Goal: Answer question/provide support: Share knowledge or assist other users

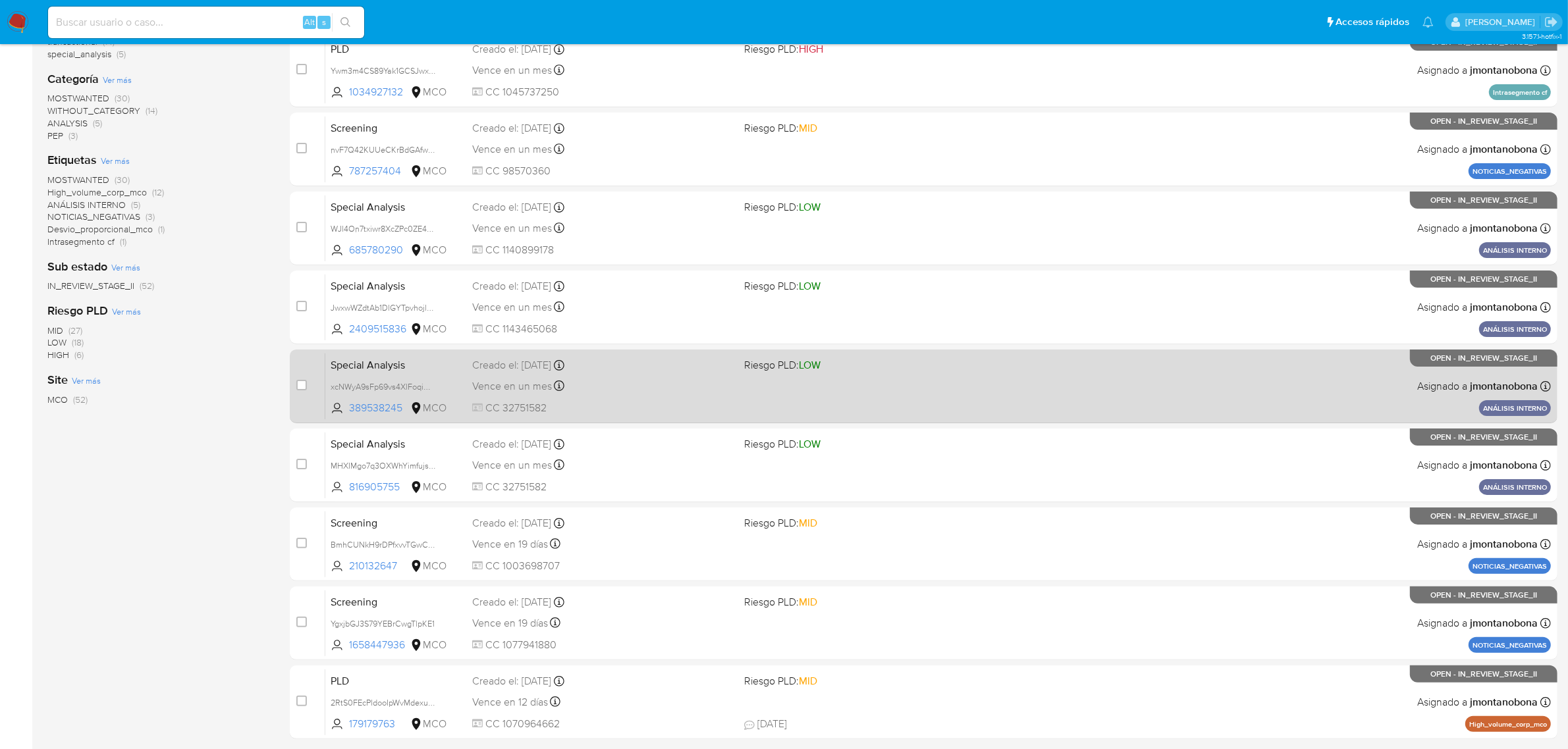
scroll to position [289, 0]
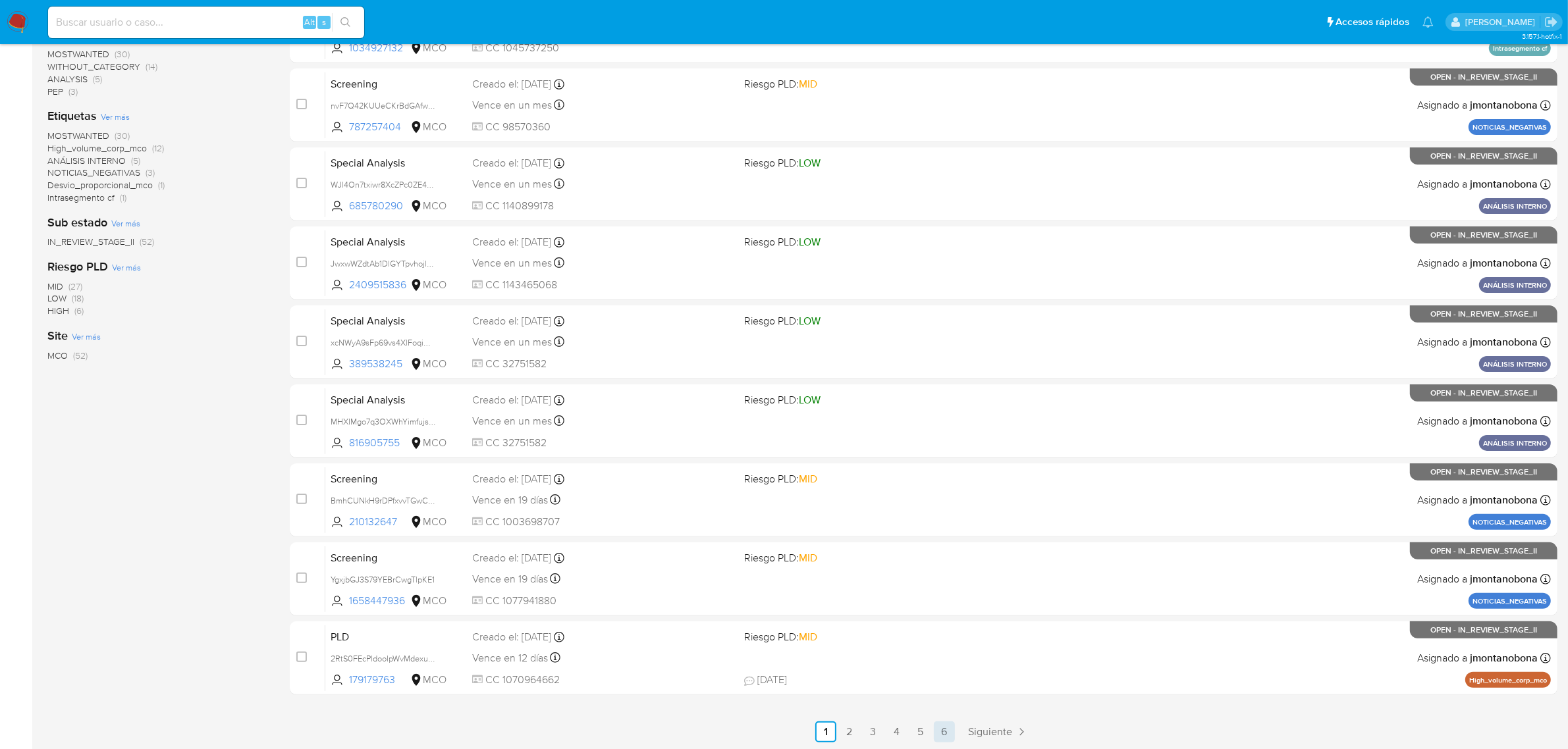
click at [942, 731] on link "6" at bounding box center [944, 732] width 21 height 21
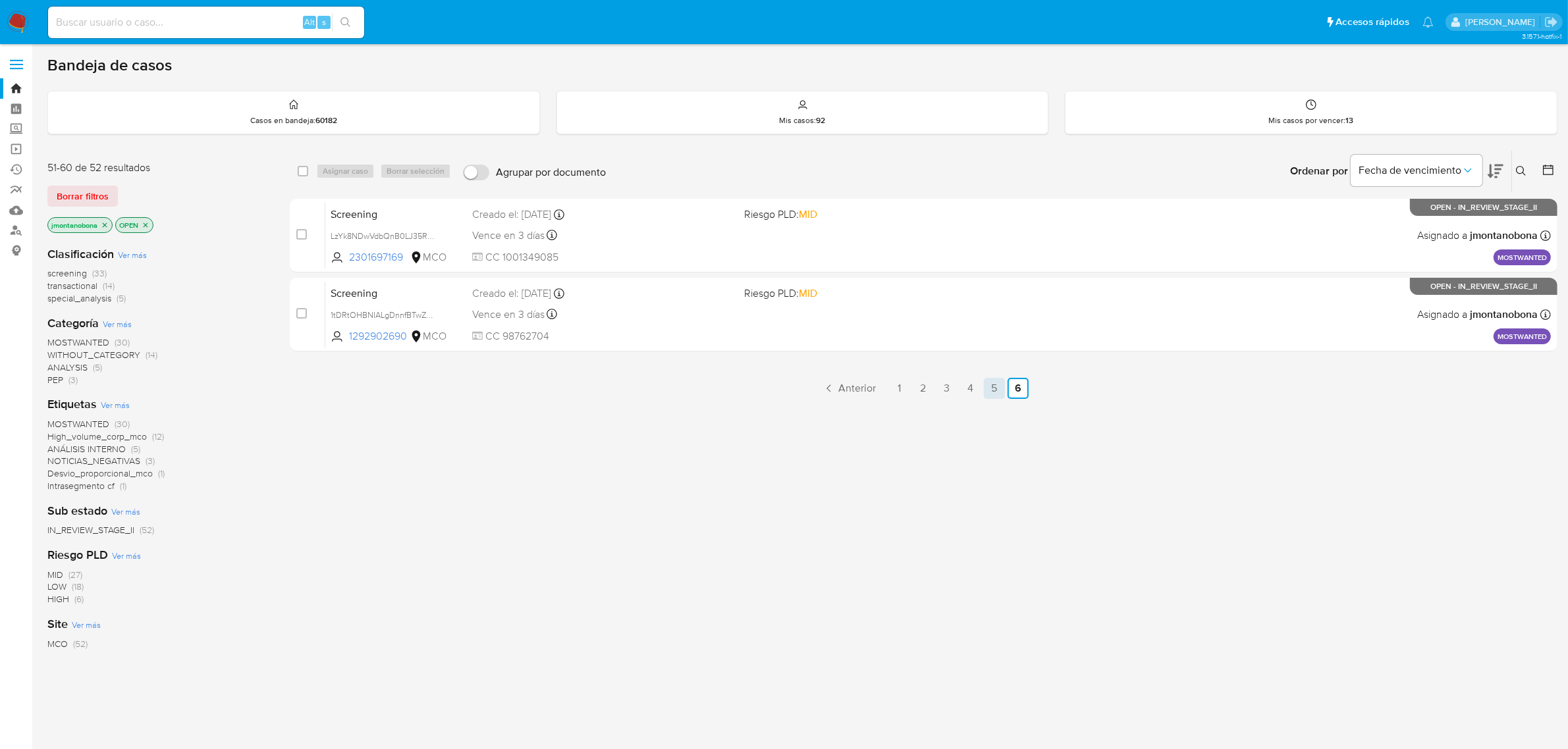
click at [985, 379] on link "5" at bounding box center [994, 388] width 21 height 21
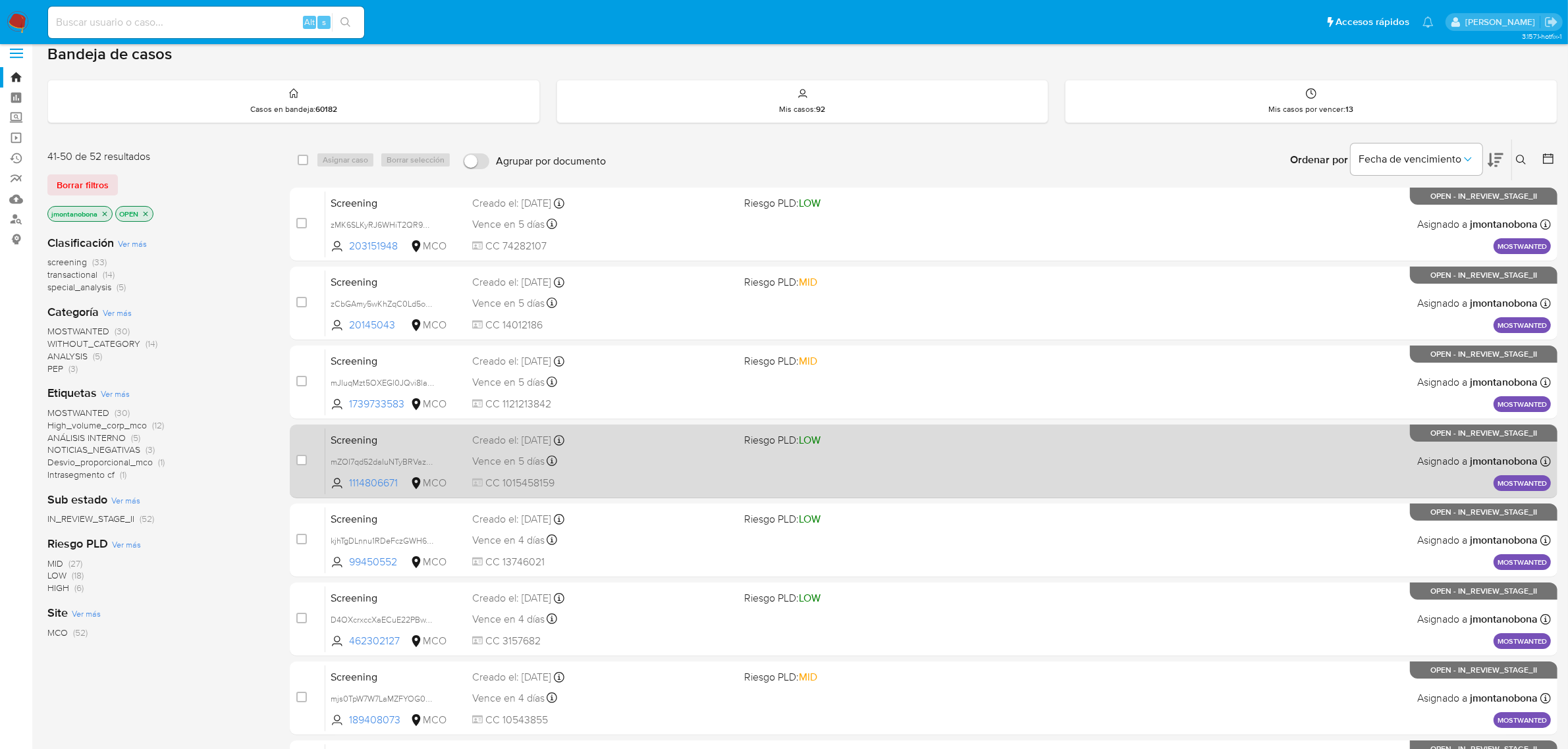
scroll to position [289, 0]
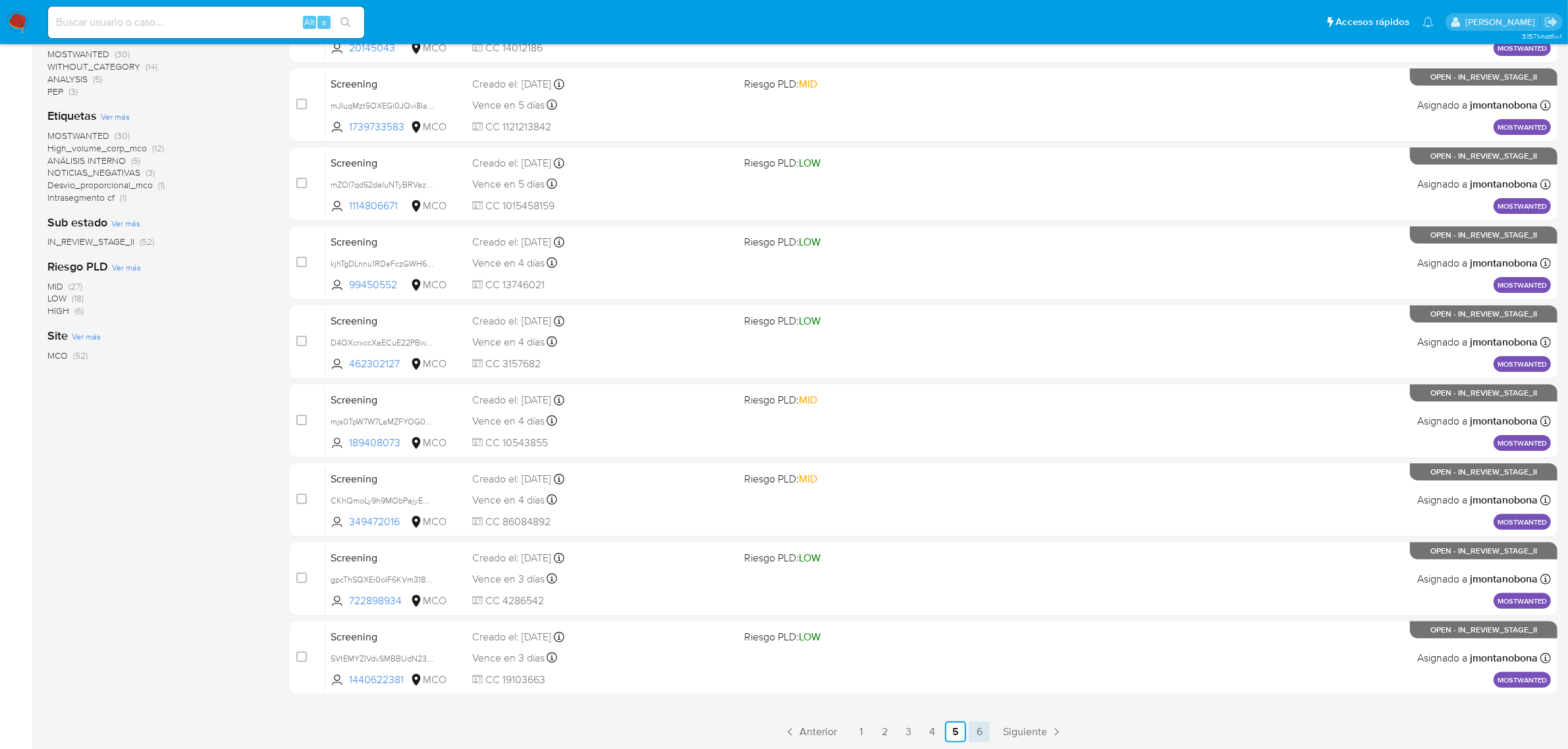
click at [985, 729] on link "6" at bounding box center [979, 732] width 21 height 21
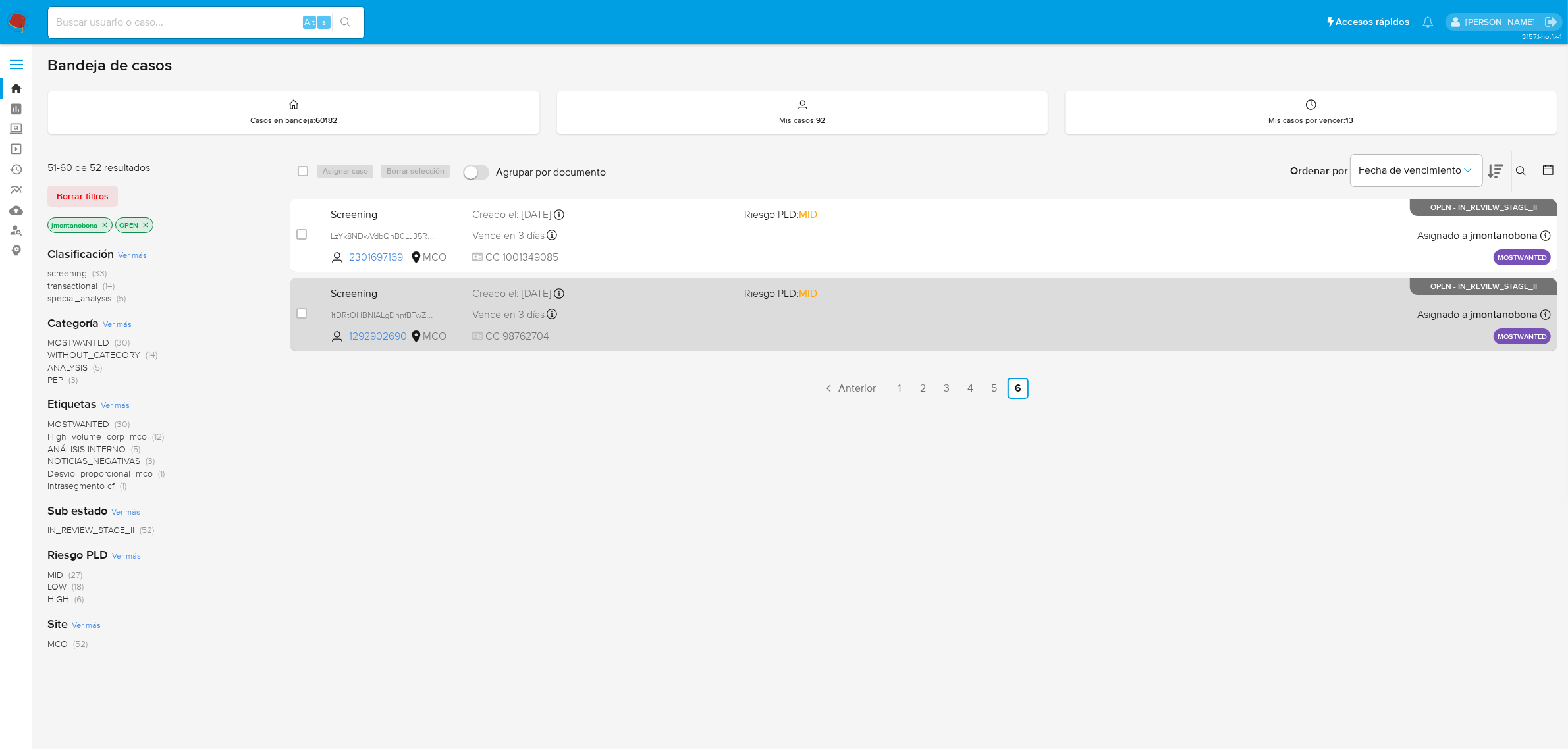
click at [433, 291] on span "Screening" at bounding box center [396, 292] width 131 height 17
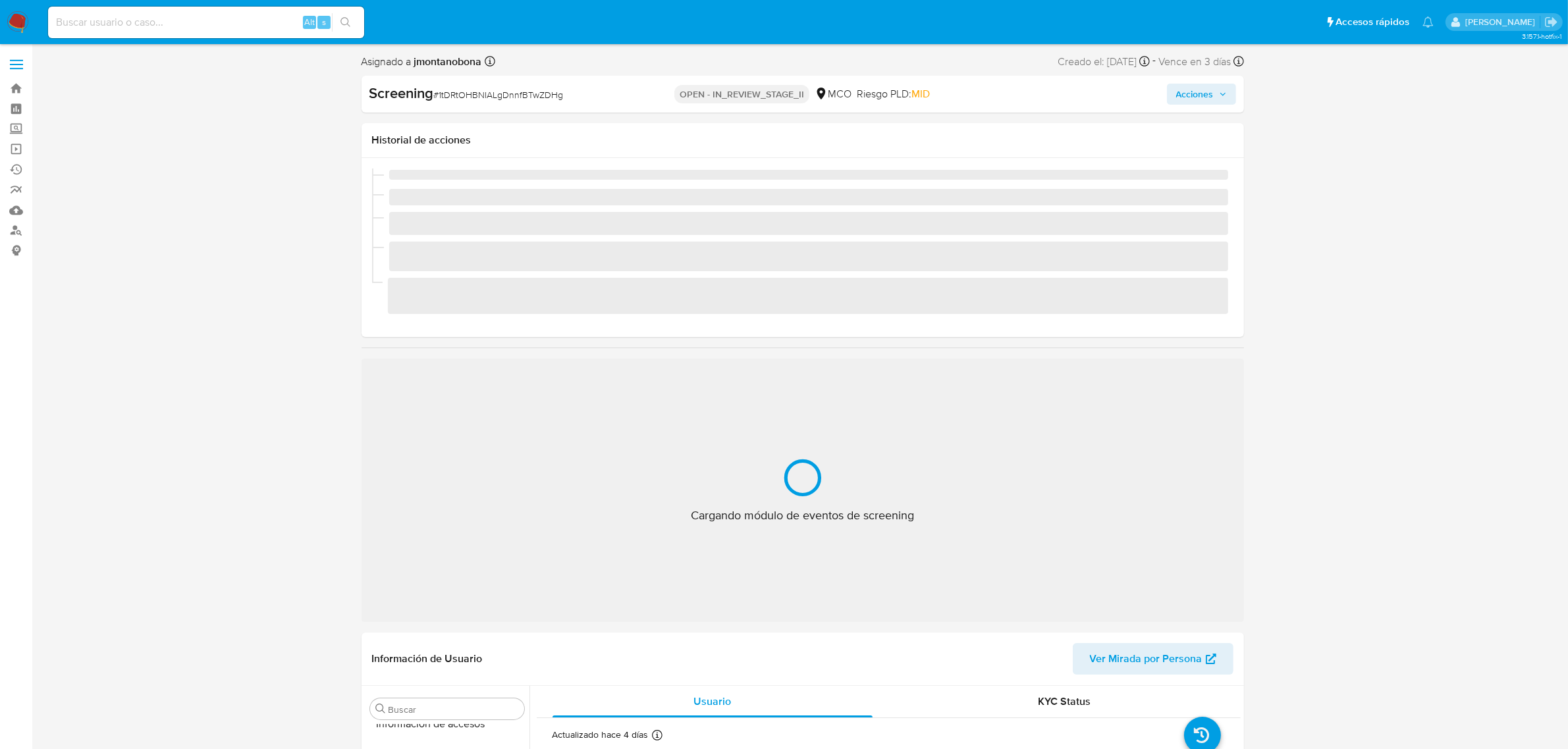
scroll to position [555, 0]
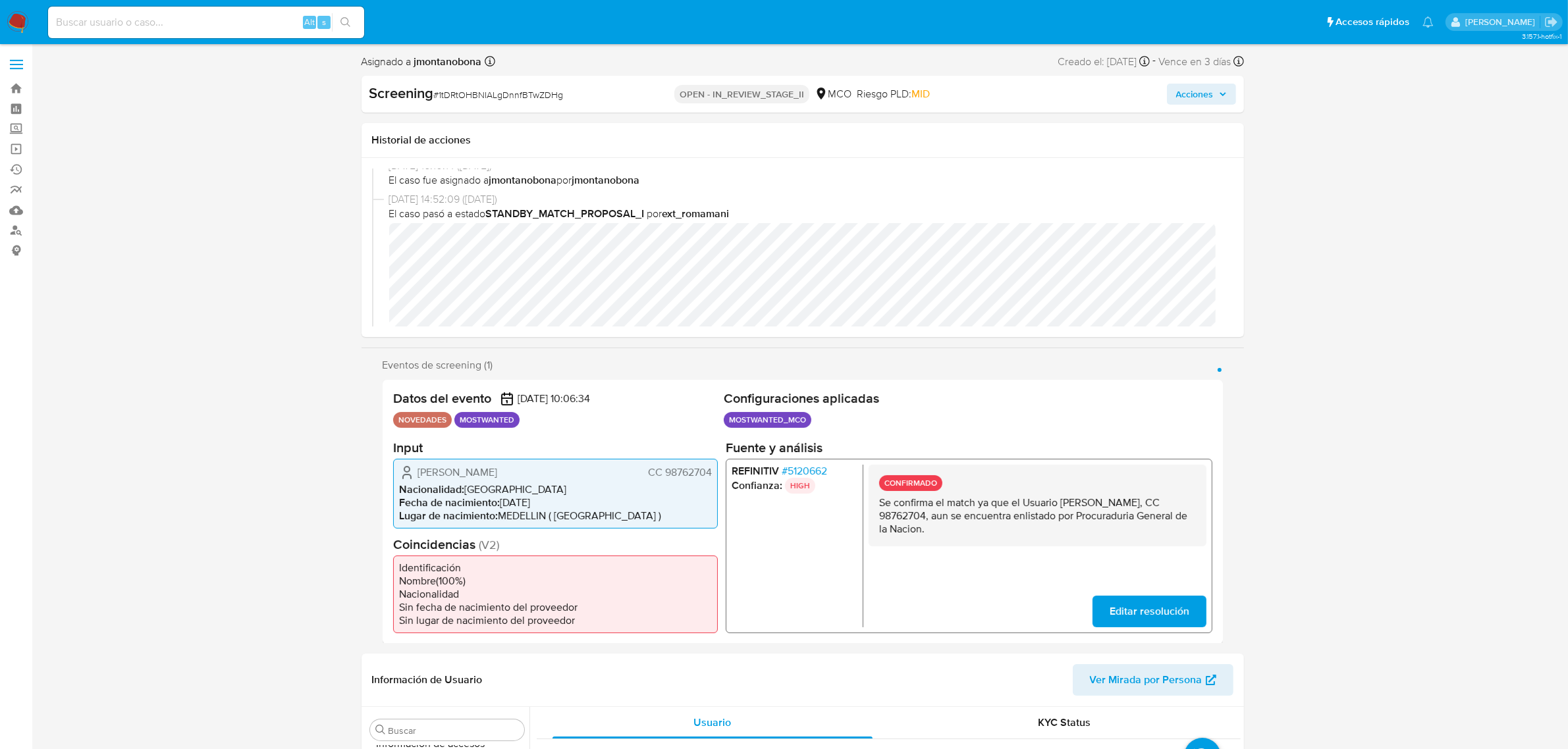
select select "10"
drag, startPoint x: 977, startPoint y: 513, endPoint x: 1025, endPoint y: 518, distance: 48.3
click at [1025, 518] on p "Se confirma el match ya que el Usuario [PERSON_NAME], CC 98762704, aun se encue…" at bounding box center [1036, 515] width 316 height 39
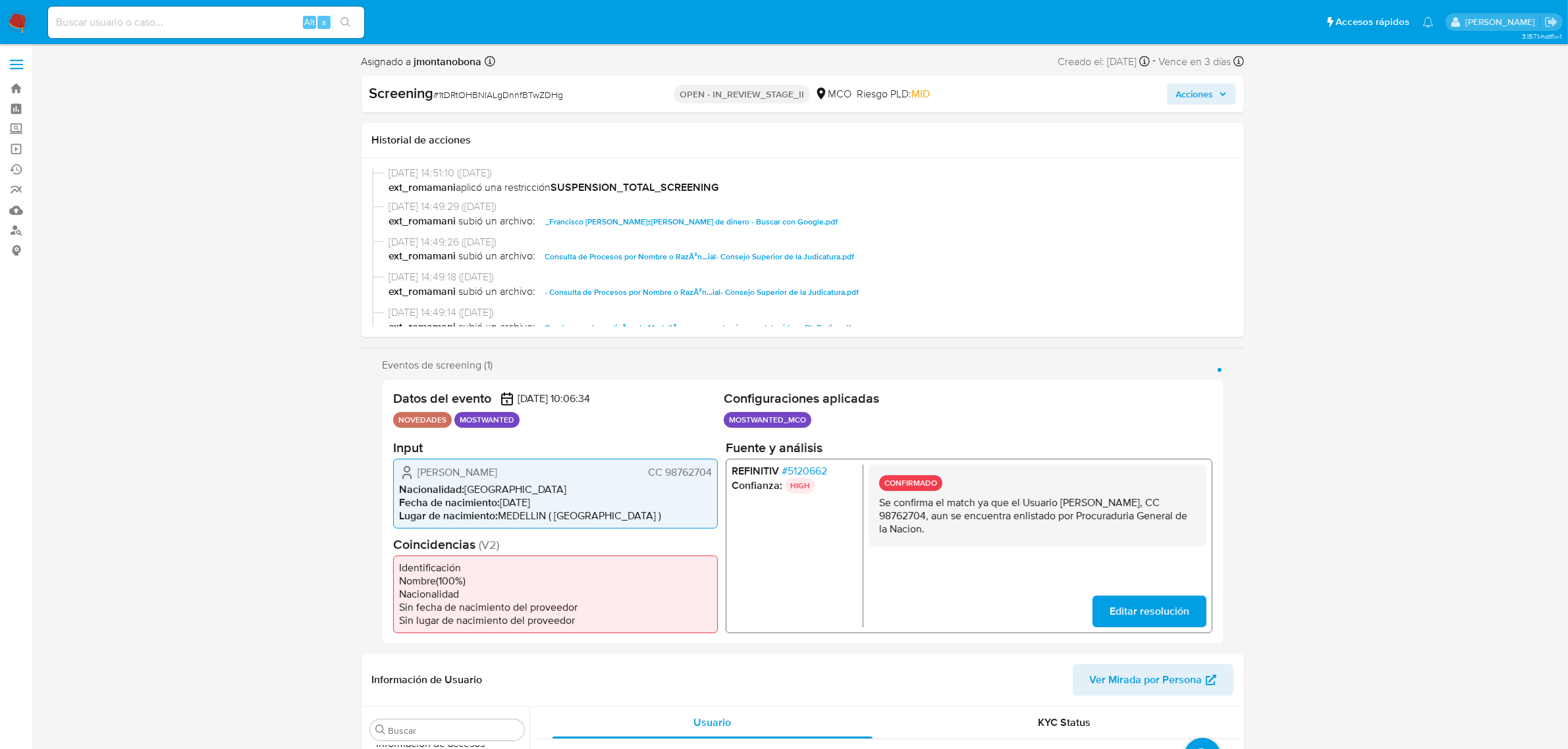
scroll to position [330, 0]
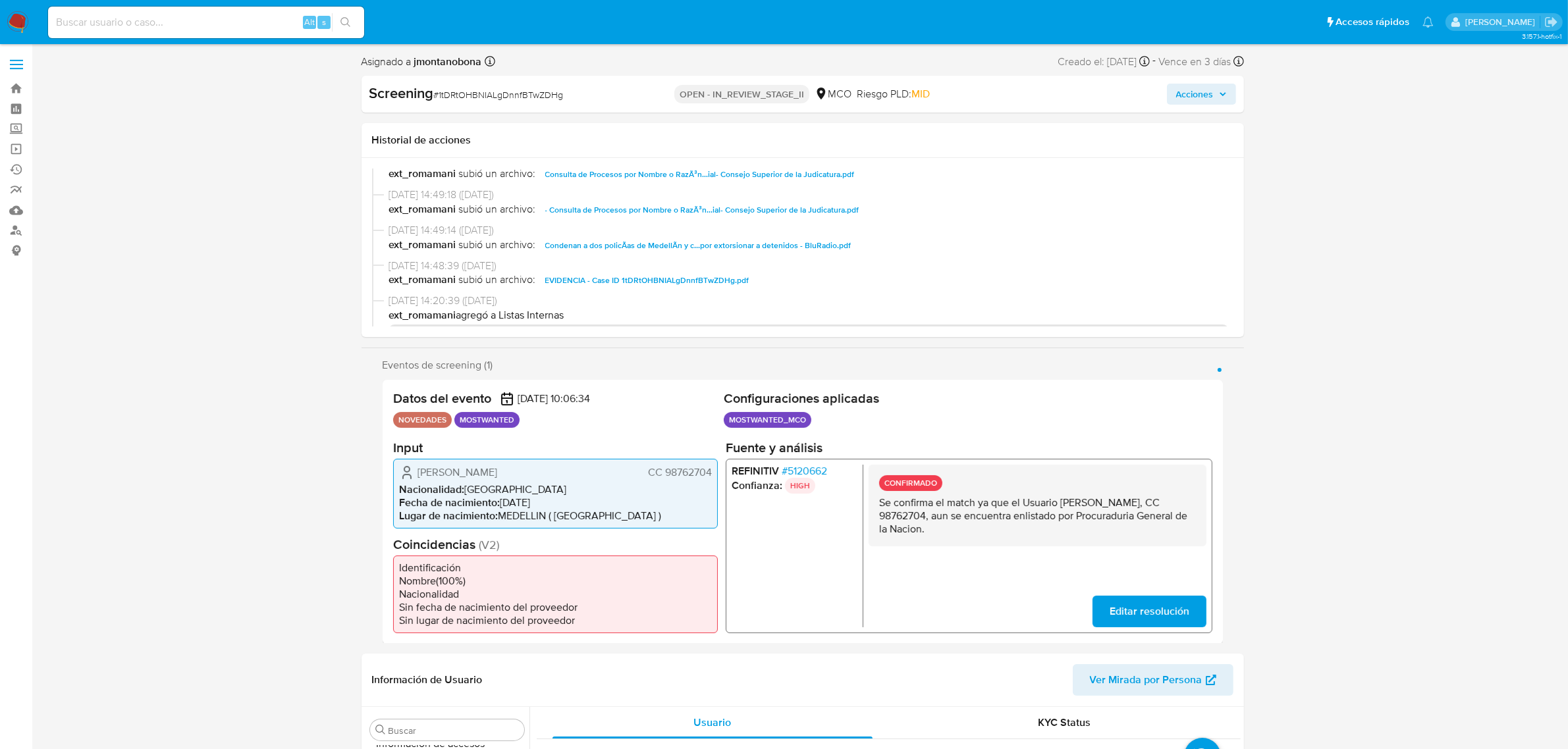
click at [688, 280] on span "EVIDENCIA - Case ID 1tDRtOHBNIALgDnnfBTwZDHg.pdf" at bounding box center [648, 280] width 204 height 16
drag, startPoint x: 1059, startPoint y: 499, endPoint x: 954, endPoint y: 516, distance: 106.4
click at [954, 516] on p "Se confirma el match ya que el Usuario [PERSON_NAME], CC 98762704, aun se encue…" at bounding box center [1036, 515] width 316 height 39
click at [1052, 461] on div "REFINITIV # 5120662 Confianza: HIGH CONFIRMADO Se confirma el match ya que el U…" at bounding box center [968, 546] width 486 height 175
drag, startPoint x: 1060, startPoint y: 504, endPoint x: 953, endPoint y: 513, distance: 107.4
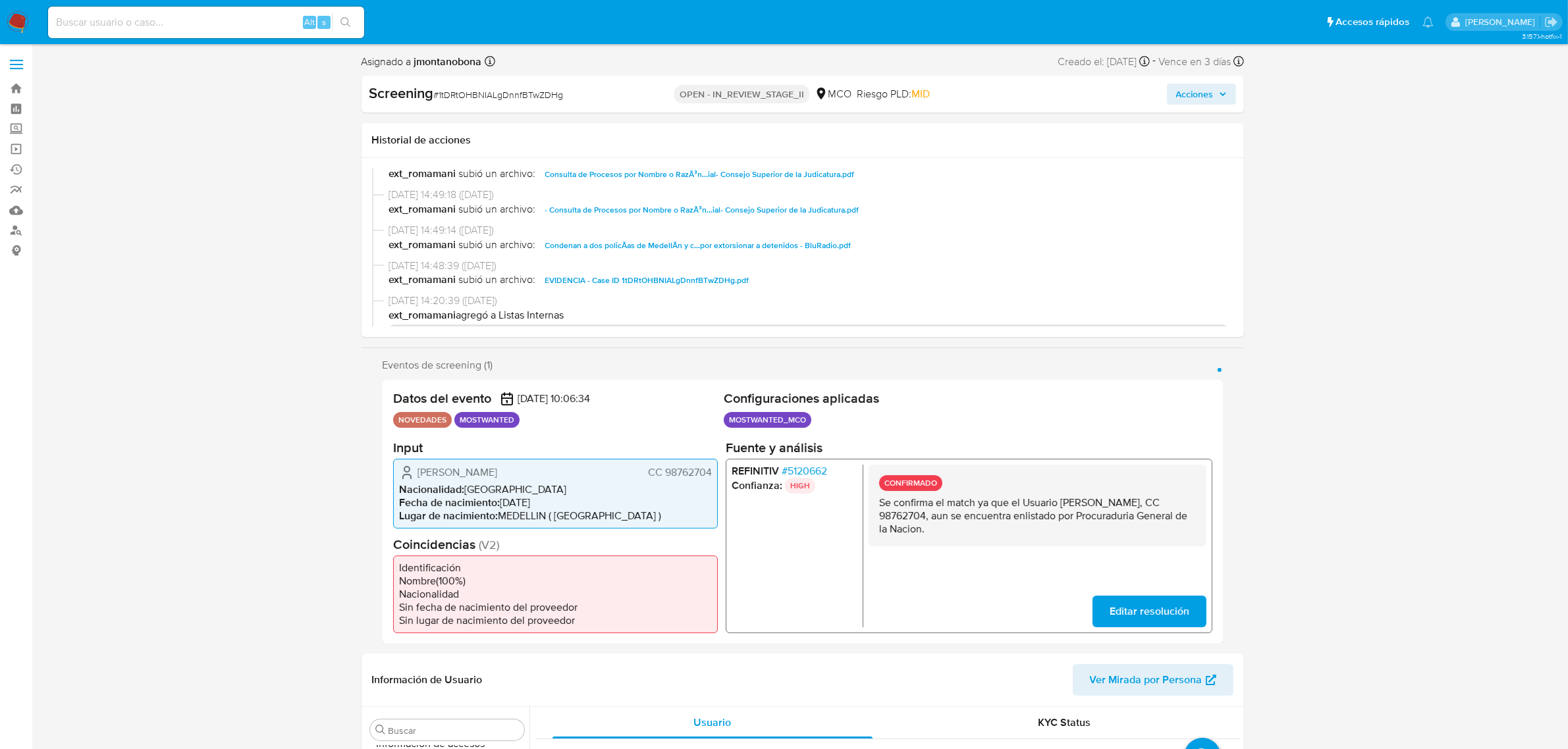
click at [953, 513] on p "Se confirma el match ya que el Usuario Francisco Antonio Castañeda Mejia, CC 98…" at bounding box center [1036, 515] width 316 height 39
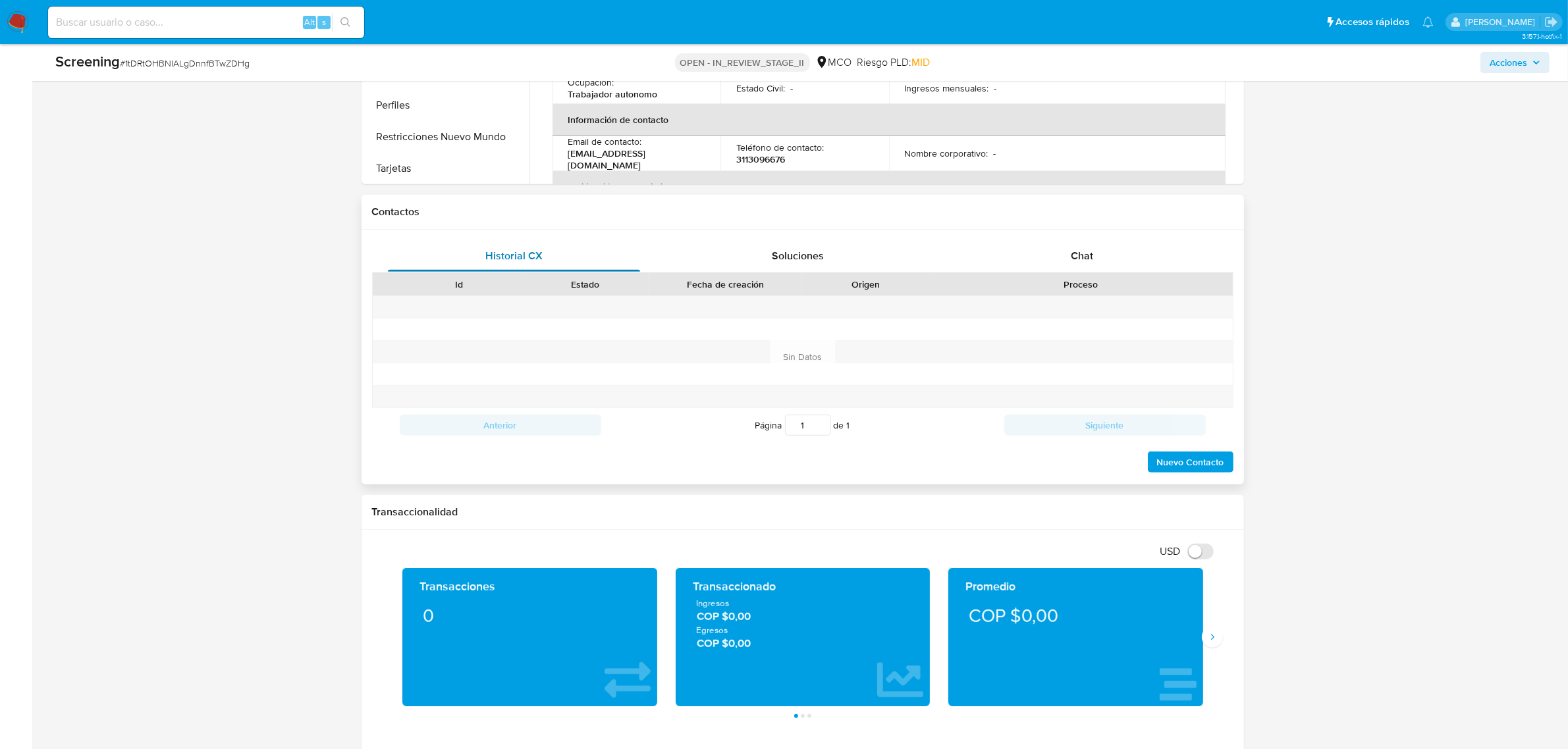
scroll to position [658, 0]
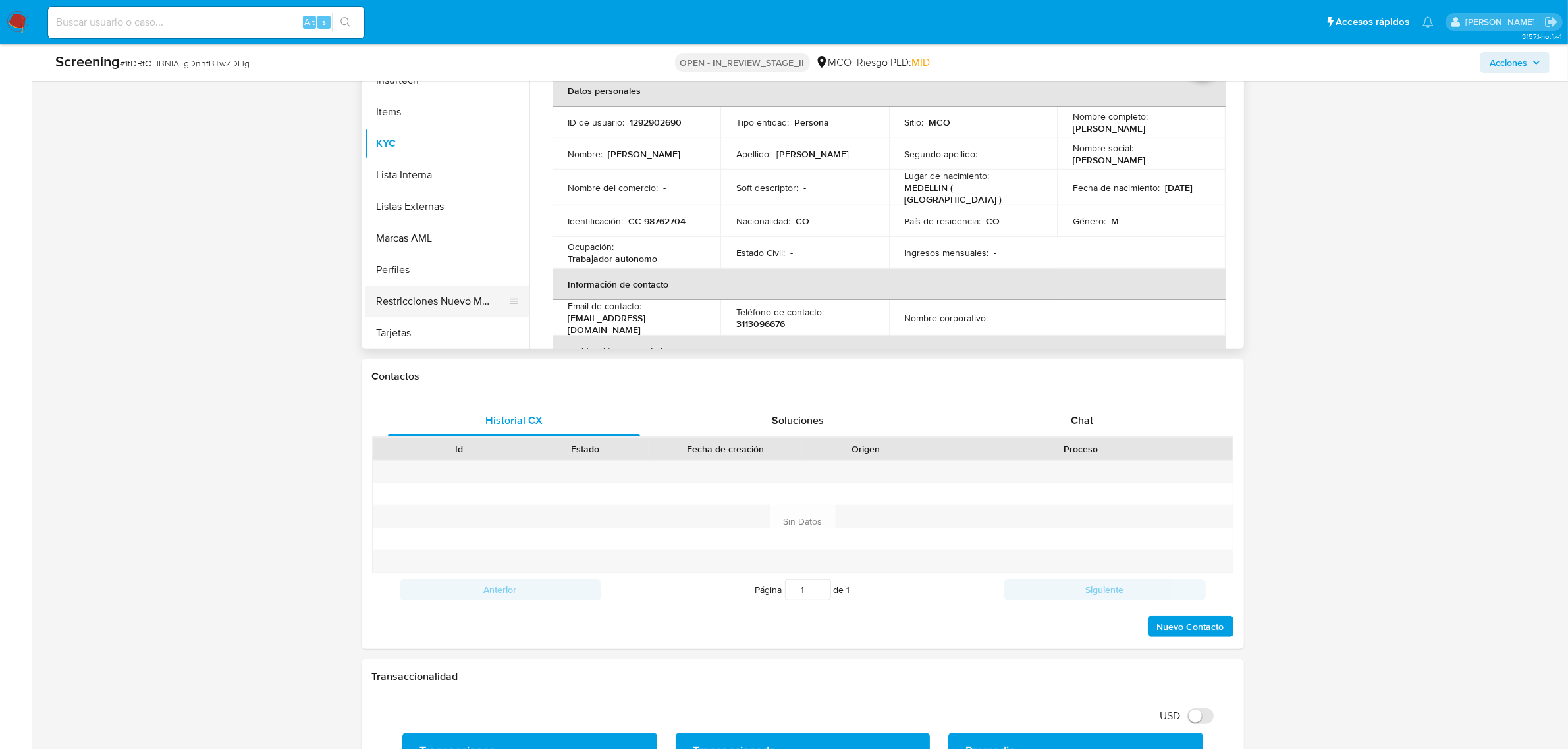
click at [435, 300] on button "Restricciones Nuevo Mundo" at bounding box center [441, 301] width 154 height 32
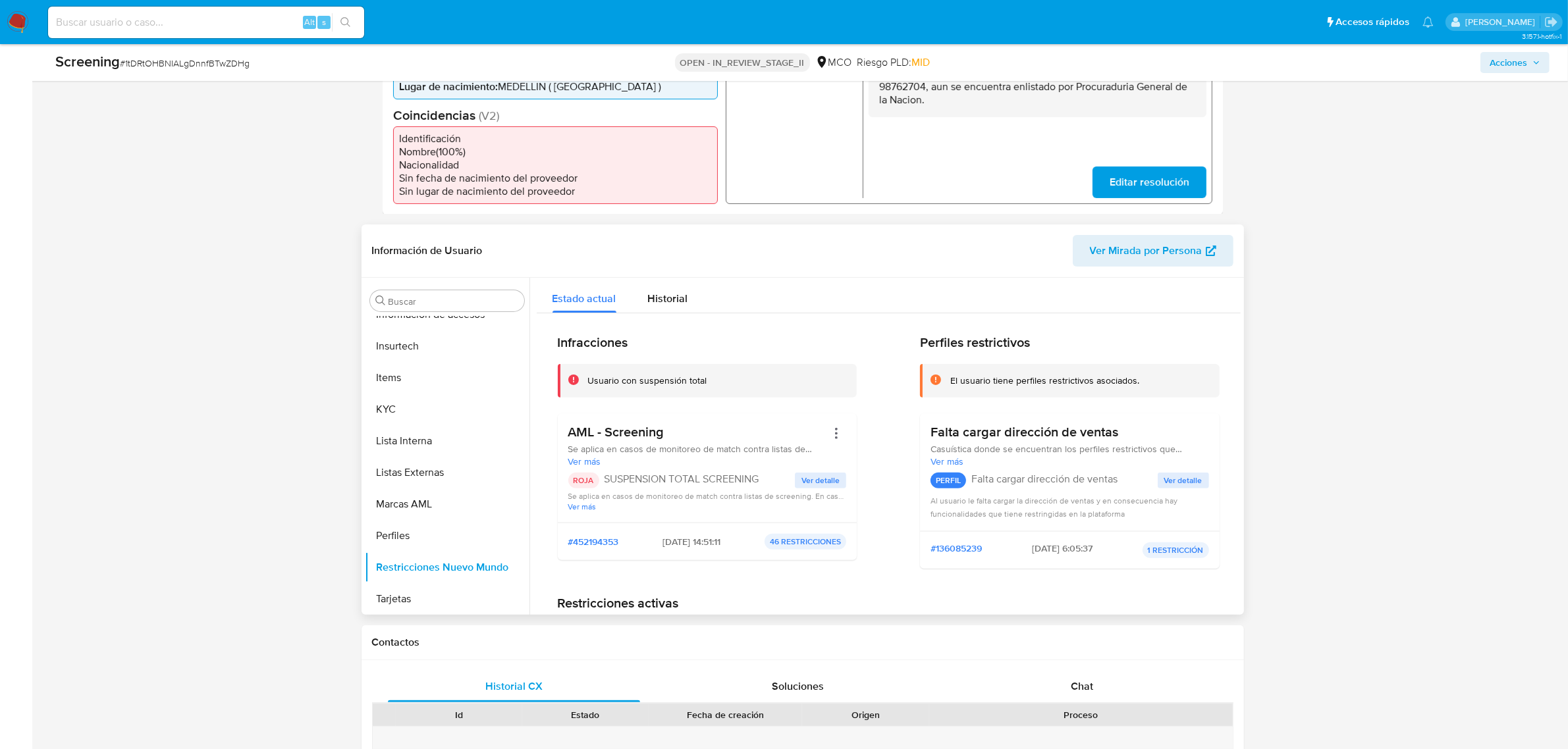
scroll to position [56, 0]
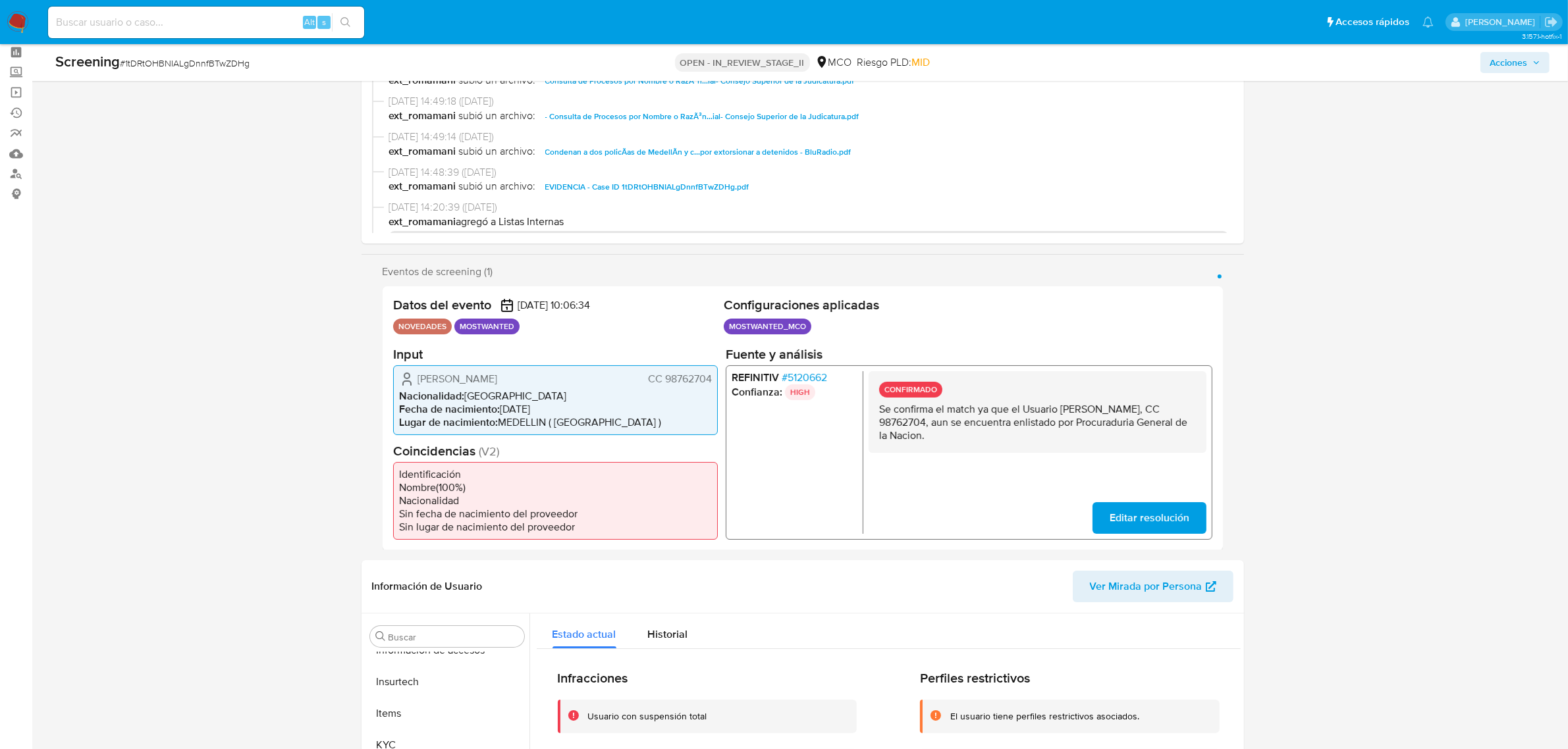
click at [1070, 396] on div "CONFIRMADO Se confirma el match ya que el Usuario Francisco Antonio Castañeda M…" at bounding box center [1036, 411] width 337 height 81
drag, startPoint x: 1061, startPoint y: 407, endPoint x: 954, endPoint y: 419, distance: 107.7
click at [954, 419] on p "Se confirma el match ya que el Usuario Francisco Antonio Castañeda Mejia, CC 98…" at bounding box center [1036, 421] width 316 height 39
drag, startPoint x: 977, startPoint y: 422, endPoint x: 1022, endPoint y: 422, distance: 45.0
click at [1022, 422] on p "Se confirma el match ya que el Usuario Francisco Antonio Castañeda Mejia, CC 98…" at bounding box center [1036, 421] width 316 height 39
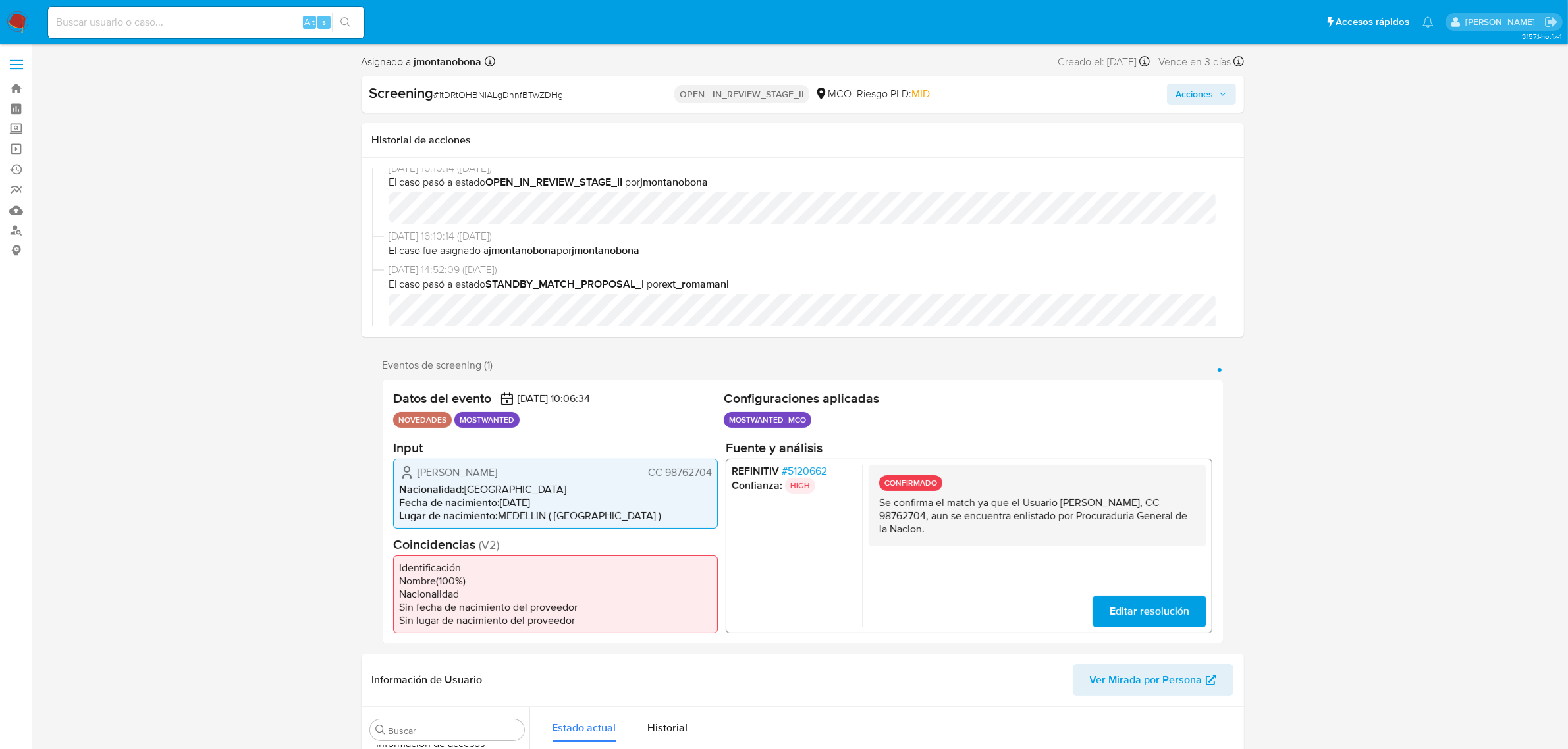
scroll to position [0, 0]
drag, startPoint x: 577, startPoint y: 94, endPoint x: 440, endPoint y: 96, distance: 137.0
click at [440, 96] on div "Screening # 1tDRtOHBNIALgDnnfBTwZDHg" at bounding box center [511, 94] width 284 height 20
copy span "1tDRtOHBNIALgDnnfBTwZDHg"
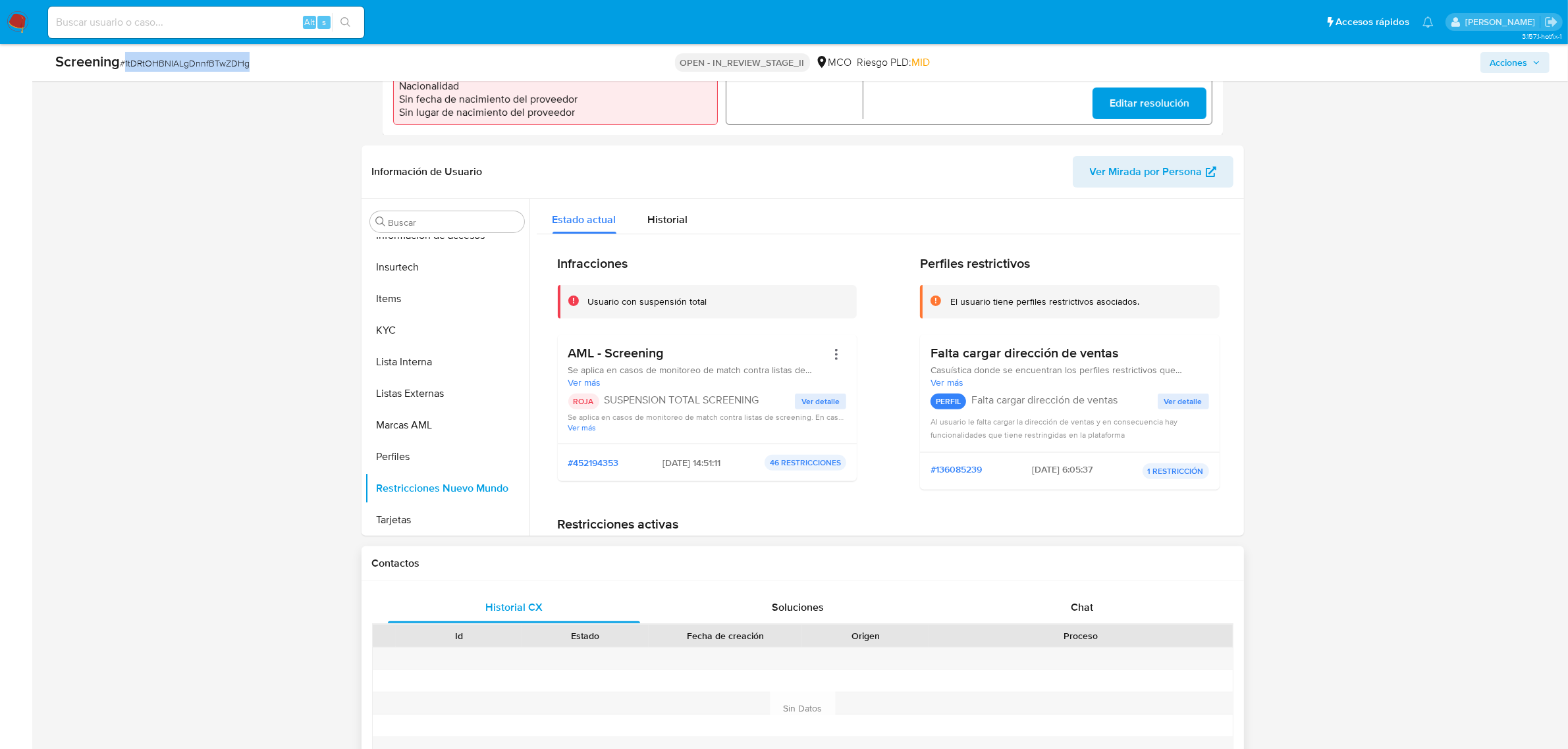
scroll to position [468, 0]
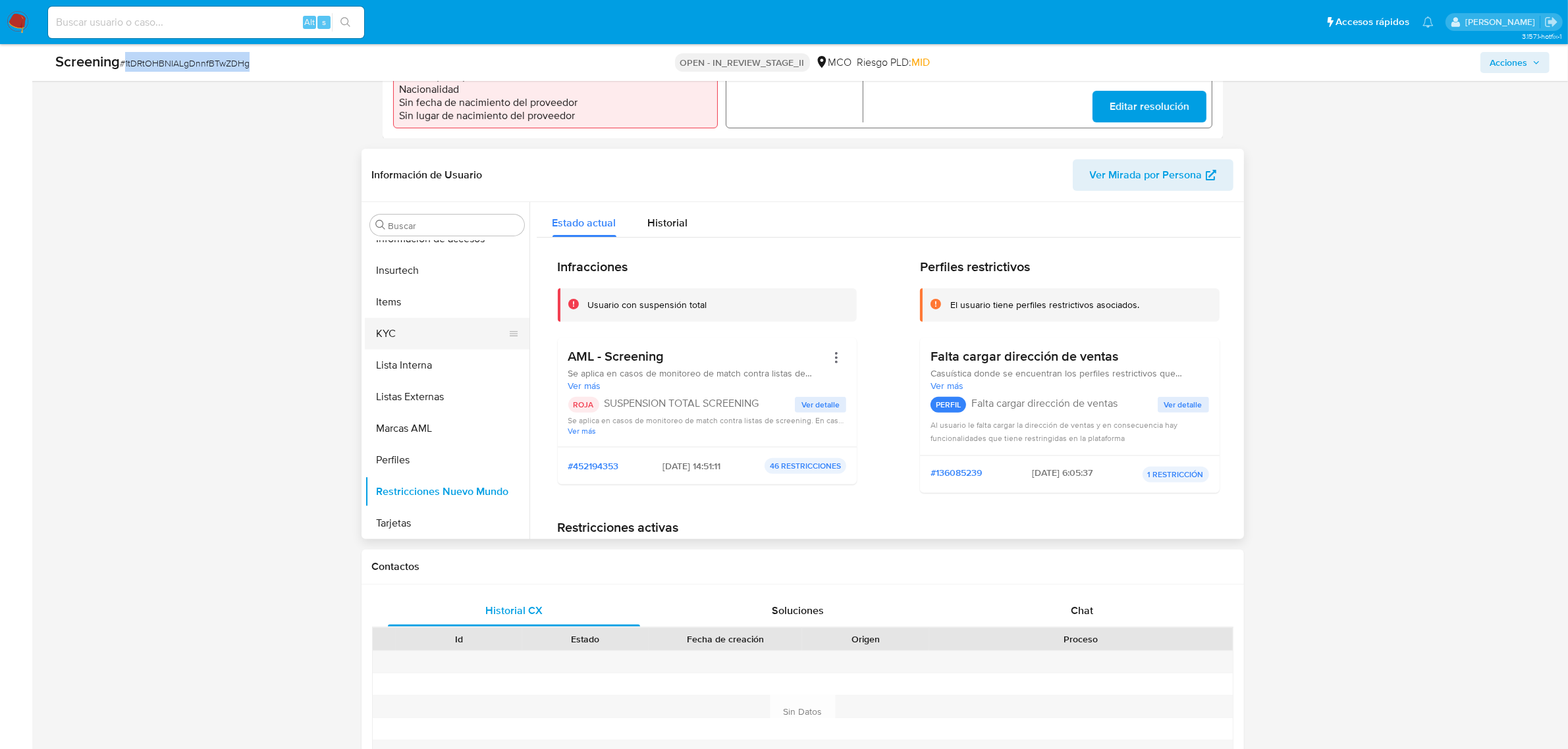
click at [410, 325] on button "KYC" at bounding box center [441, 333] width 154 height 32
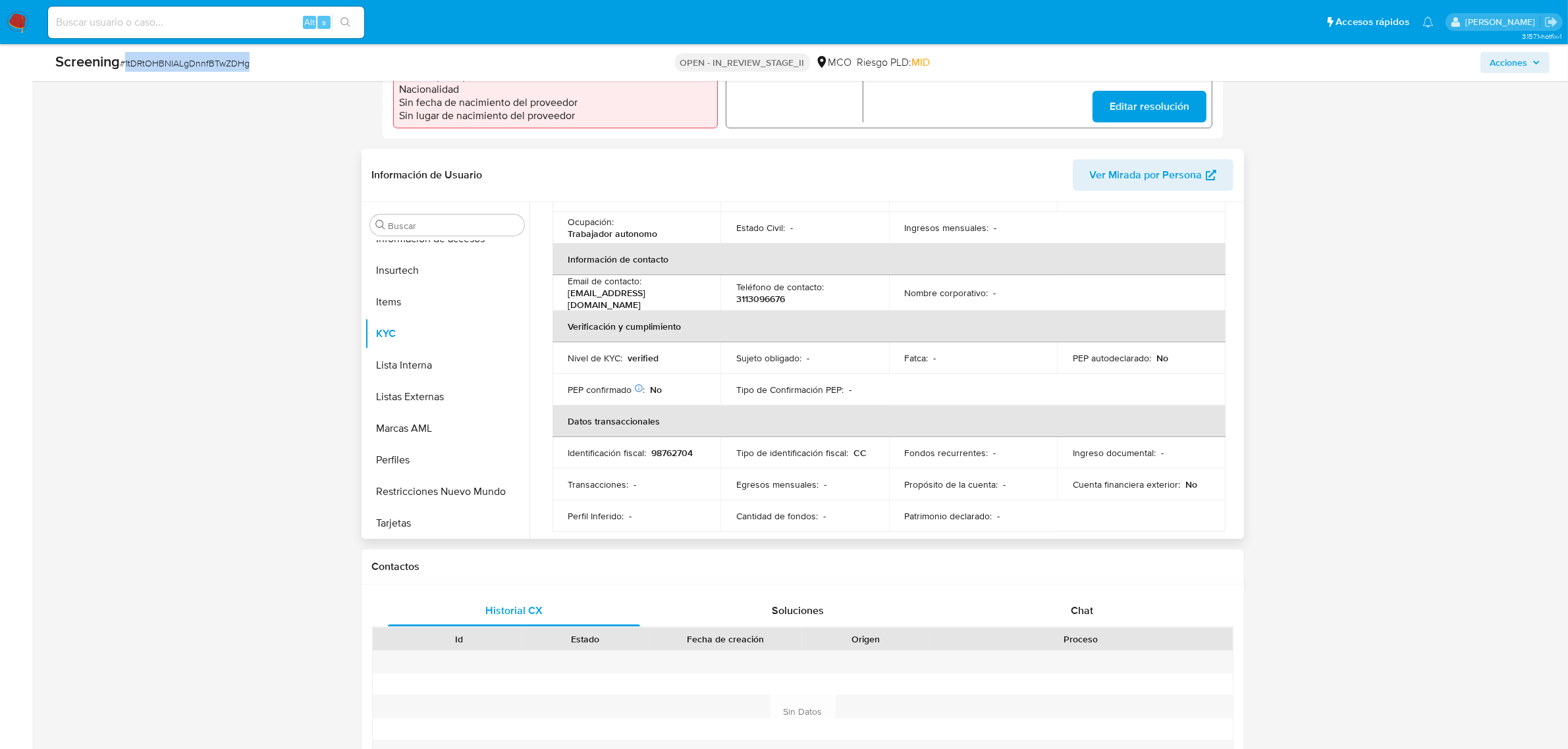
scroll to position [133, 0]
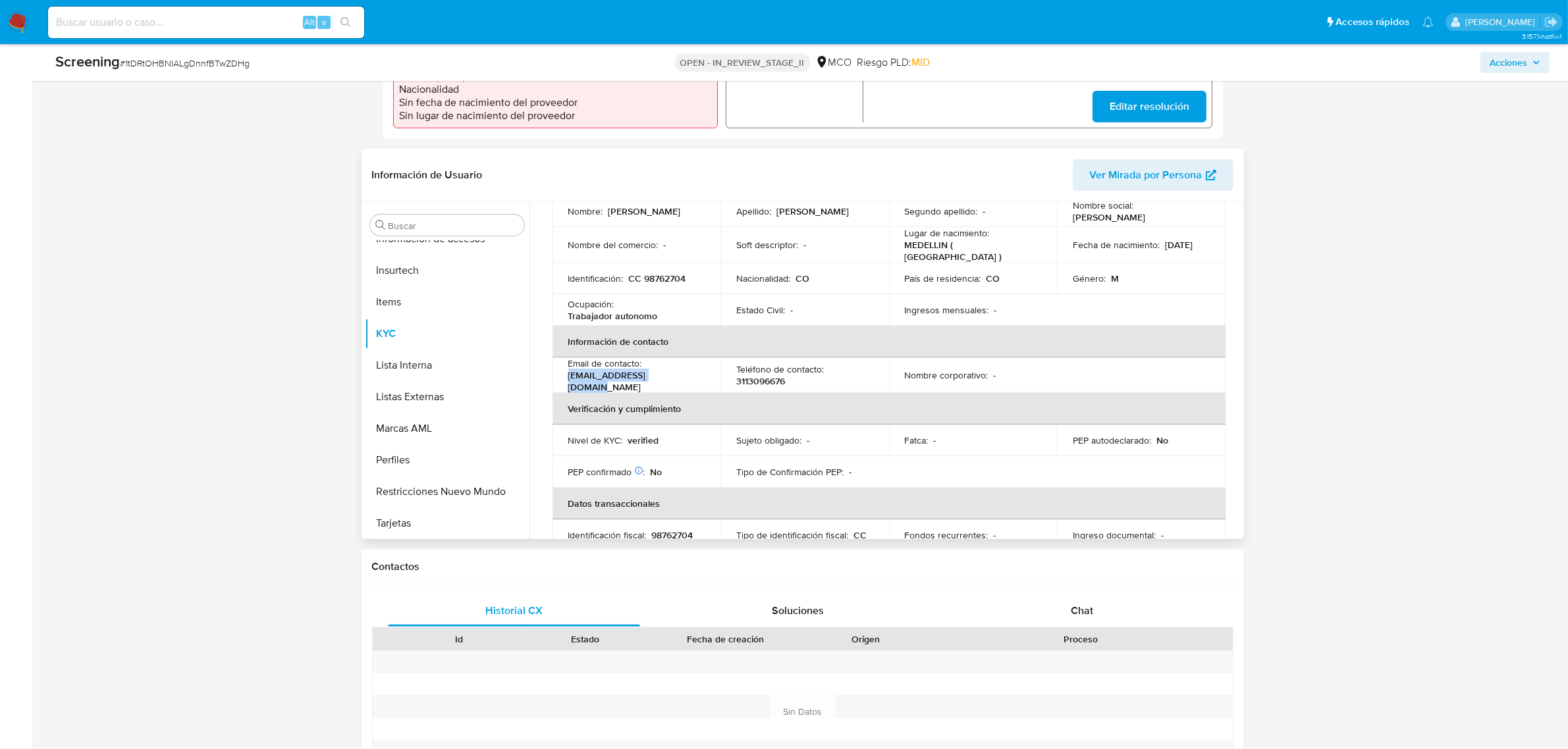
drag, startPoint x: 683, startPoint y: 378, endPoint x: 567, endPoint y: 382, distance: 116.1
click at [567, 382] on td "Email de contacto : luca081522@outlook.com" at bounding box center [636, 374] width 168 height 35
copy p "luca081522@outlook.com"
drag, startPoint x: 791, startPoint y: 382, endPoint x: 727, endPoint y: 383, distance: 64.0
click at [727, 383] on td "Teléfono de contacto : 3113096676" at bounding box center [805, 374] width 168 height 35
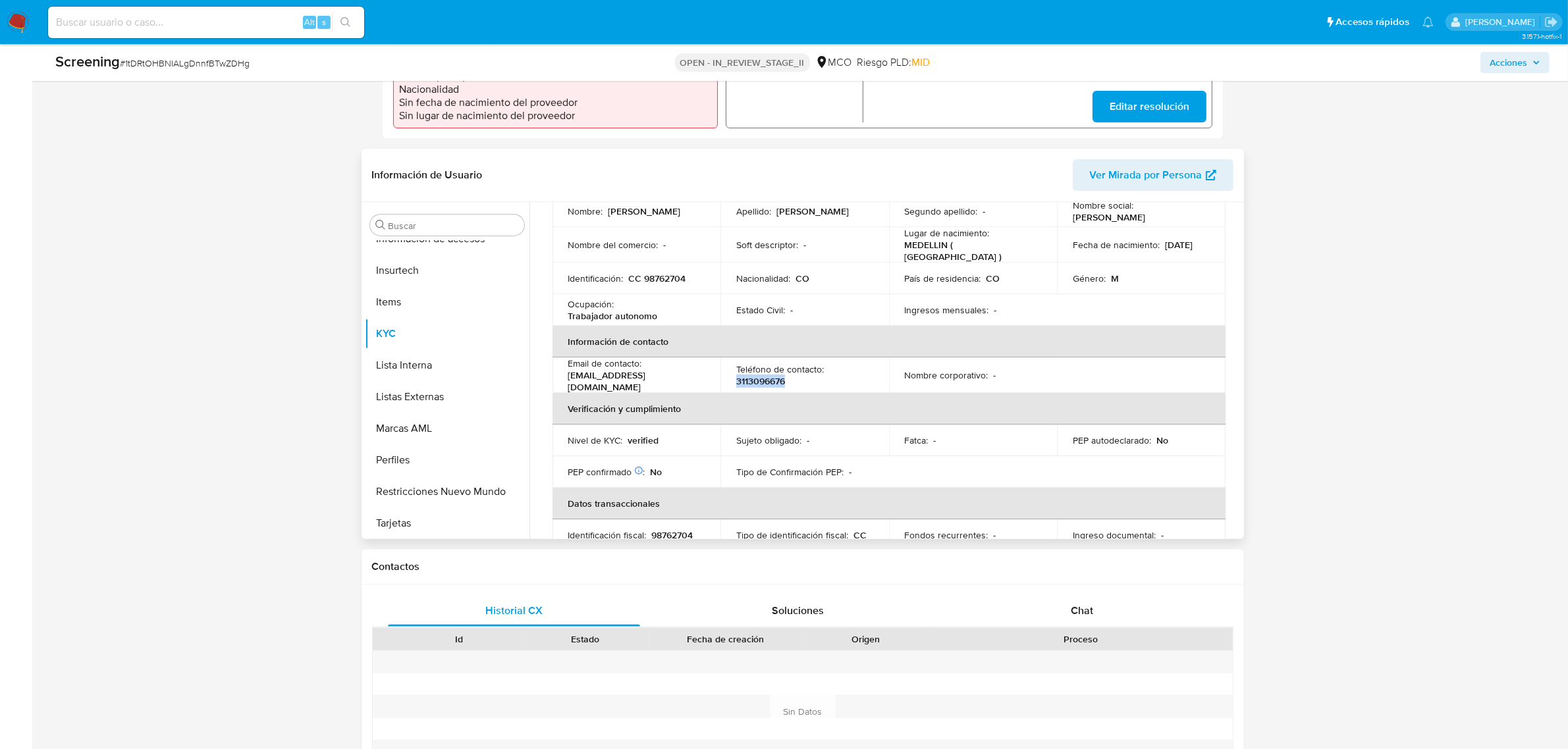
copy p "3113096676"
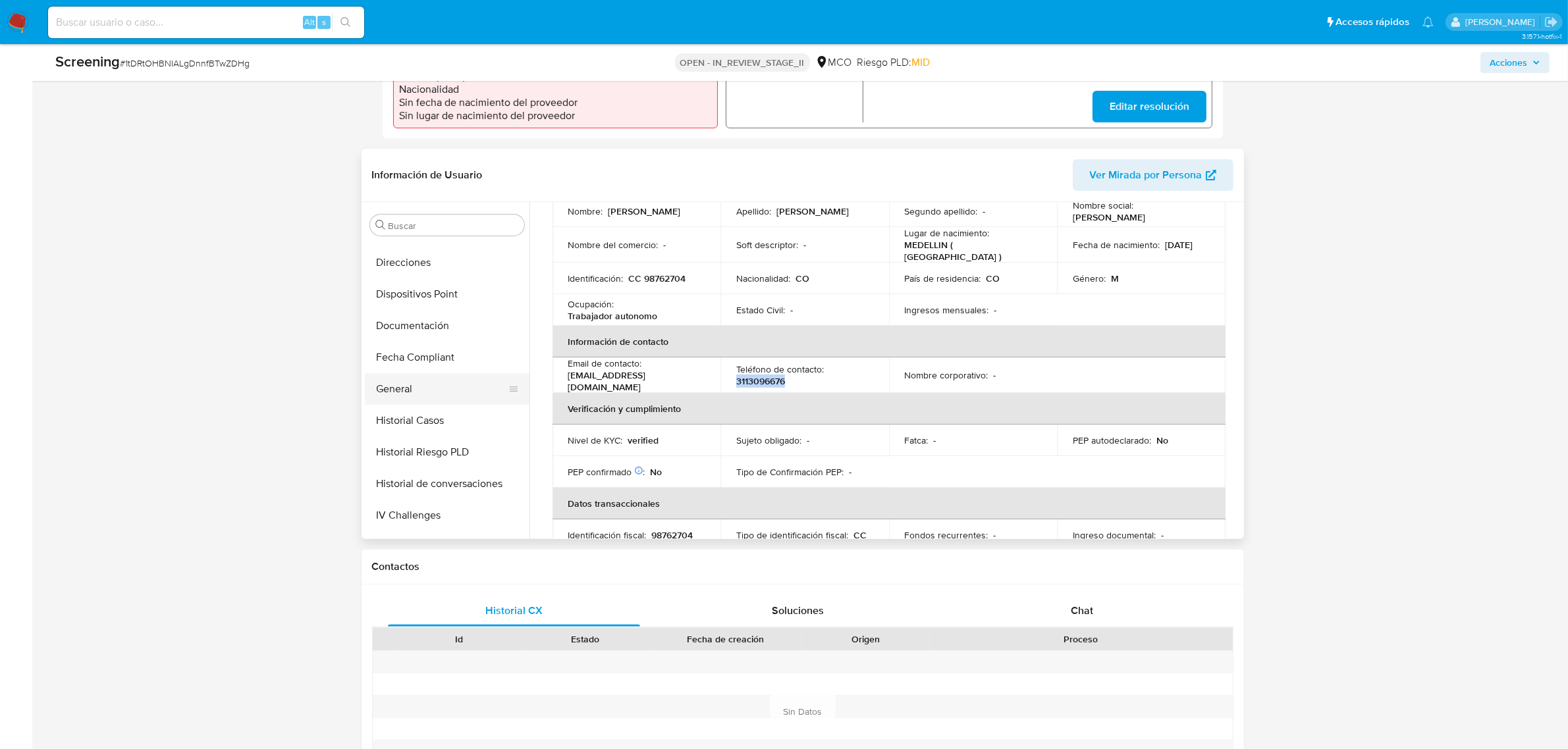
click at [416, 383] on button "General" at bounding box center [441, 389] width 154 height 32
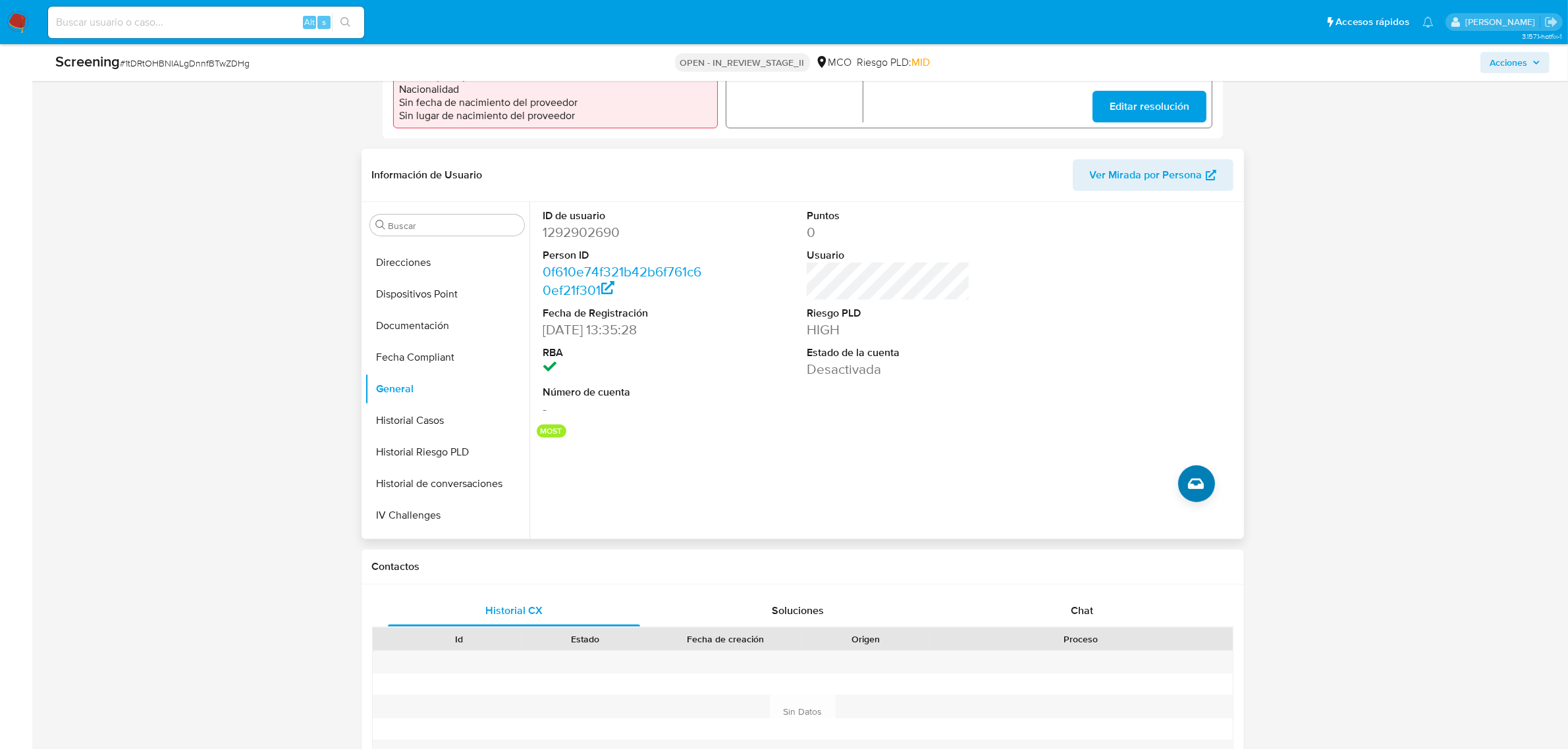
scroll to position [0, 0]
drag, startPoint x: 551, startPoint y: 332, endPoint x: 636, endPoint y: 332, distance: 85.0
click at [635, 332] on dd "22/01/2023 13:35:28" at bounding box center [624, 330] width 162 height 18
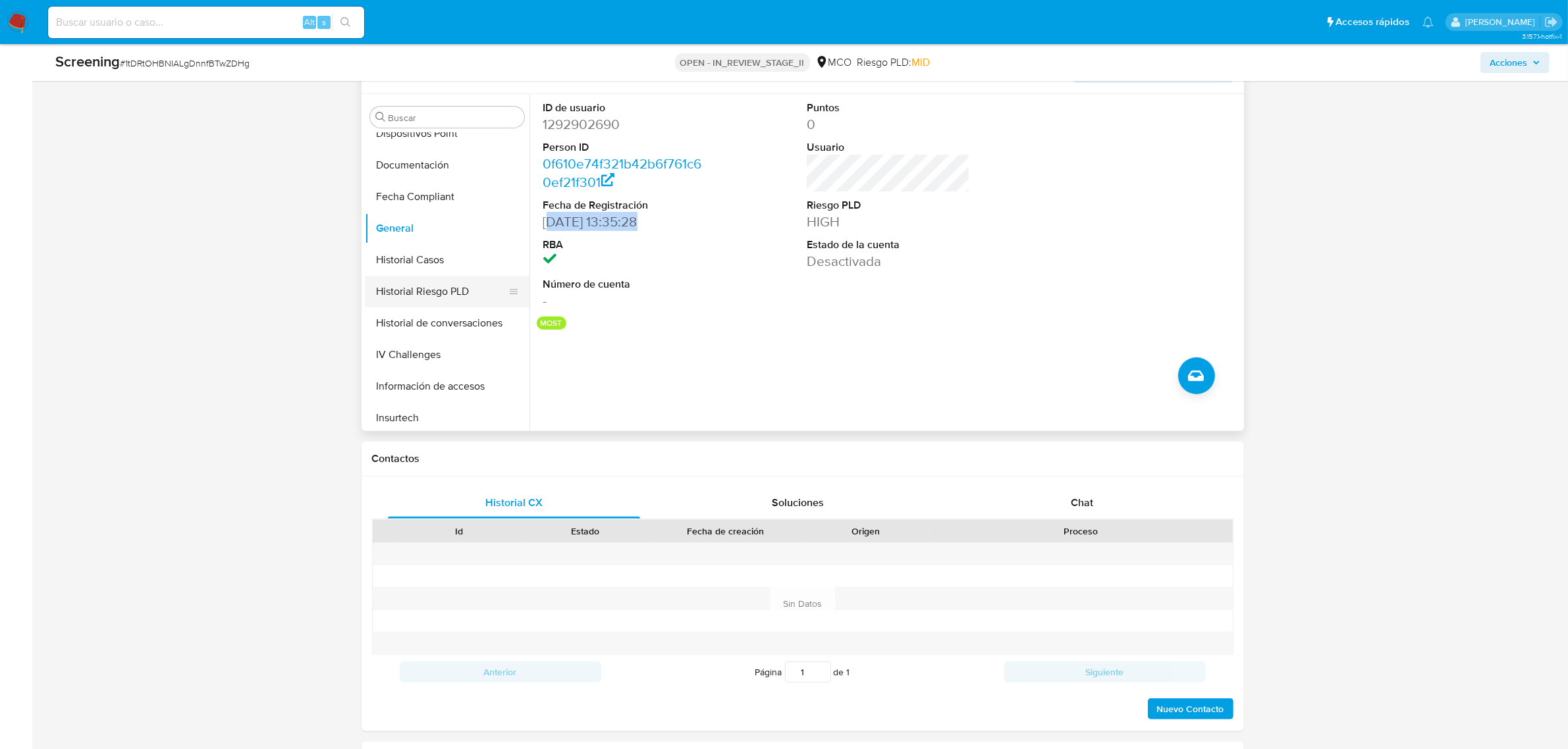
scroll to position [330, 0]
click at [416, 321] on button "IV Challenges" at bounding box center [441, 325] width 154 height 32
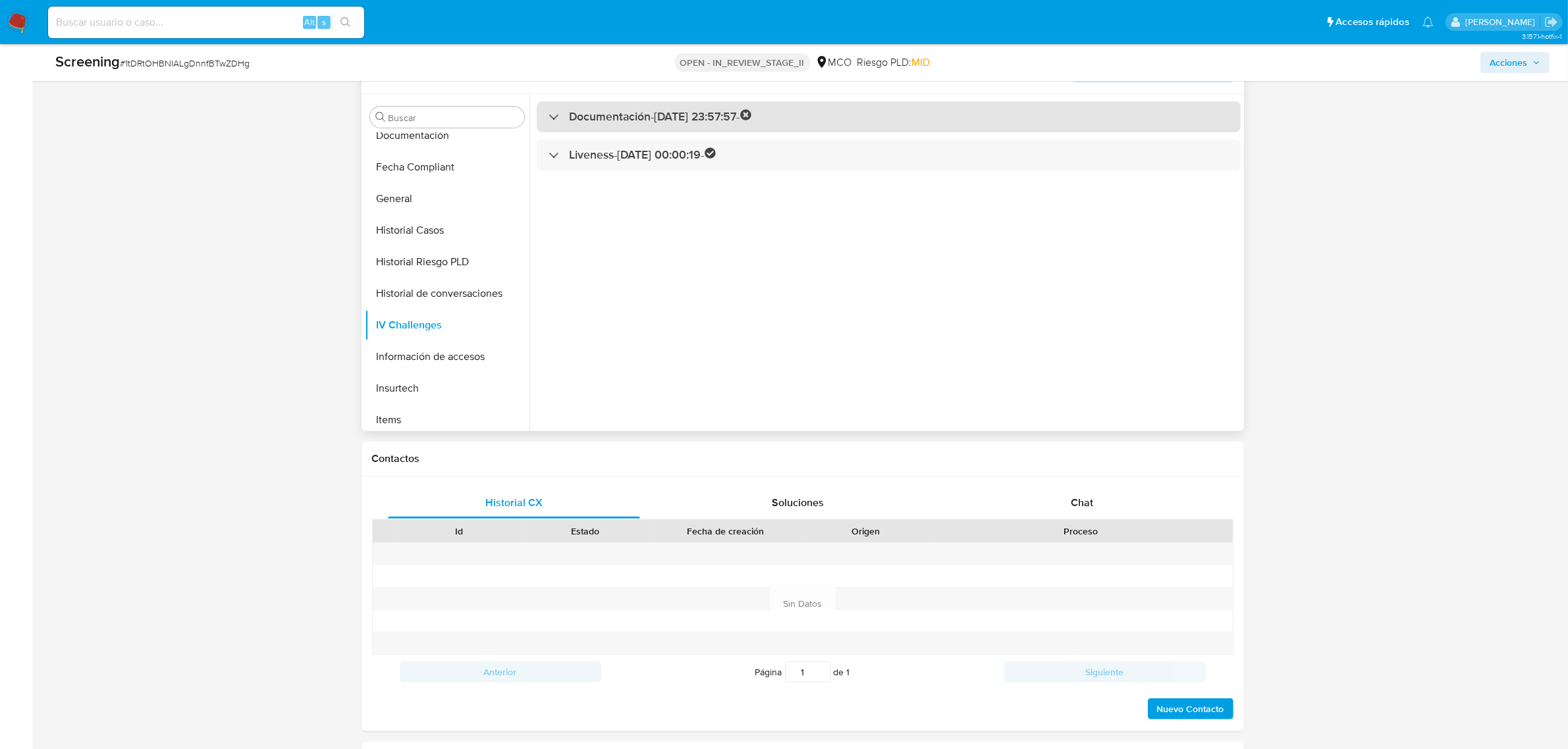
click at [731, 127] on div "Documentación - 23/01/2023 23:57:57 -" at bounding box center [889, 117] width 704 height 31
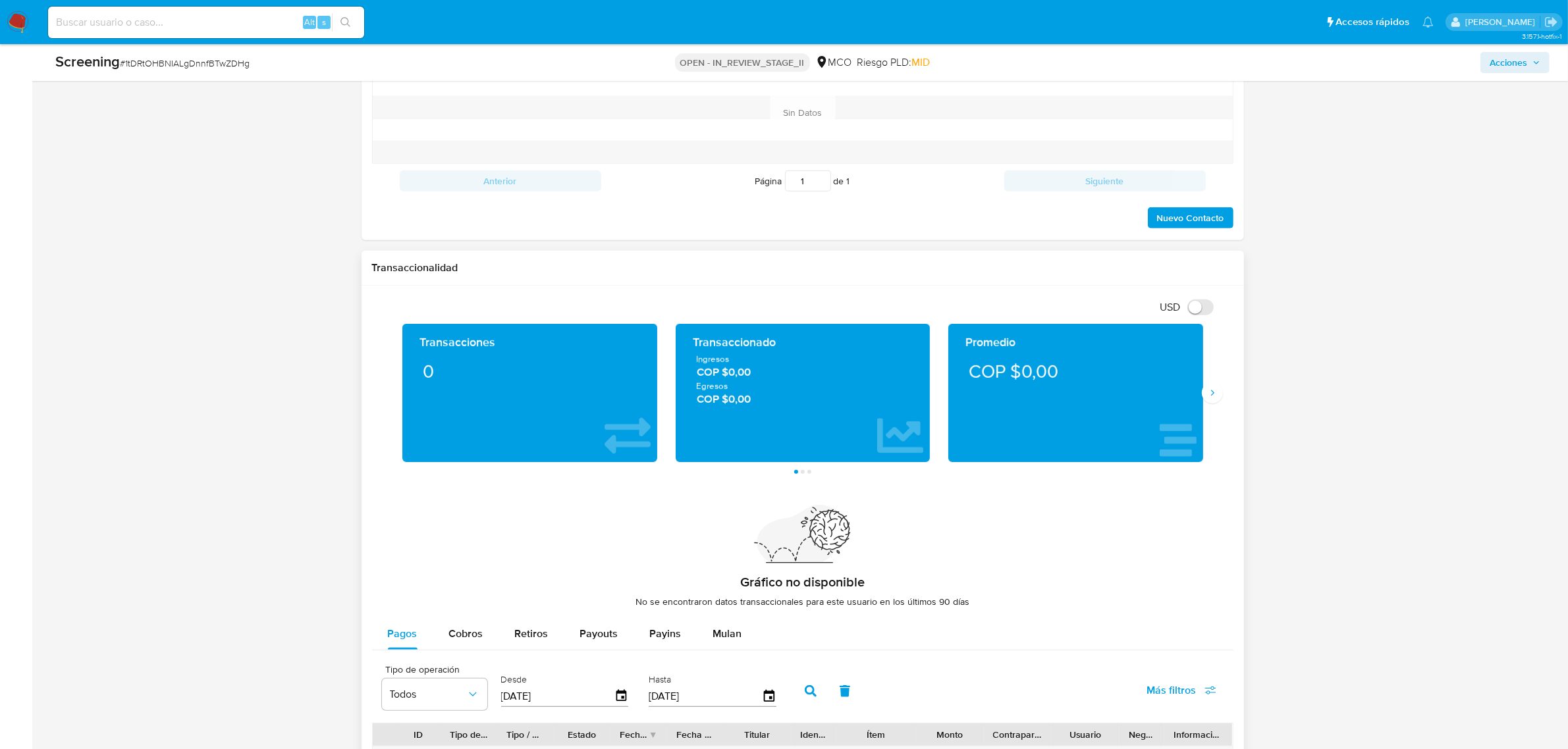
scroll to position [1044, 0]
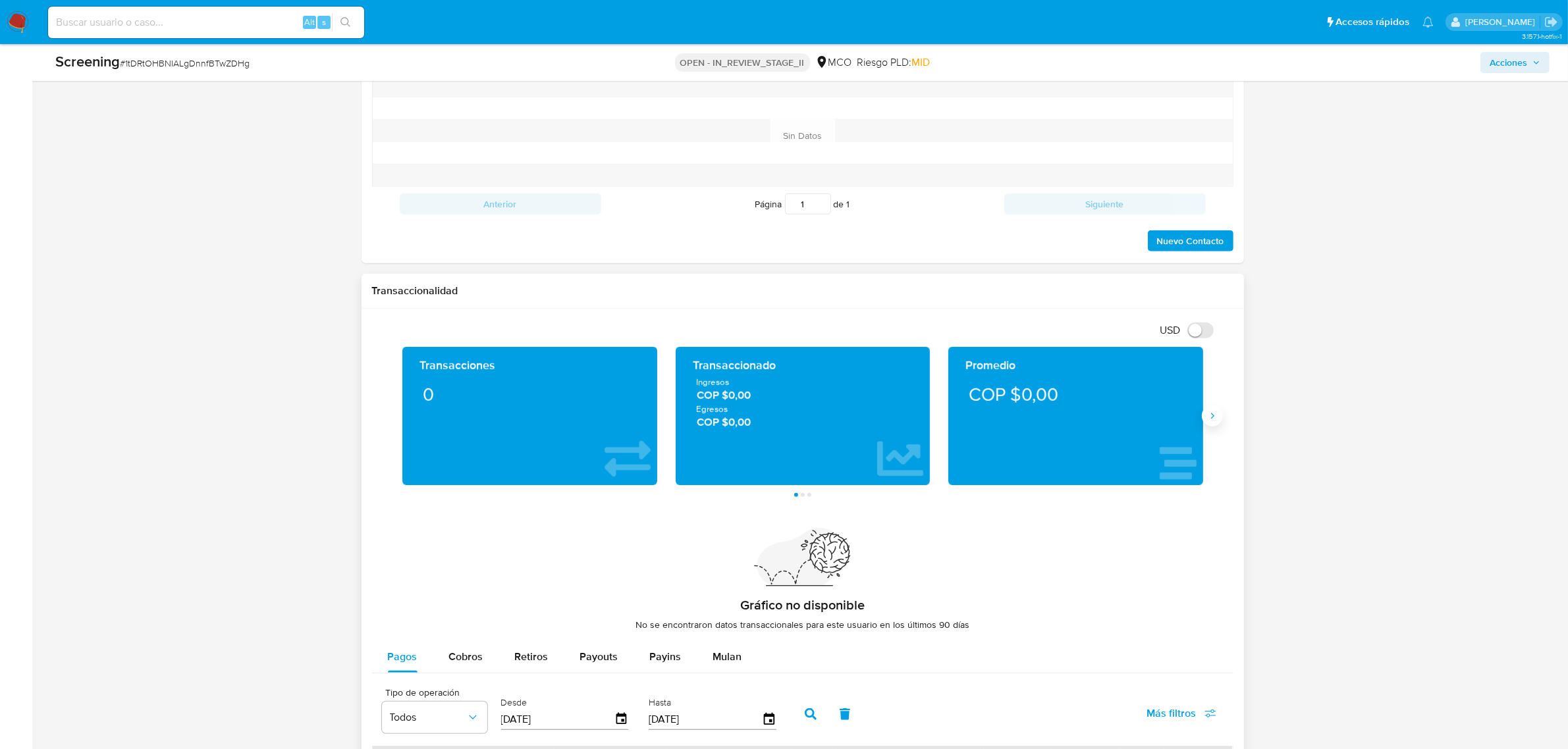
click at [1215, 420] on icon "Siguiente" at bounding box center [1212, 416] width 11 height 11
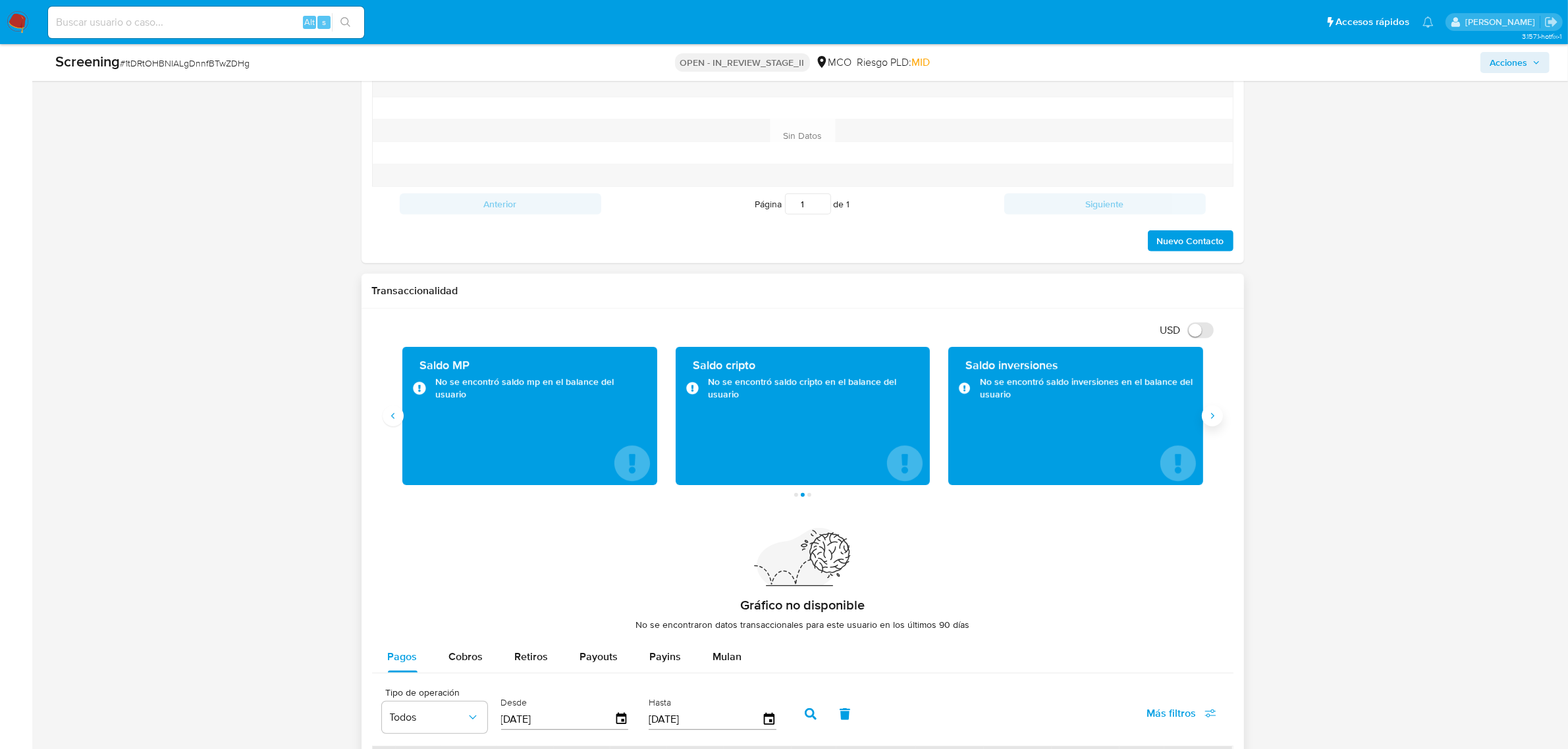
click at [1215, 420] on icon "Siguiente" at bounding box center [1212, 416] width 11 height 11
click at [390, 435] on div "Transacciones 0 Transaccionado Ingresos COP $0,00 Egresos COP $0,00 Promedio CO…" at bounding box center [802, 421] width 861 height 150
click at [390, 429] on div "Transacciones 0 Transaccionado Ingresos COP $0,00 Egresos COP $0,00 Promedio CO…" at bounding box center [802, 421] width 861 height 150
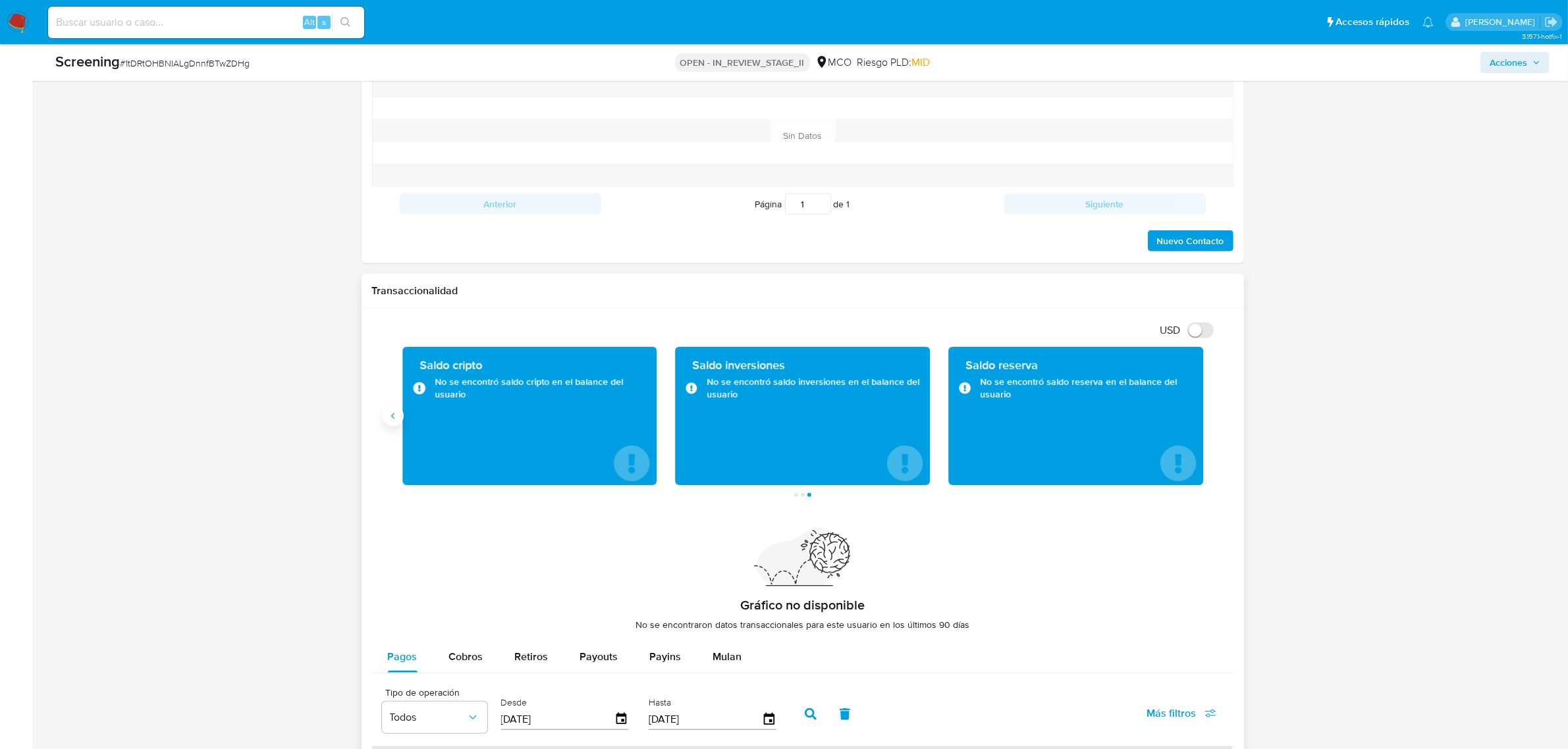
click at [390, 426] on button "Anterior" at bounding box center [393, 416] width 21 height 21
click at [391, 423] on button "Anterior" at bounding box center [393, 416] width 21 height 21
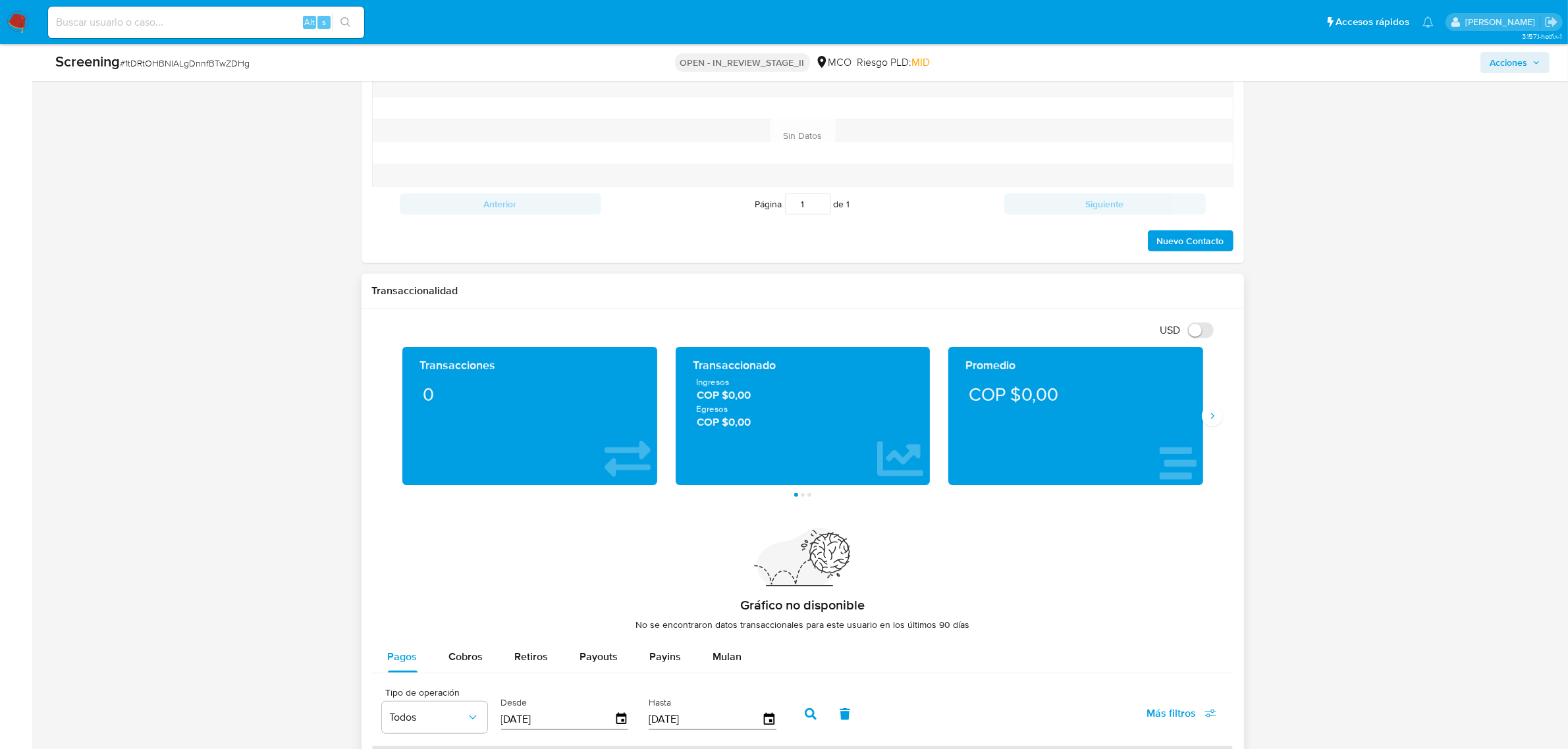
click at [784, 433] on div "Transaccionado Ingresos COP $0,00 Egresos COP $0,00" at bounding box center [802, 416] width 234 height 118
click at [1210, 418] on icon "Siguiente" at bounding box center [1212, 416] width 11 height 11
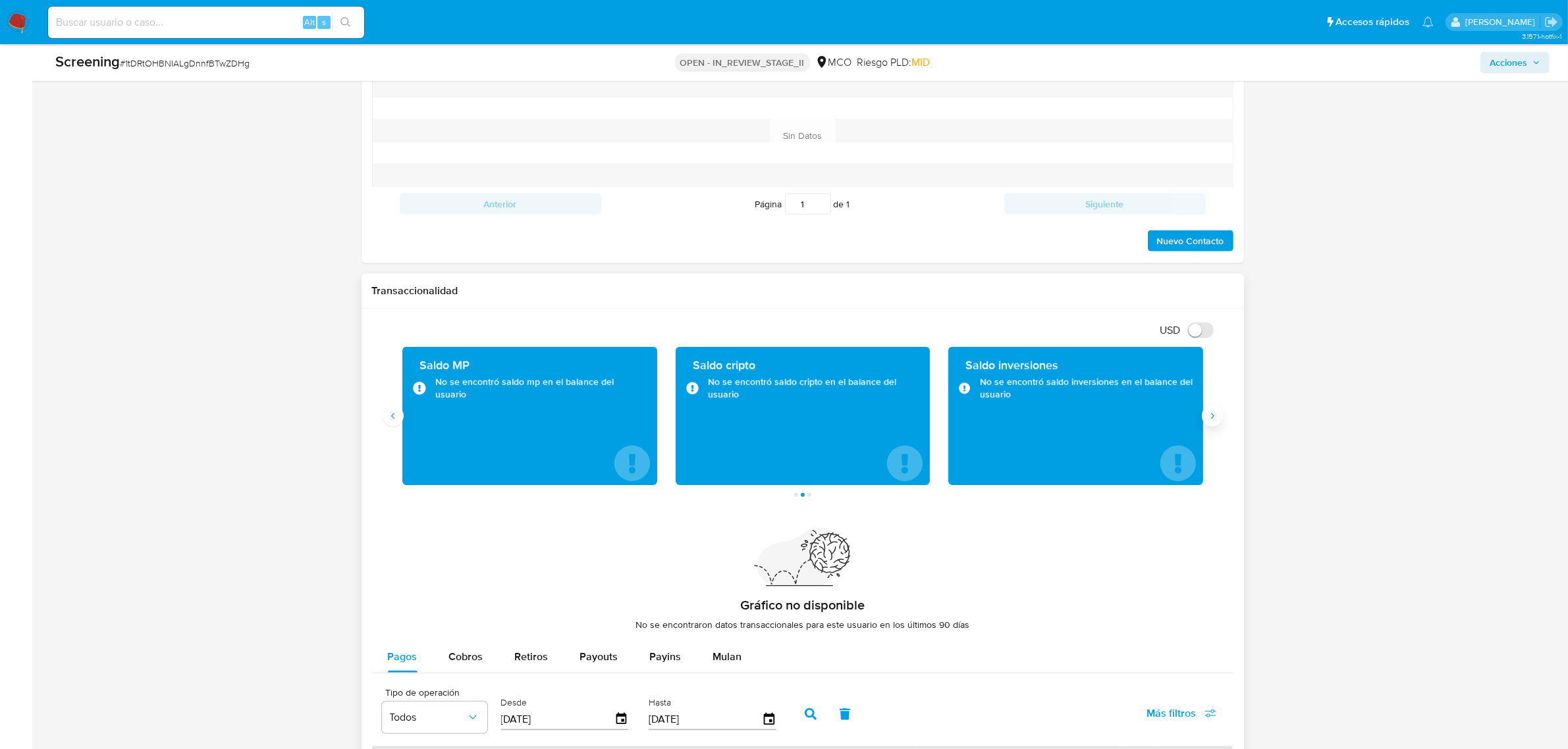
click at [1210, 418] on icon "Siguiente" at bounding box center [1212, 416] width 11 height 11
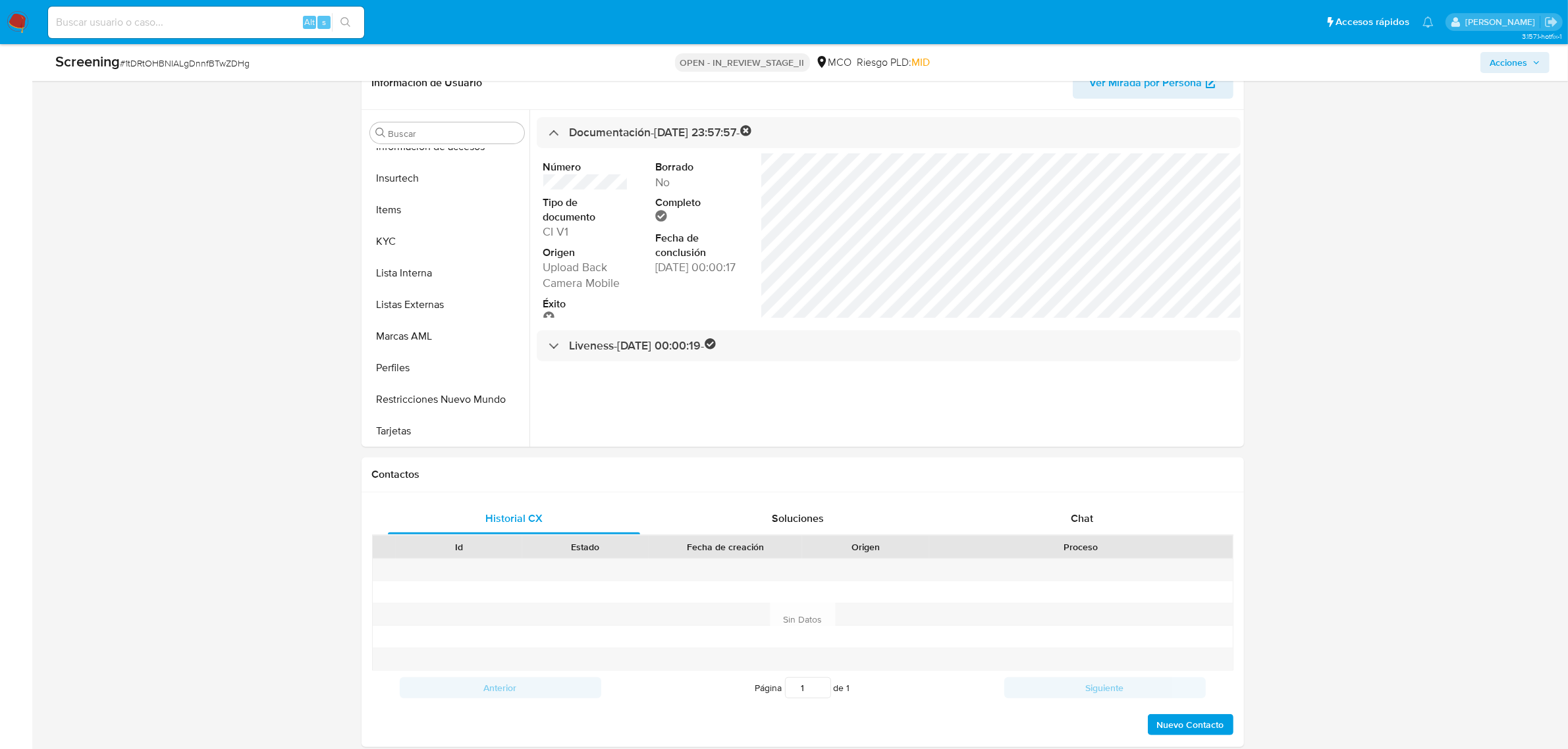
scroll to position [550, 0]
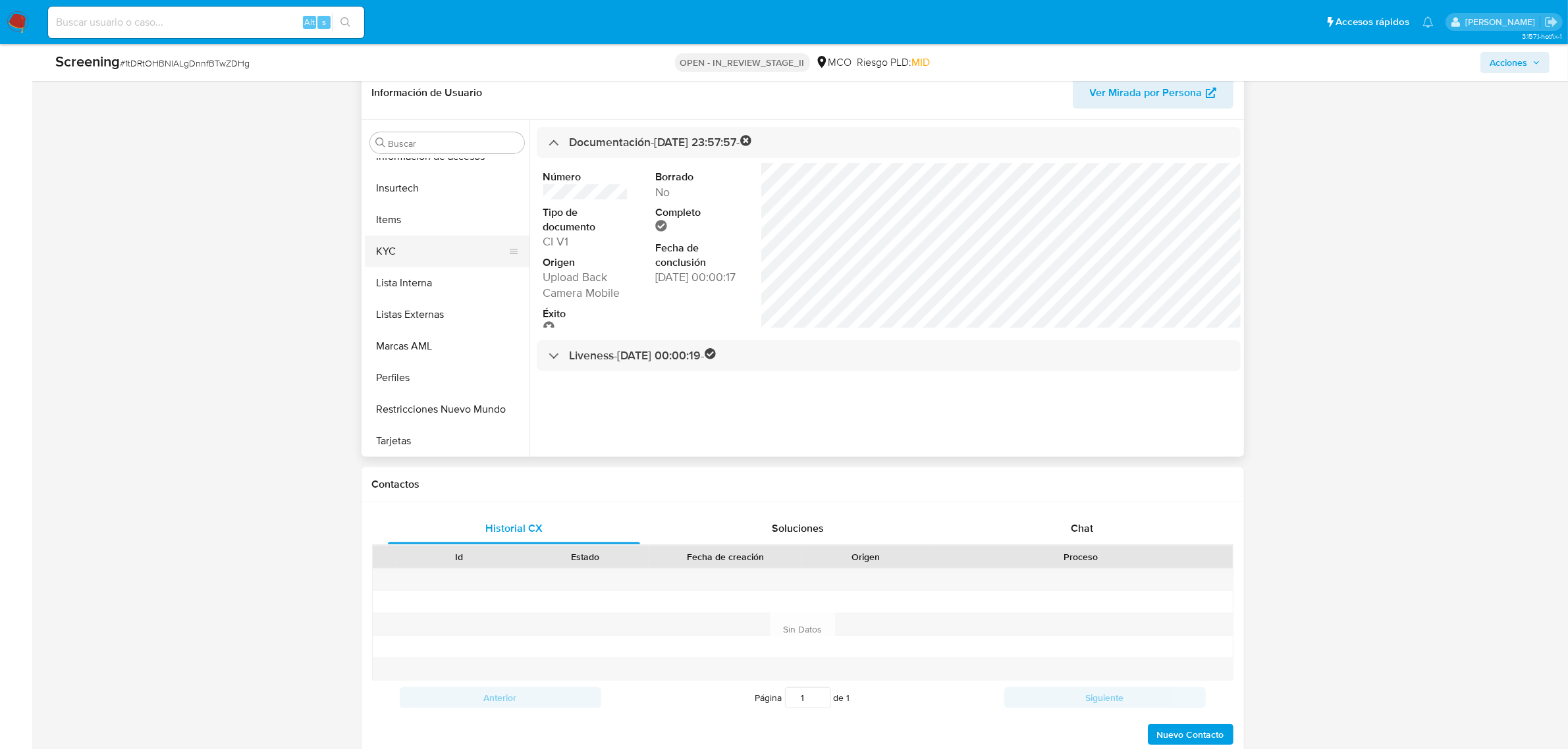
click at [416, 246] on button "KYC" at bounding box center [441, 251] width 154 height 32
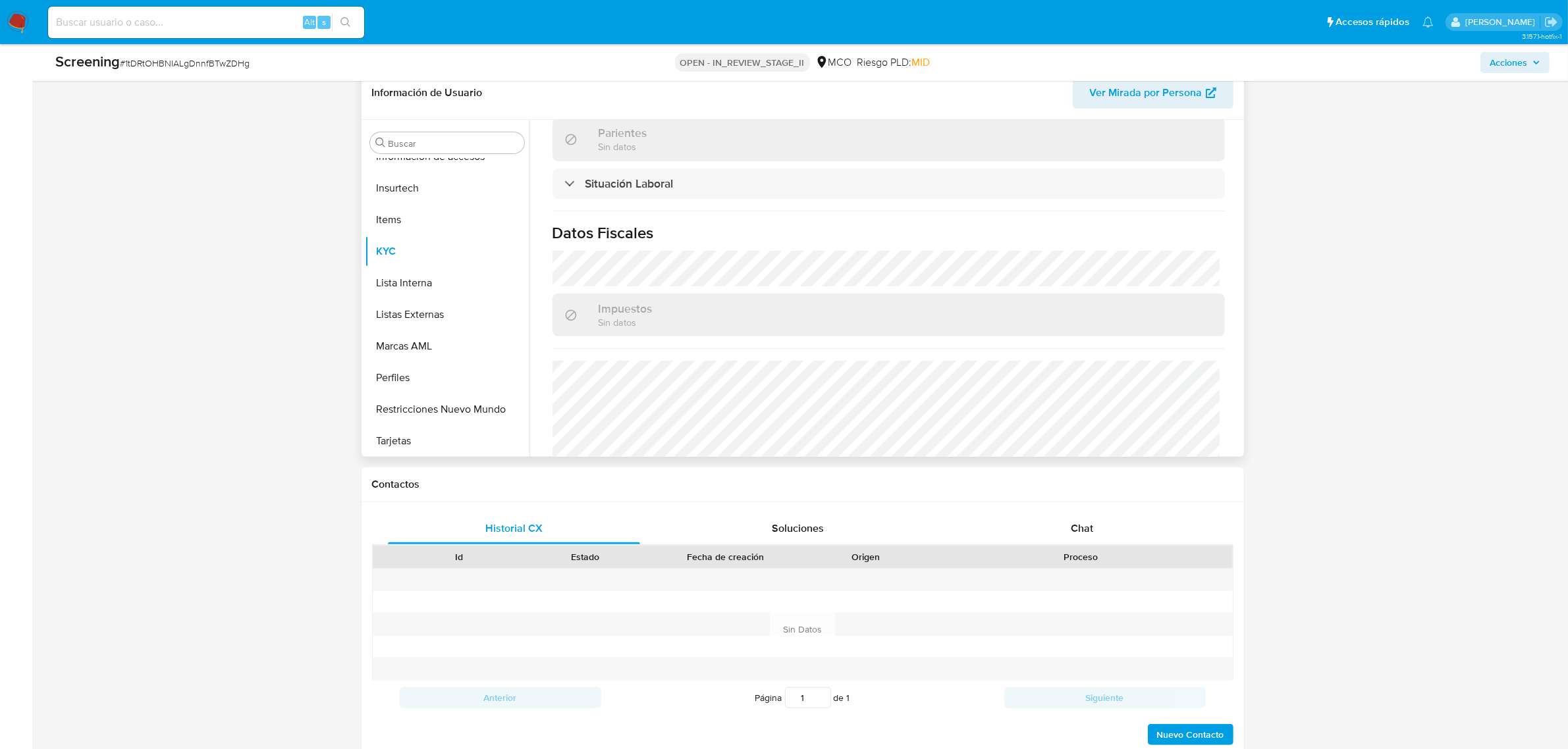
scroll to position [709, 0]
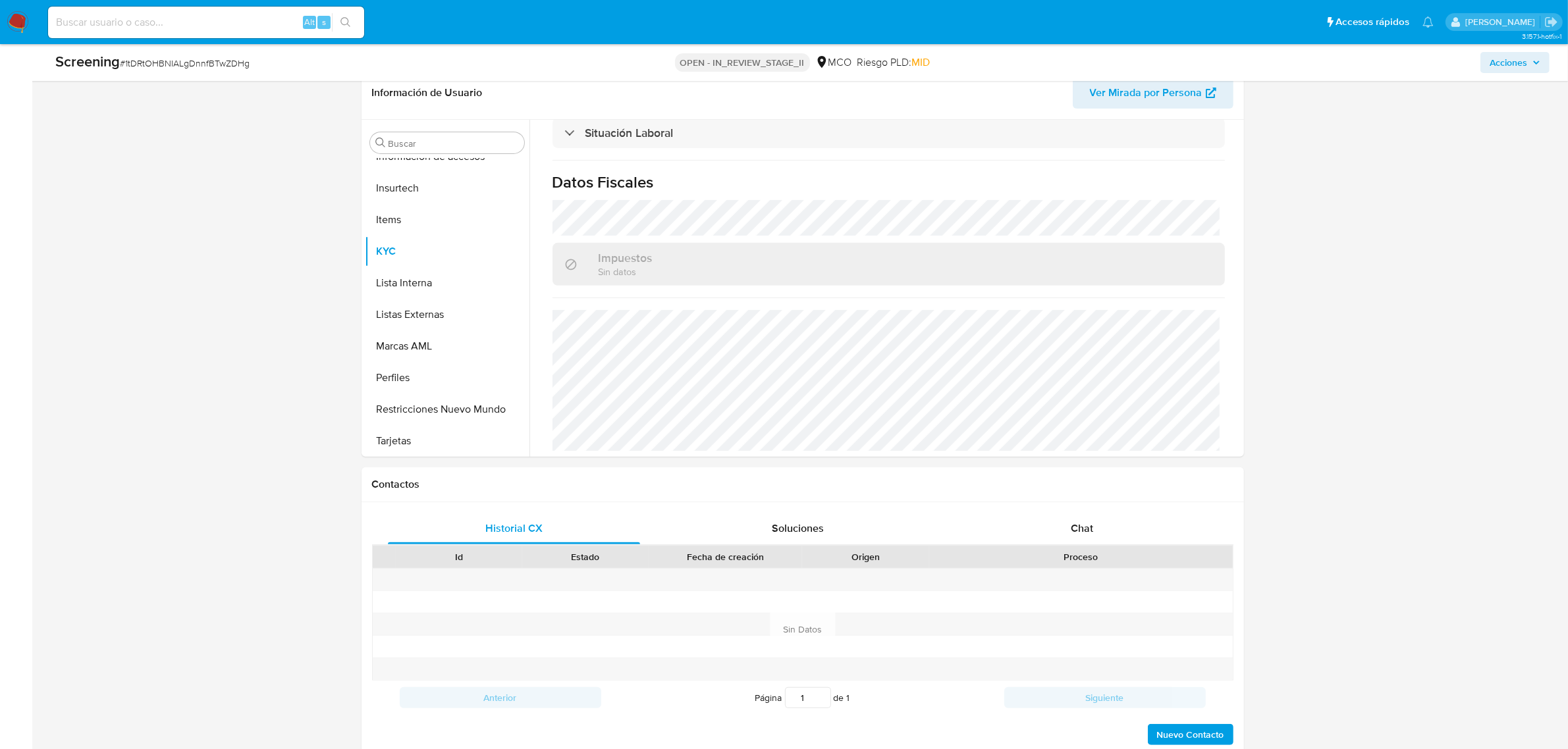
click at [255, 18] on input at bounding box center [205, 22] width 316 height 17
paste input "LzYk8NDwVdbQnB0LJ35RdqJD"
type input "LzYk8NDwVdbQnB0LJ35RdqJD"
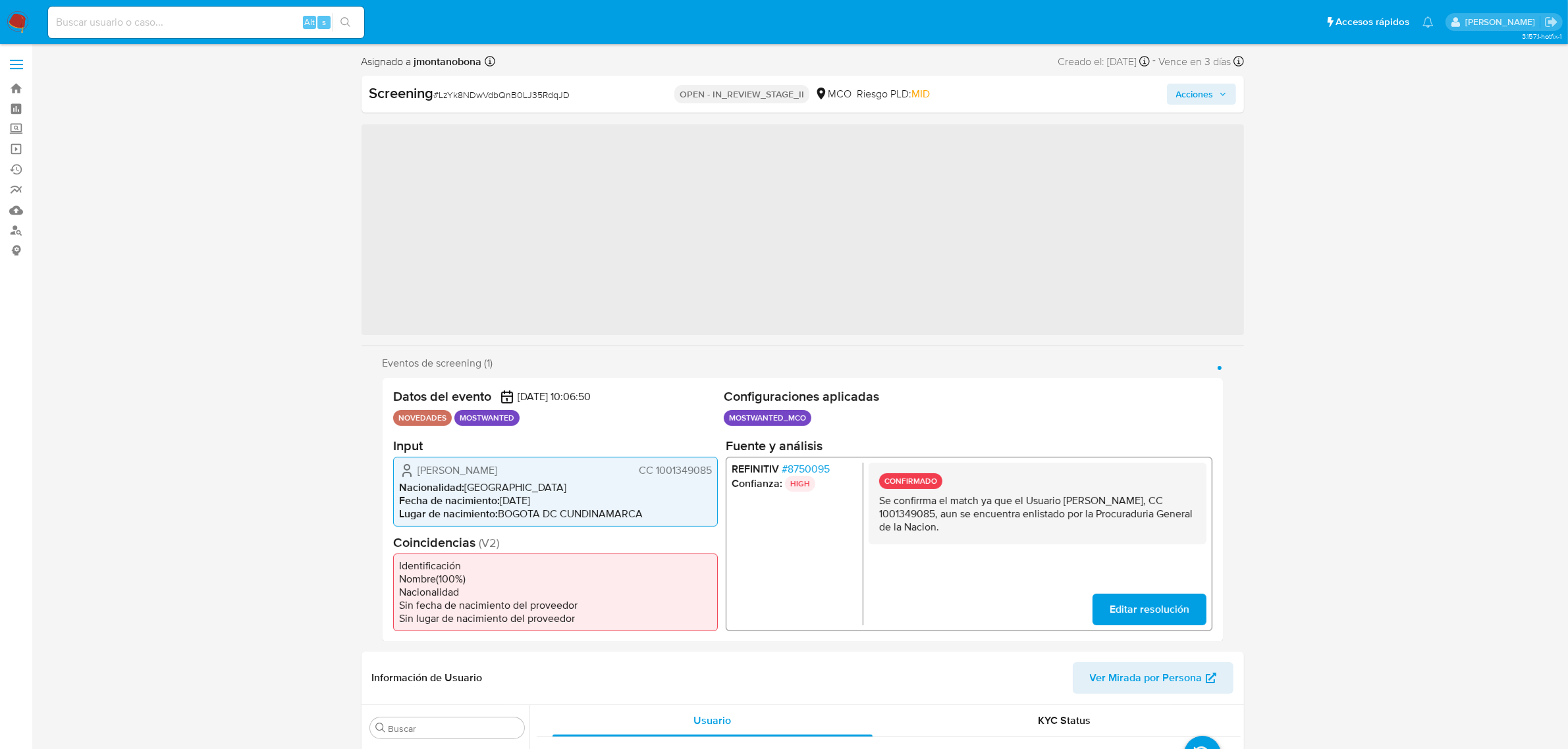
scroll to position [555, 0]
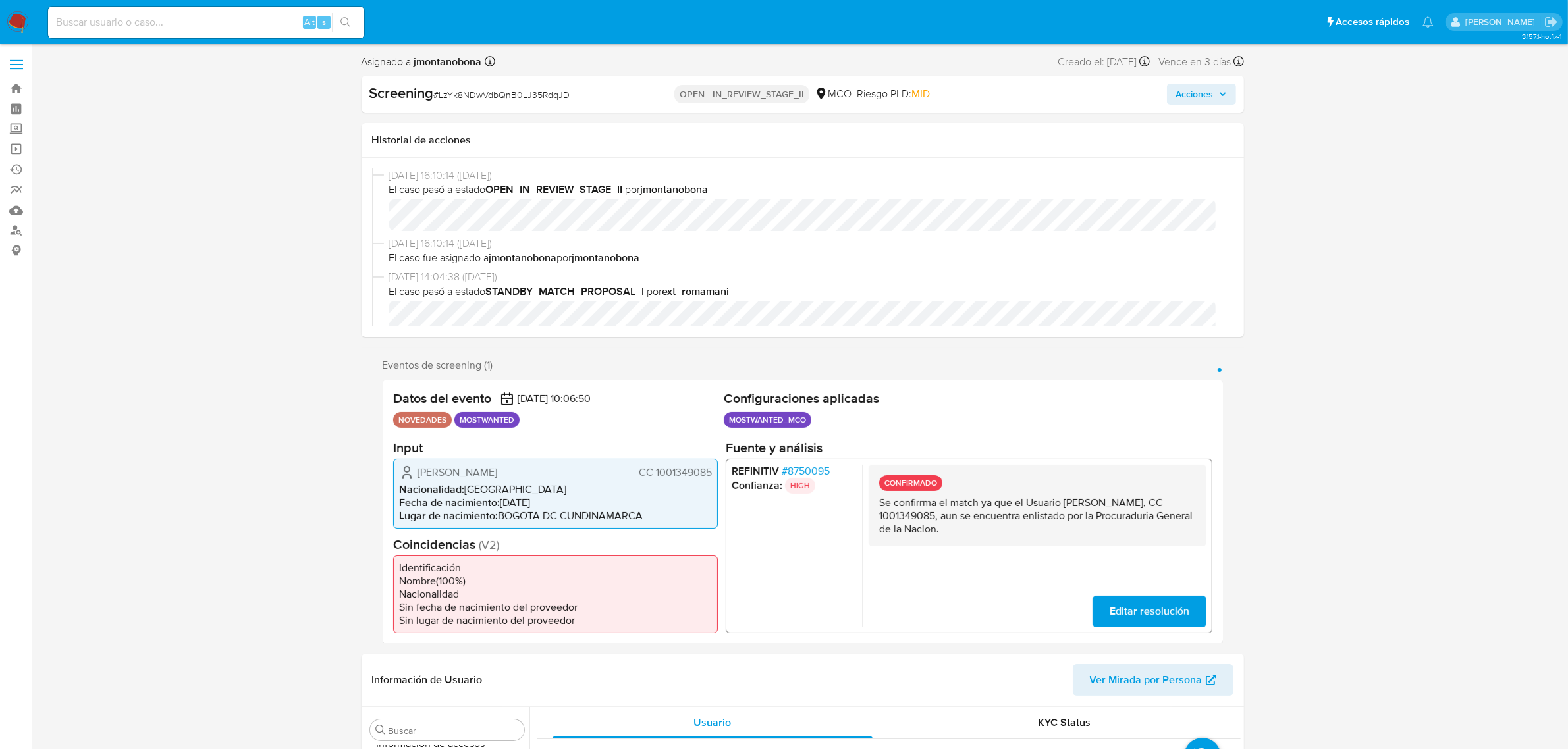
select select "10"
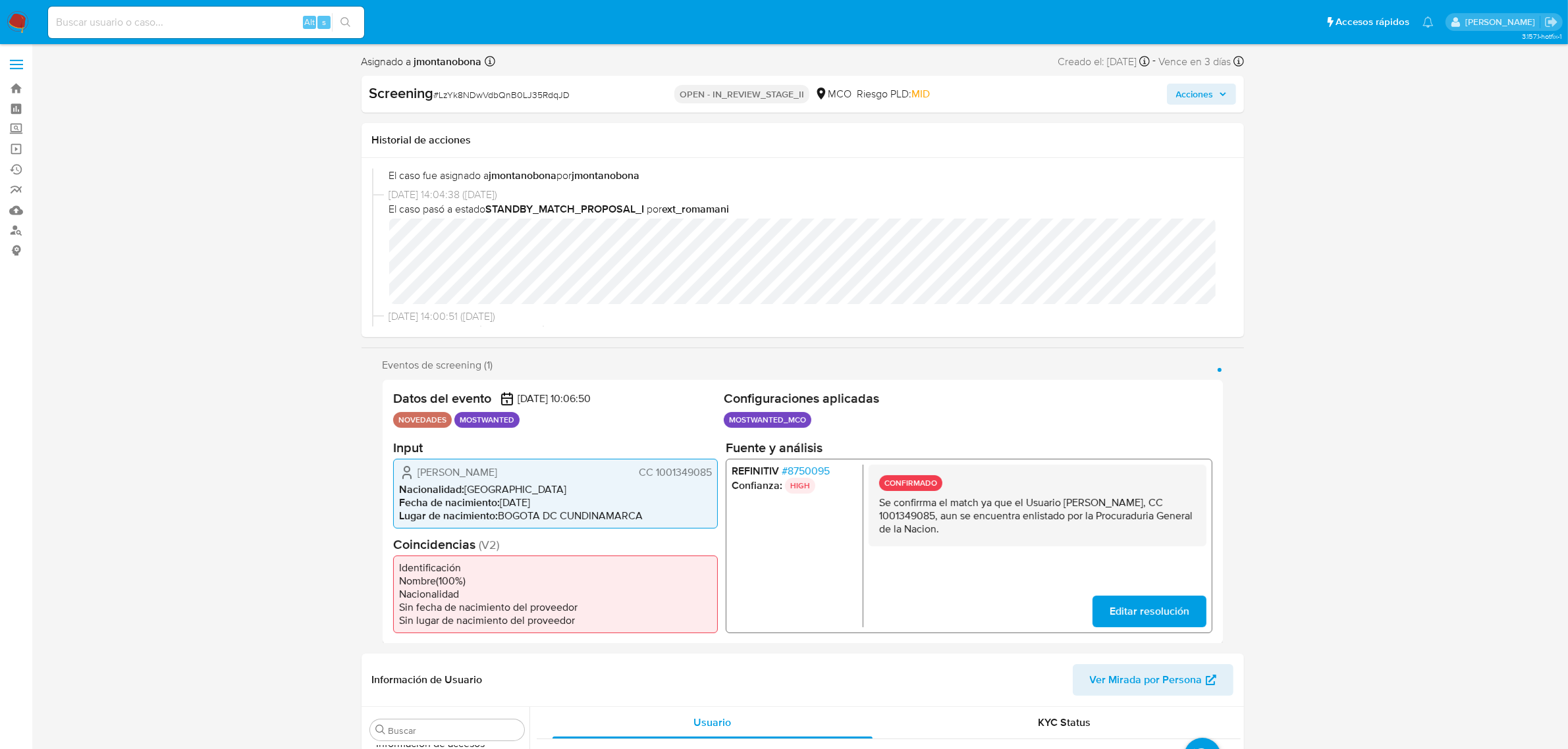
drag, startPoint x: 949, startPoint y: 516, endPoint x: 1002, endPoint y: 511, distance: 53.2
click at [1002, 511] on p "Se confirrma el match ya que el Usuario [PERSON_NAME] [PERSON_NAME] 1001349085,…" at bounding box center [1036, 515] width 316 height 39
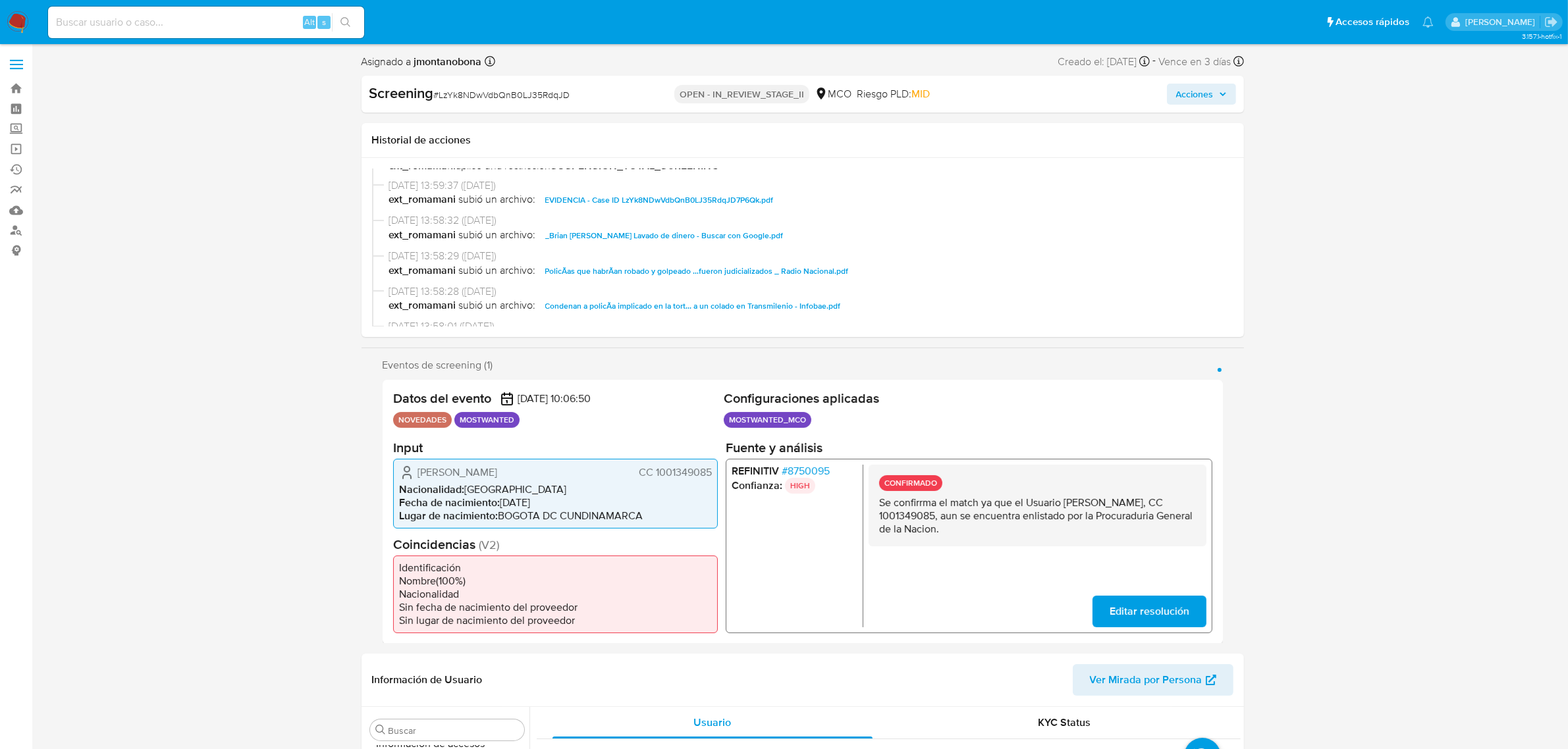
scroll to position [330, 0]
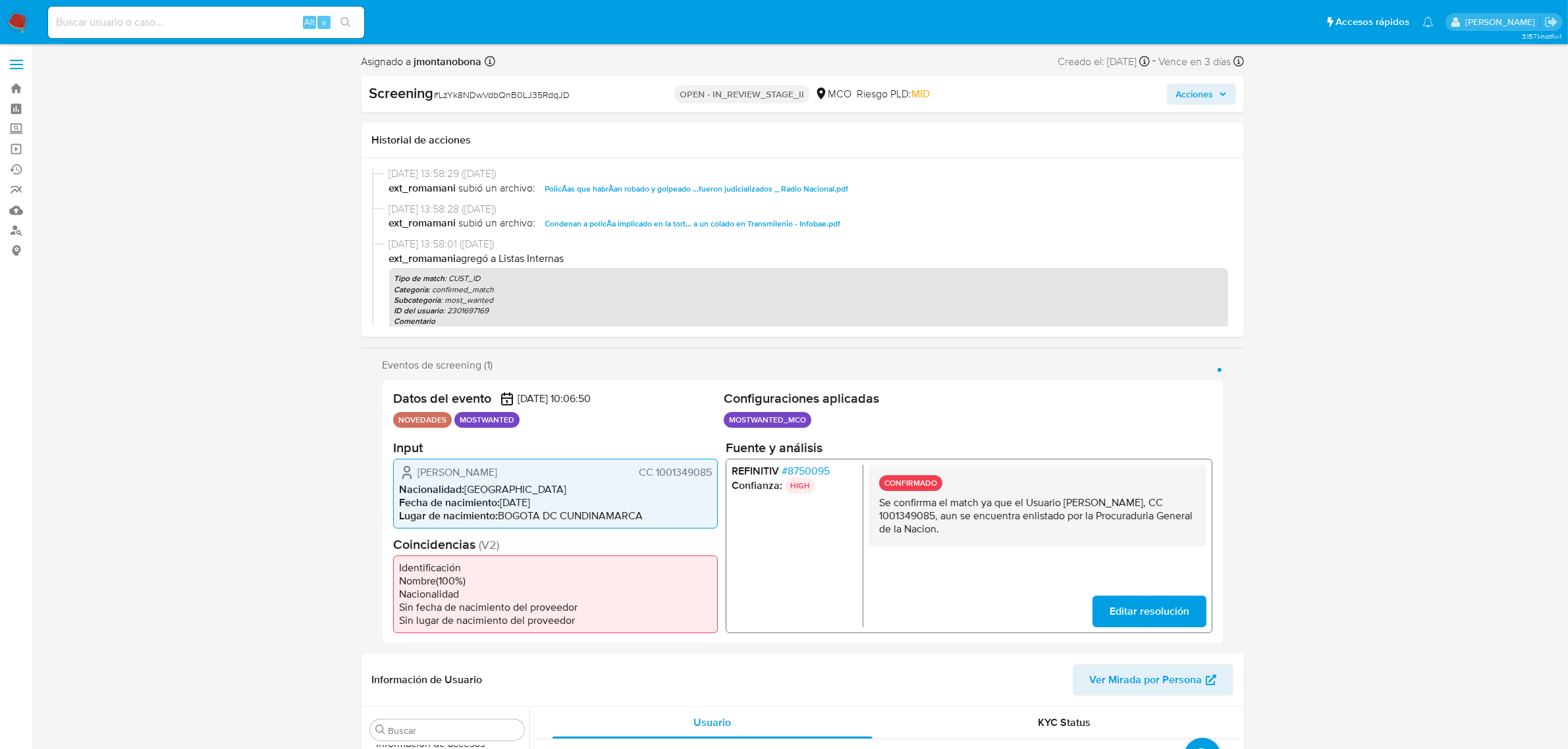
click at [702, 223] on span "Condenan a policÃ­a implicado en la tort... a un colado en Transmilenio - Infob…" at bounding box center [693, 224] width 295 height 16
click at [718, 188] on span "PolicÃ­as que habrÃ­an robado y golpeado ...fueron judicializados _ Radio Nacio…" at bounding box center [698, 188] width 304 height 16
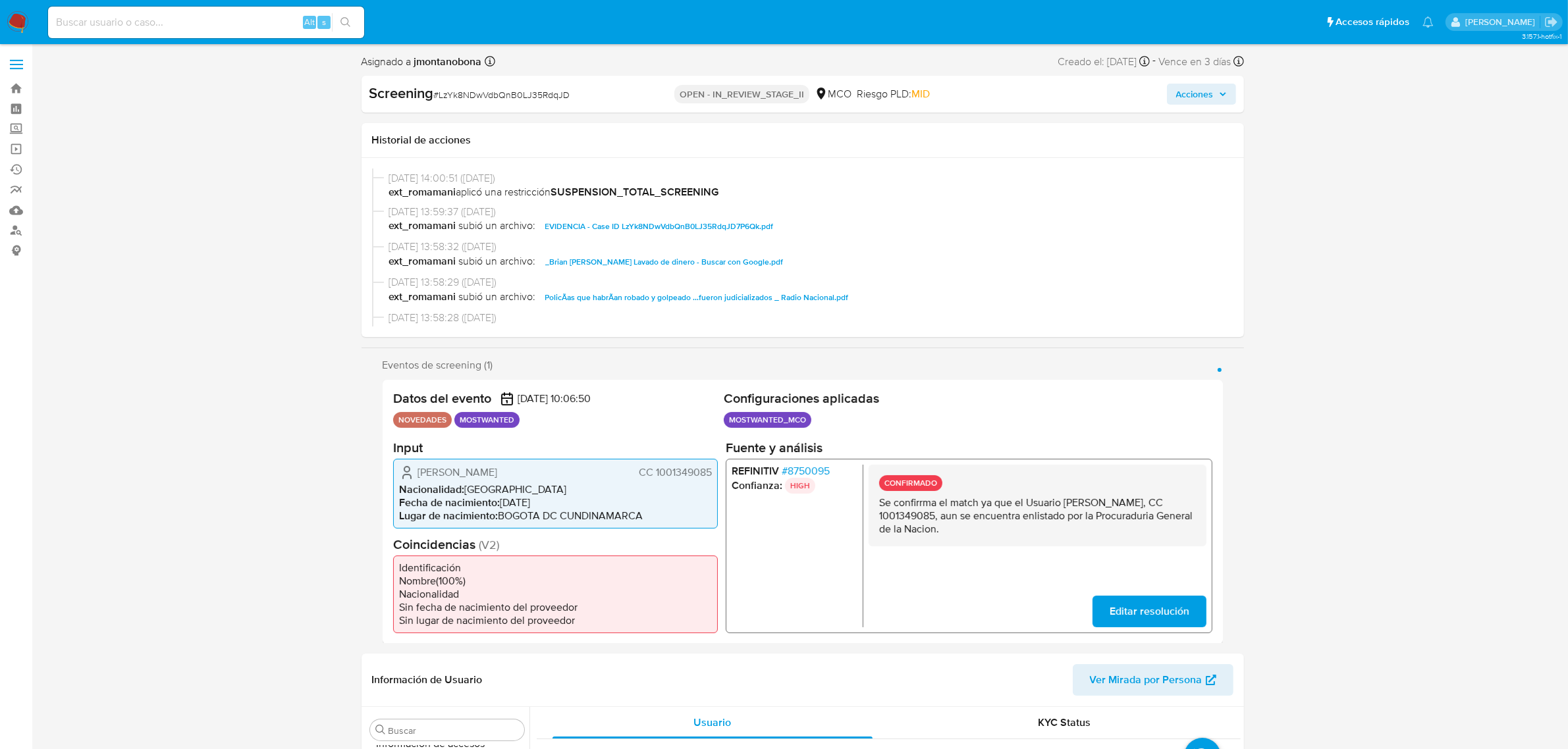
scroll to position [246, 0]
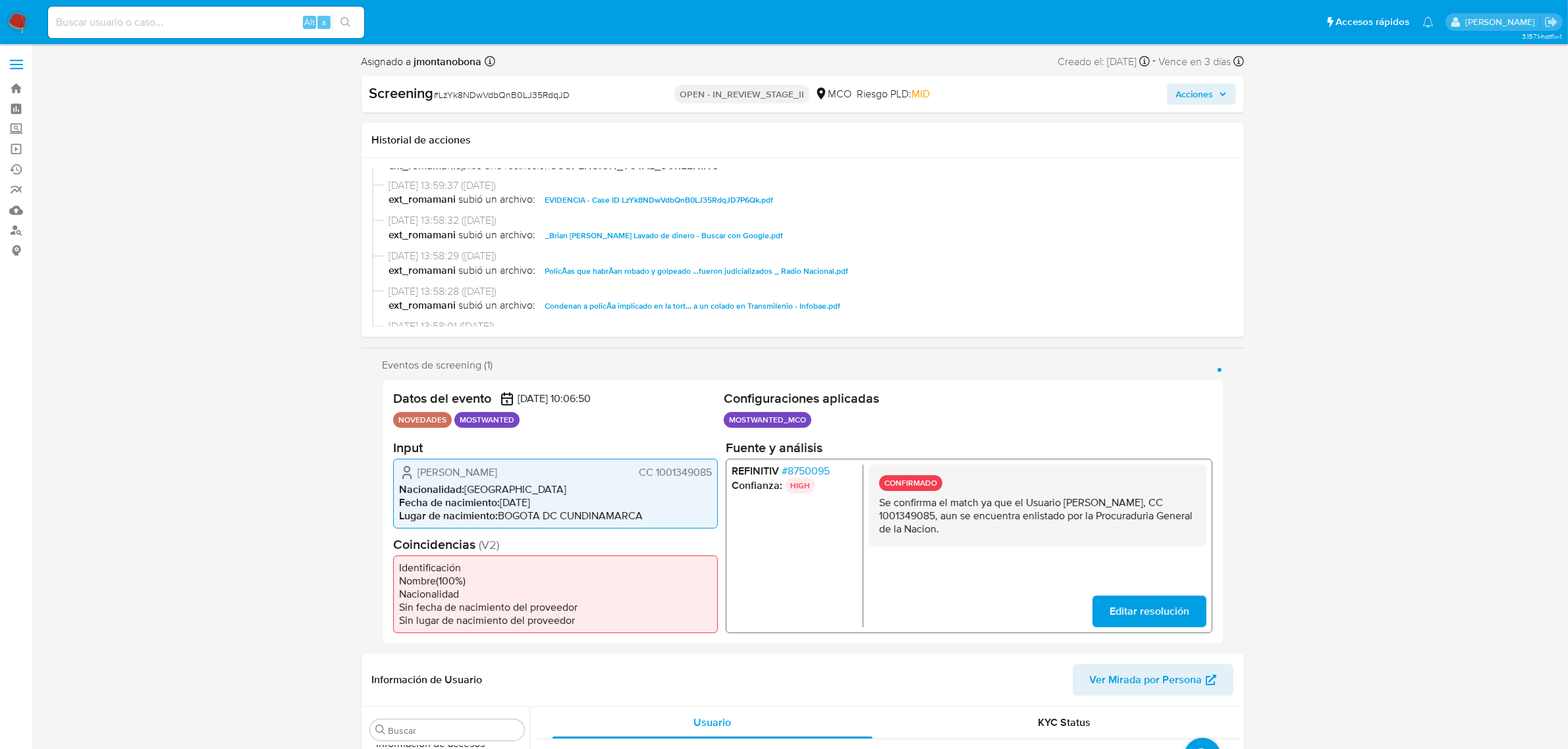
click at [712, 196] on span "EVIDENCIA - Case ID LzYk8NDwVdbQnB0LJ35RdqJD7P6Qk.pdf" at bounding box center [659, 200] width 228 height 16
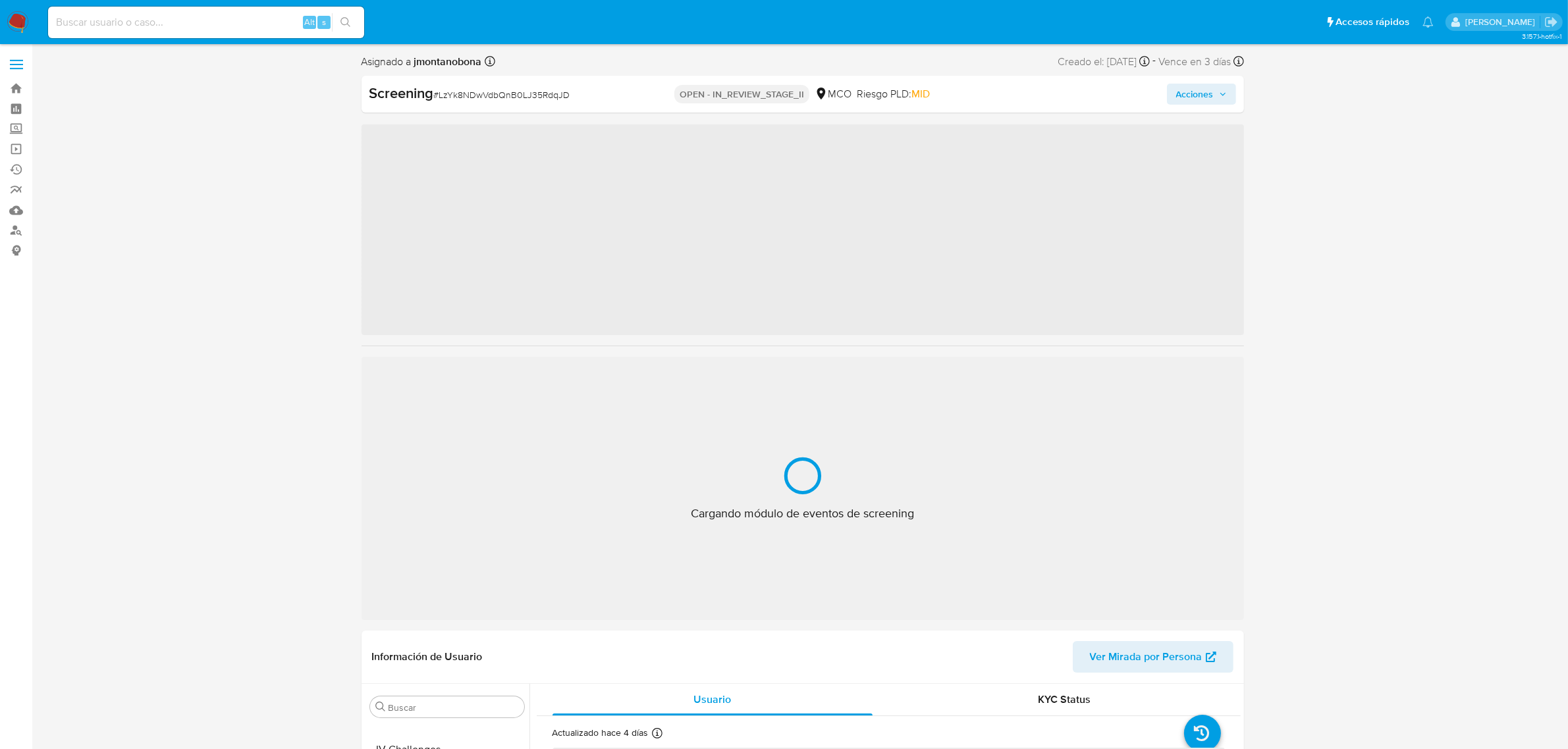
scroll to position [555, 0]
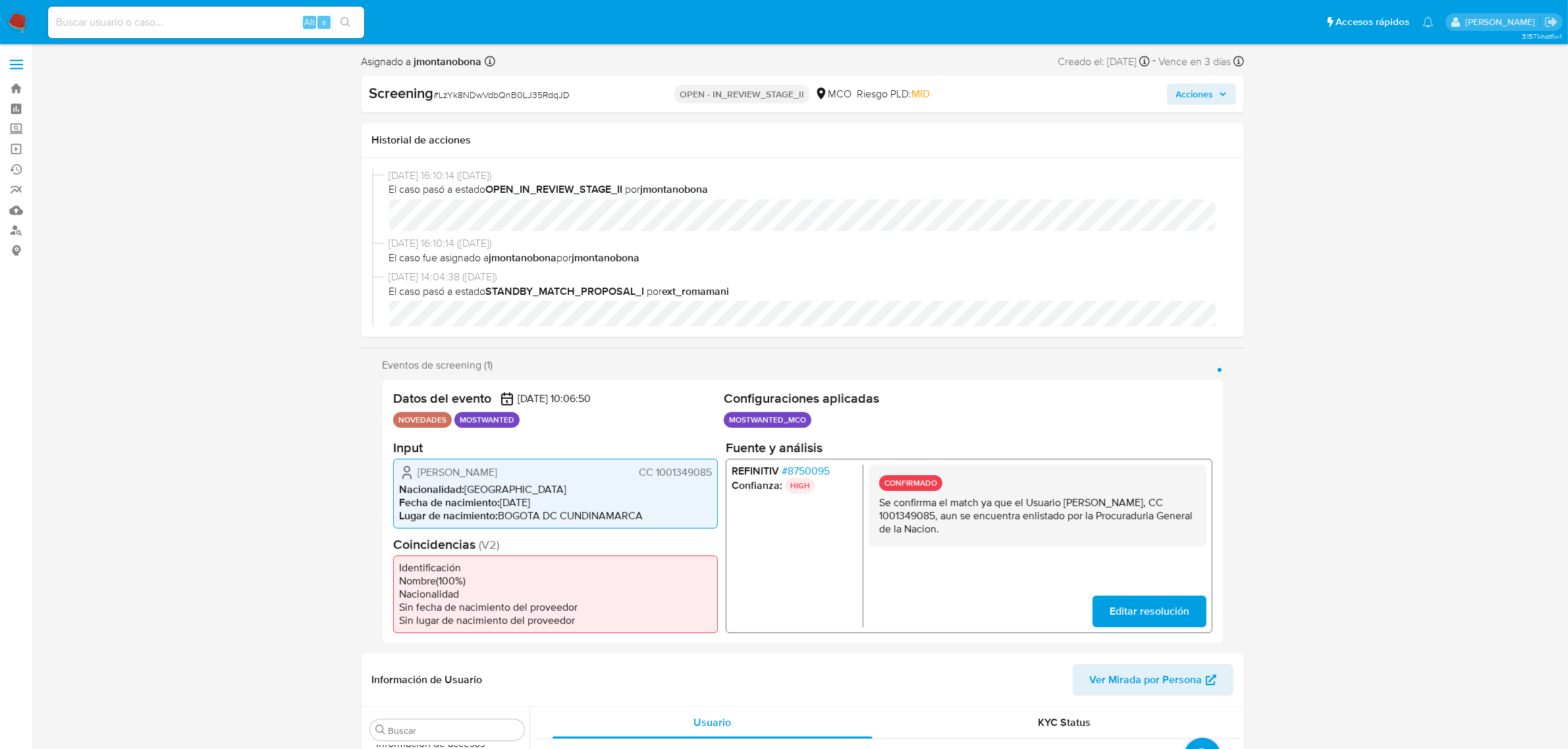
select select "10"
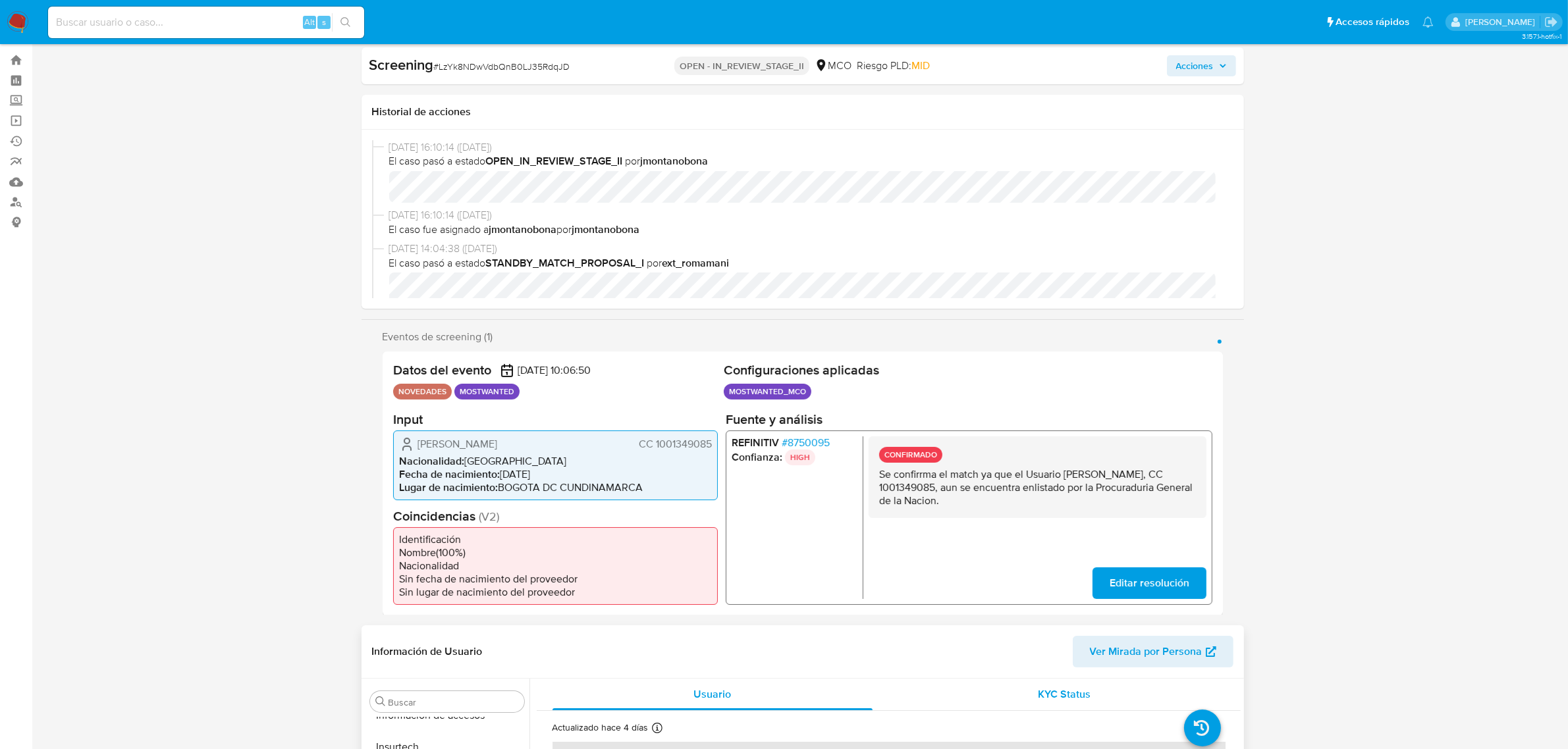
scroll to position [0, 0]
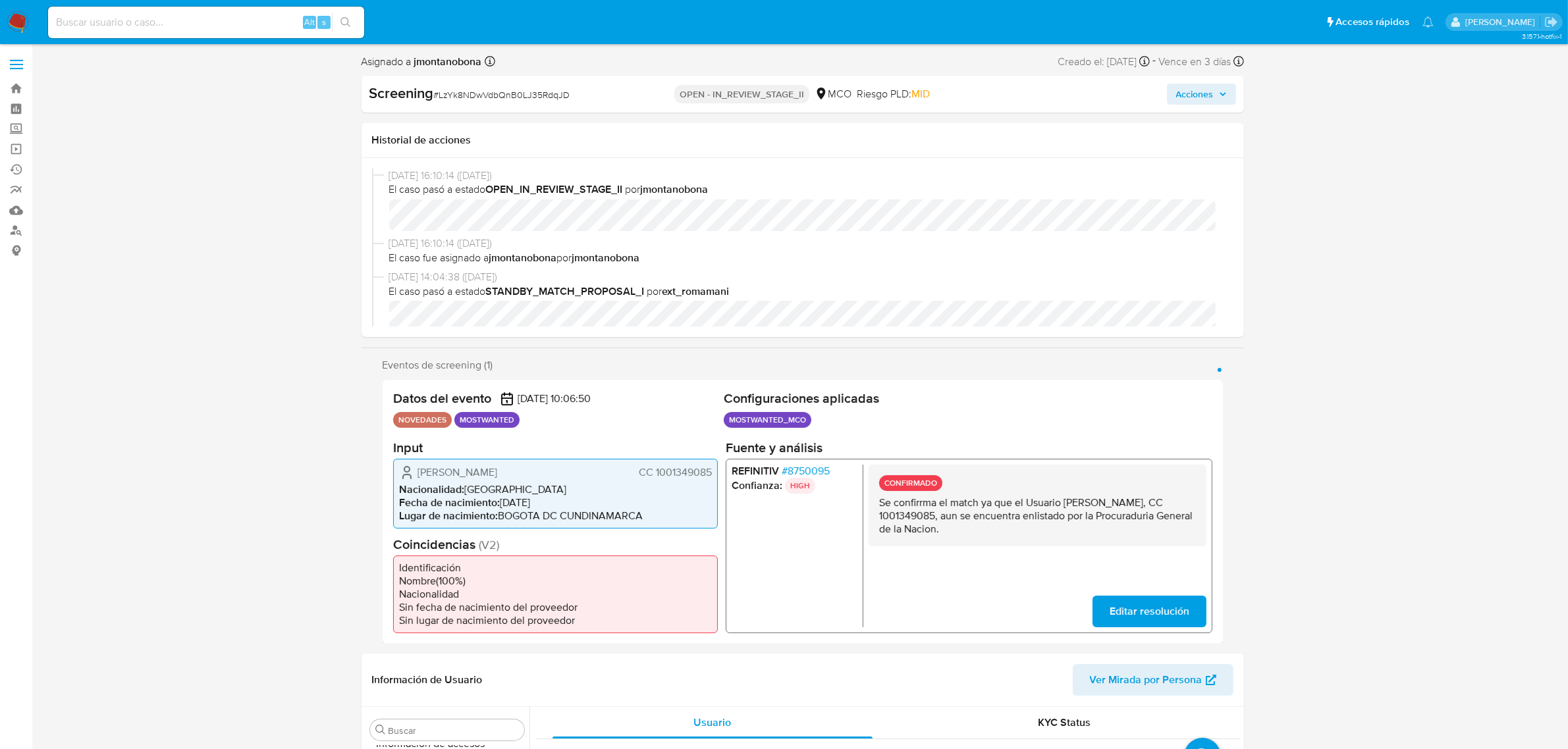
click at [977, 172] on span "[DATE] 16:10:14 ([DATE])" at bounding box center [808, 175] width 839 height 14
drag, startPoint x: 1063, startPoint y: 499, endPoint x: 924, endPoint y: 516, distance: 140.0
click at [924, 516] on p "Se confirrma el match ya que el Usuario [PERSON_NAME], CC 1001349085, aun se en…" at bounding box center [1036, 515] width 316 height 39
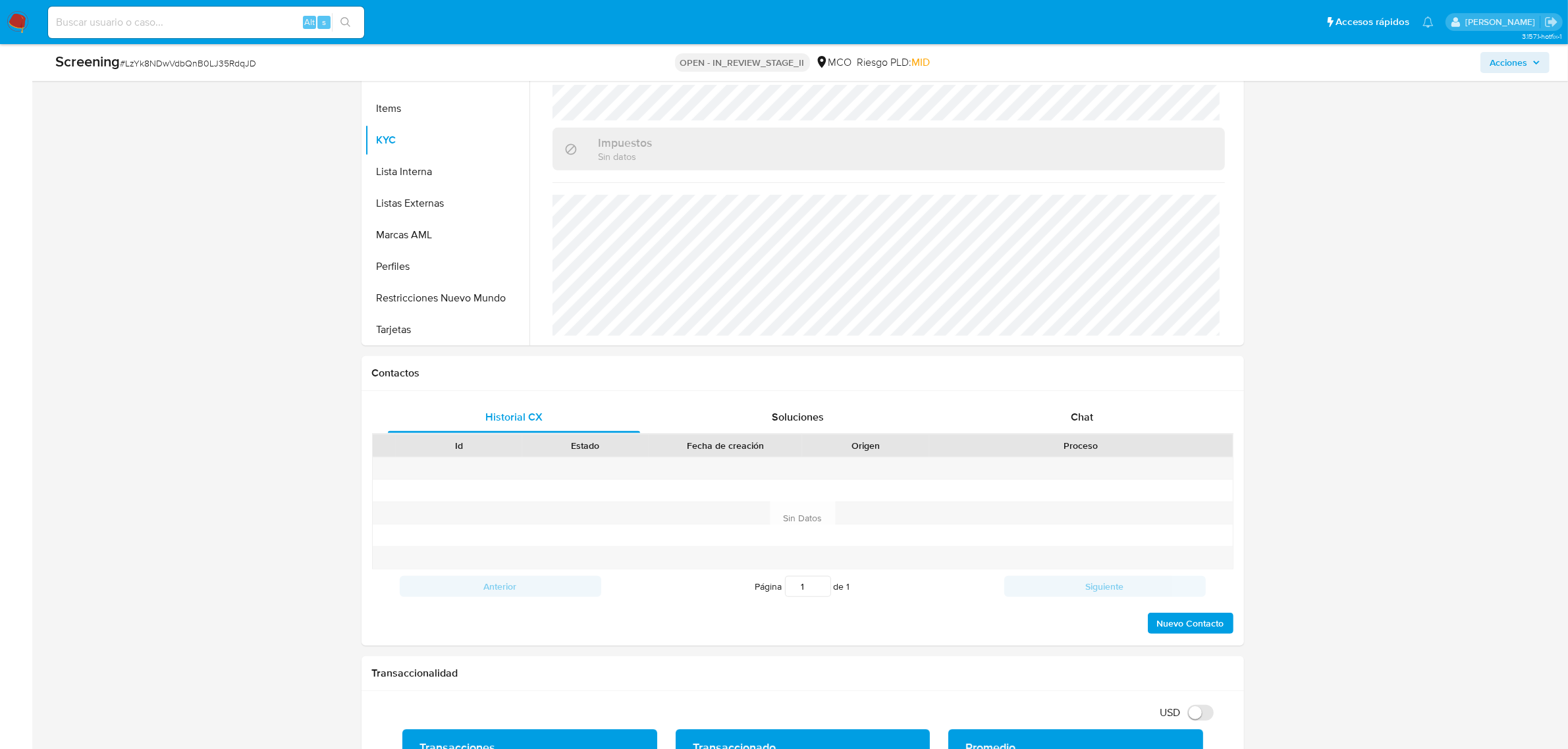
scroll to position [740, 0]
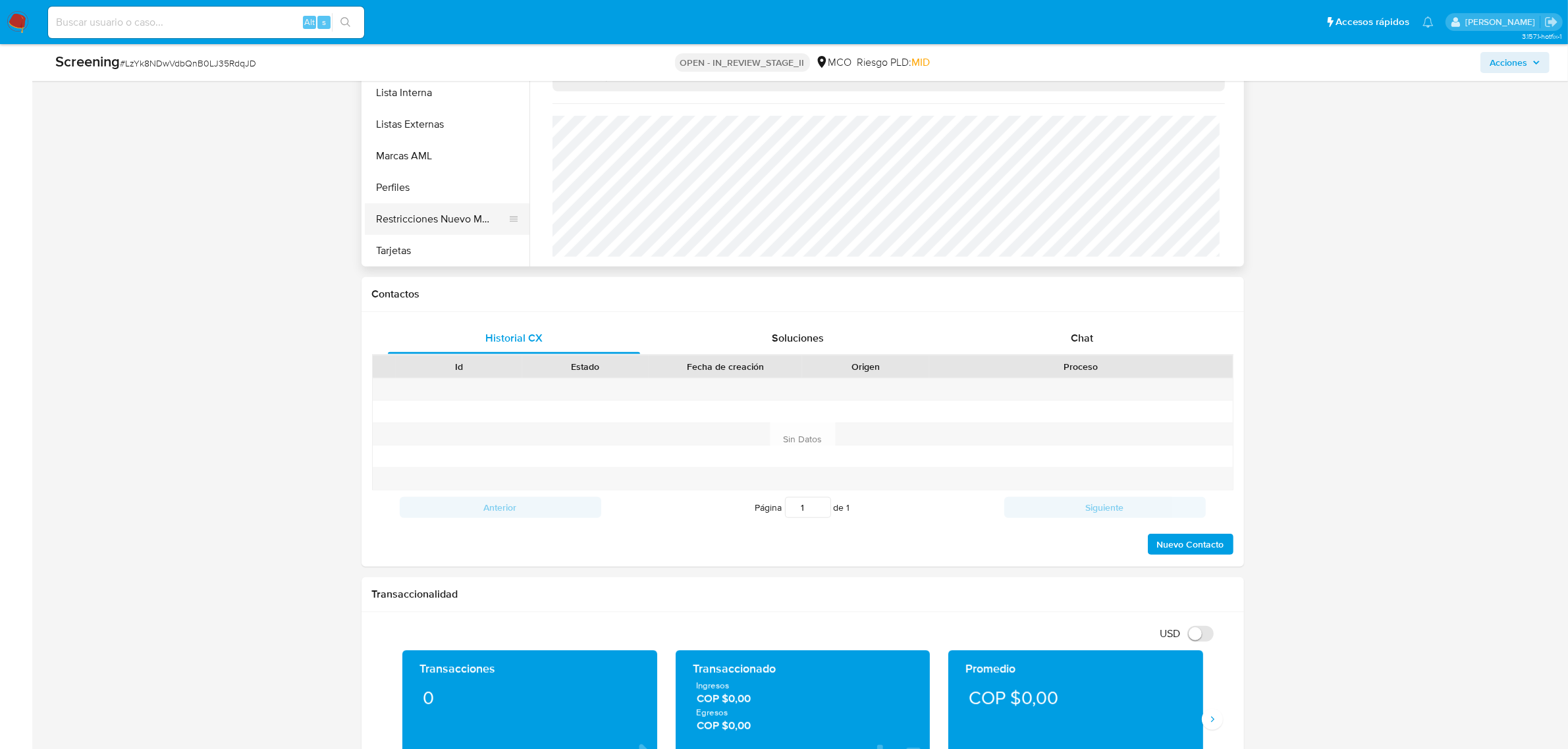
click at [433, 225] on button "Restricciones Nuevo Mundo" at bounding box center [441, 219] width 154 height 32
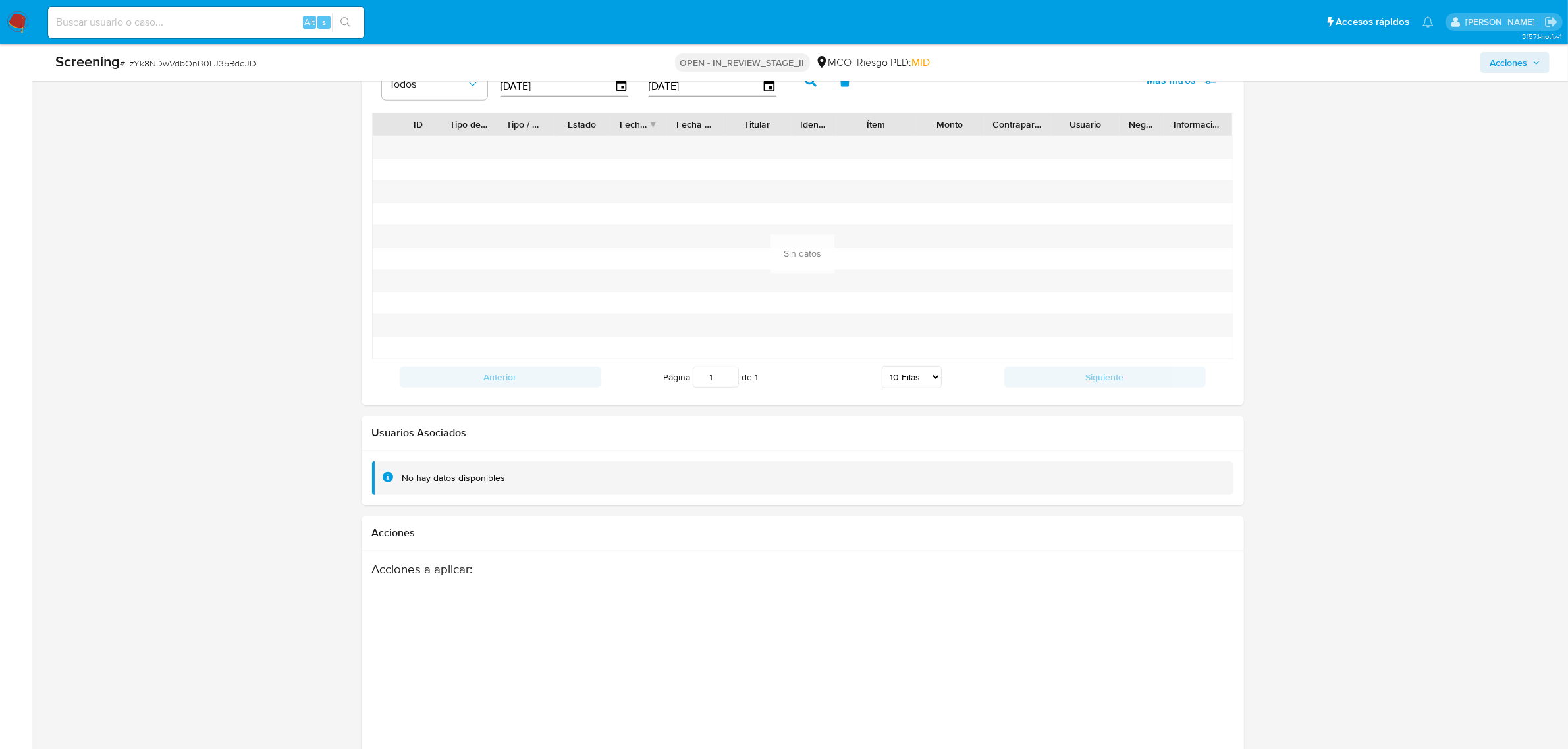
scroll to position [1785, 0]
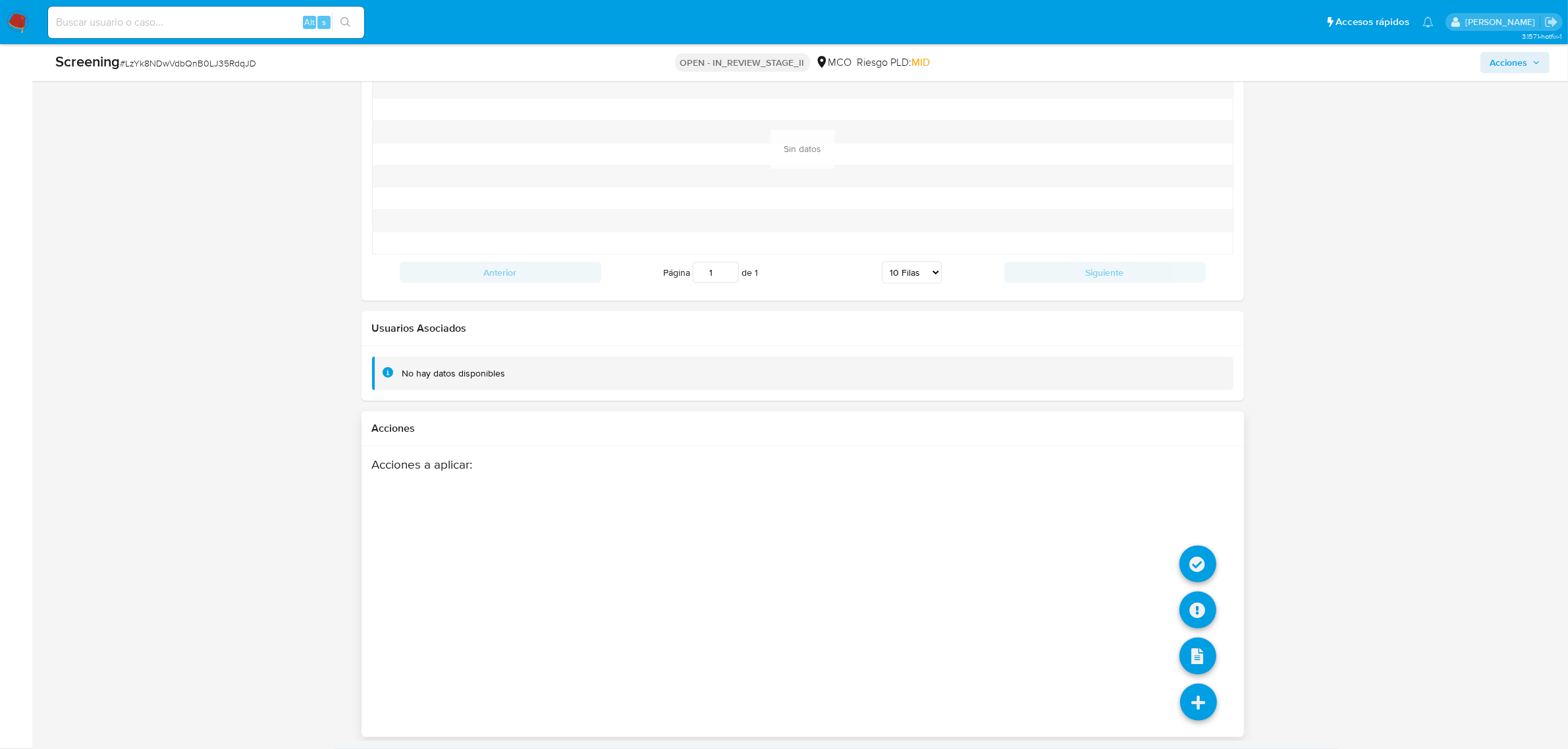
click at [1207, 690] on icon at bounding box center [1198, 702] width 37 height 37
click at [1199, 560] on icon at bounding box center [1197, 564] width 37 height 37
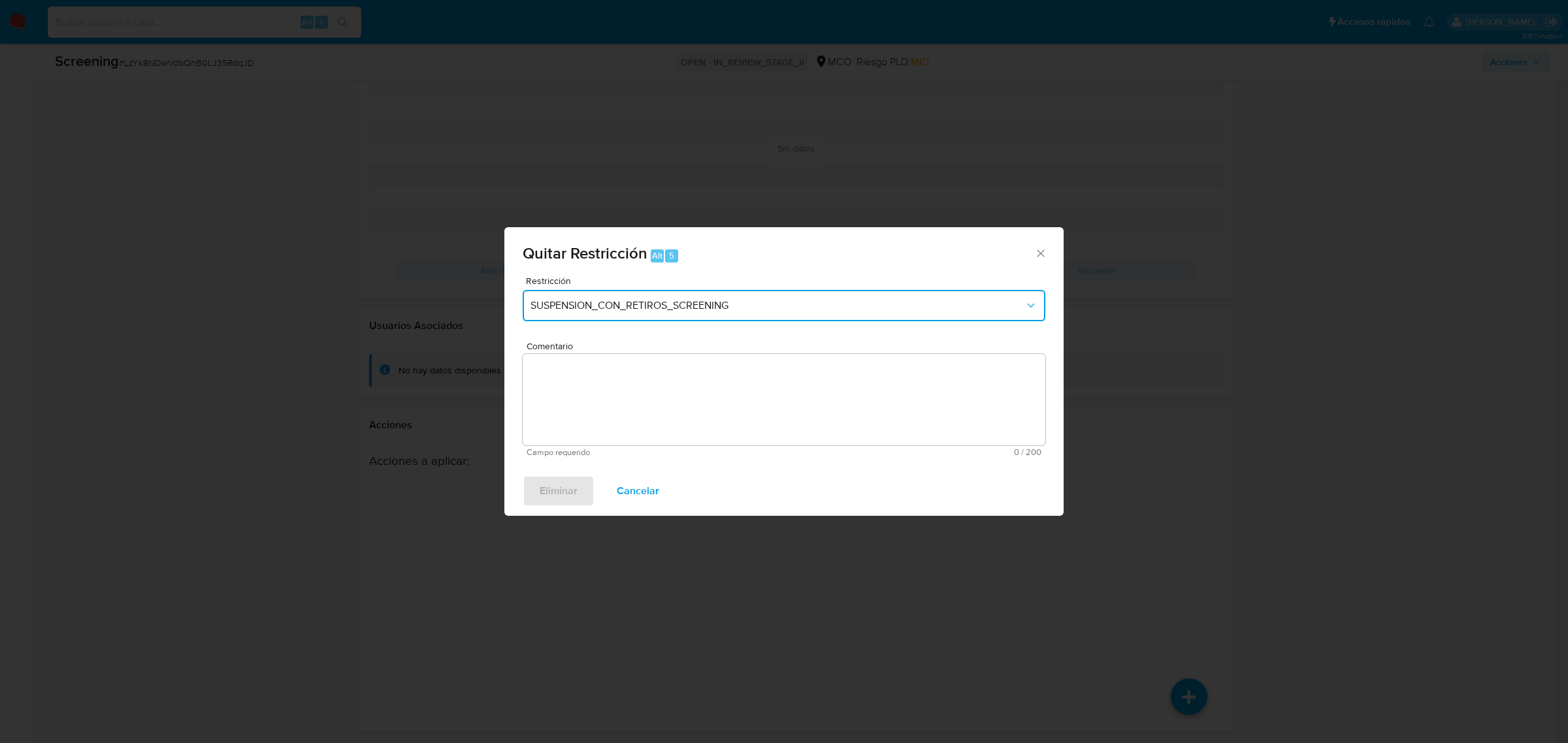
click at [694, 305] on span "SUSPENSION_CON_RETIROS_SCREENING" at bounding box center [776, 306] width 494 height 13
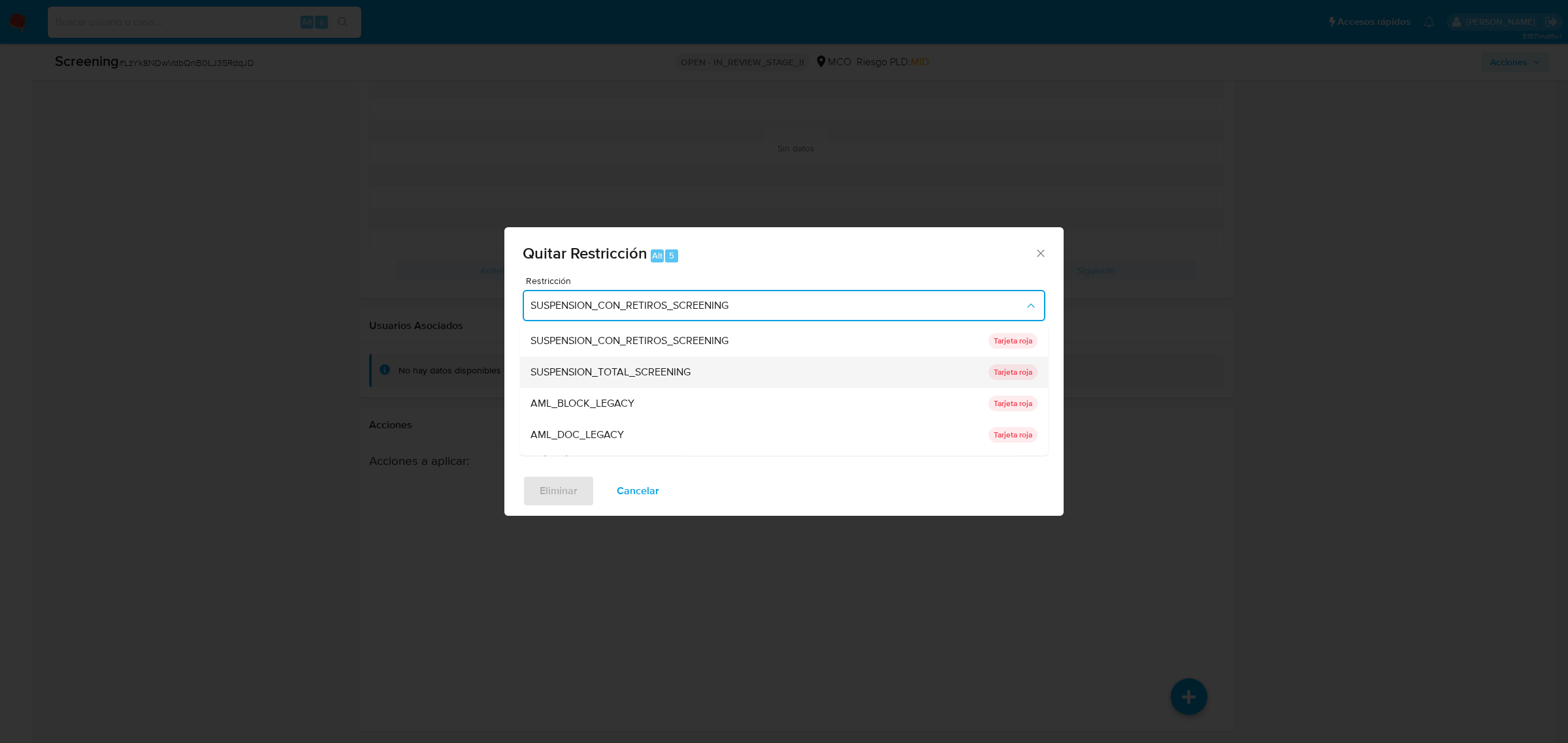
click at [652, 359] on div "SUSPENSION_TOTAL_SCREENING" at bounding box center [755, 372] width 450 height 31
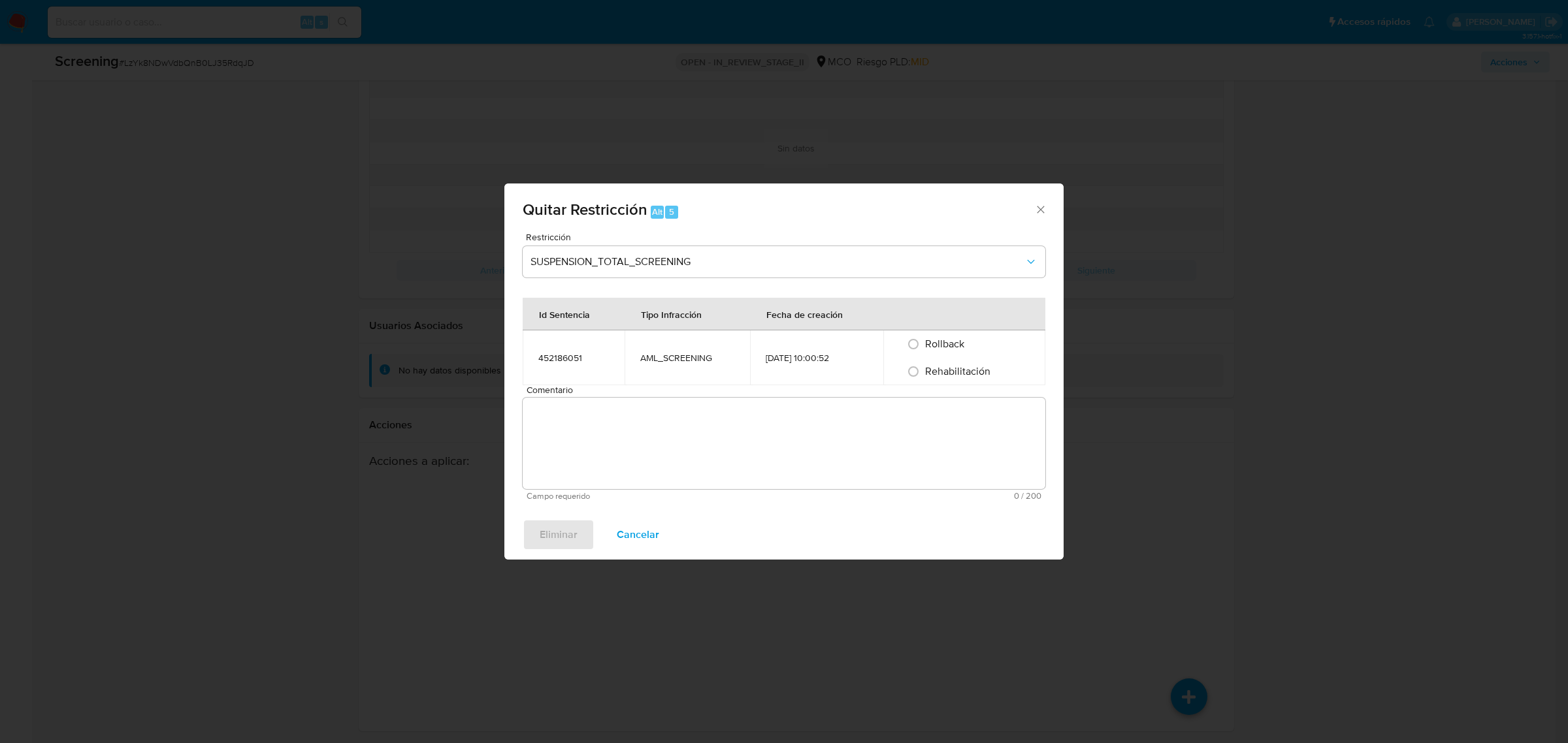
click at [619, 435] on textarea "Comentario" at bounding box center [783, 444] width 522 height 91
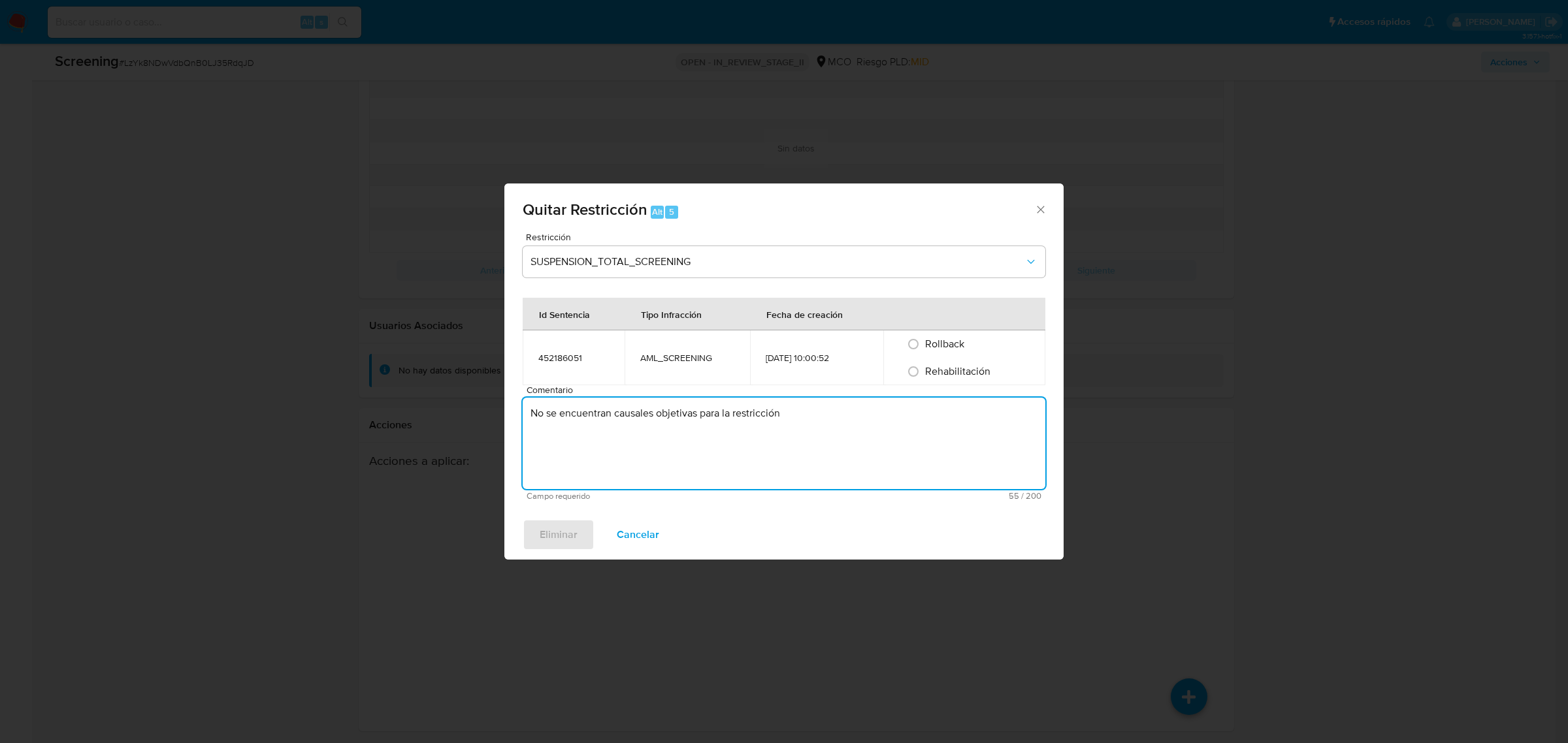
type textarea "No se encuentran causales objetivas para la restricción"
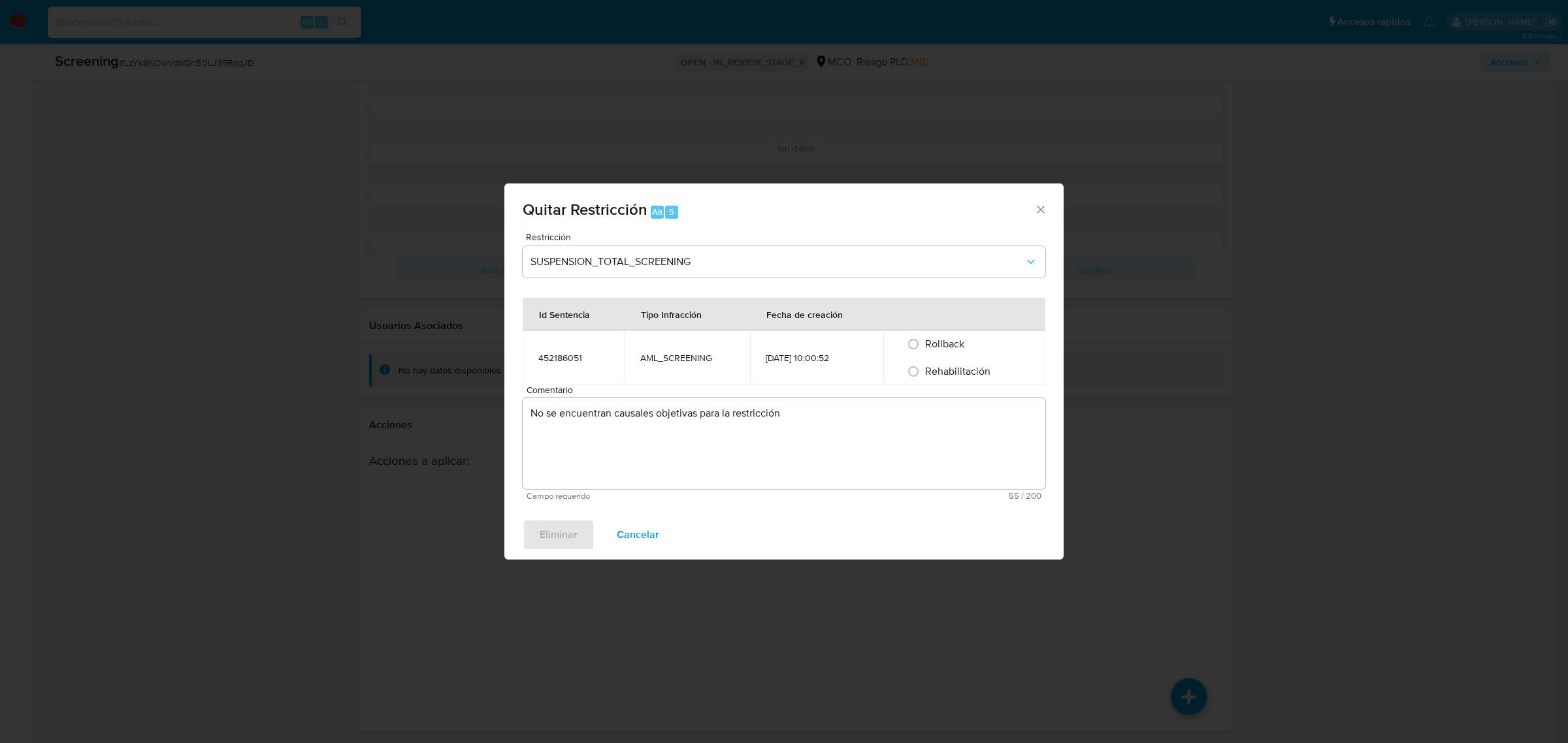
click at [967, 361] on div "Rehabilitación" at bounding box center [964, 372] width 131 height 27
click at [971, 362] on div "Rehabilitación" at bounding box center [964, 372] width 131 height 27
click at [958, 370] on span "Rehabilitación" at bounding box center [957, 372] width 65 height 15
click at [923, 370] on input "Rehabilitación" at bounding box center [913, 372] width 21 height 21
radio input "true"
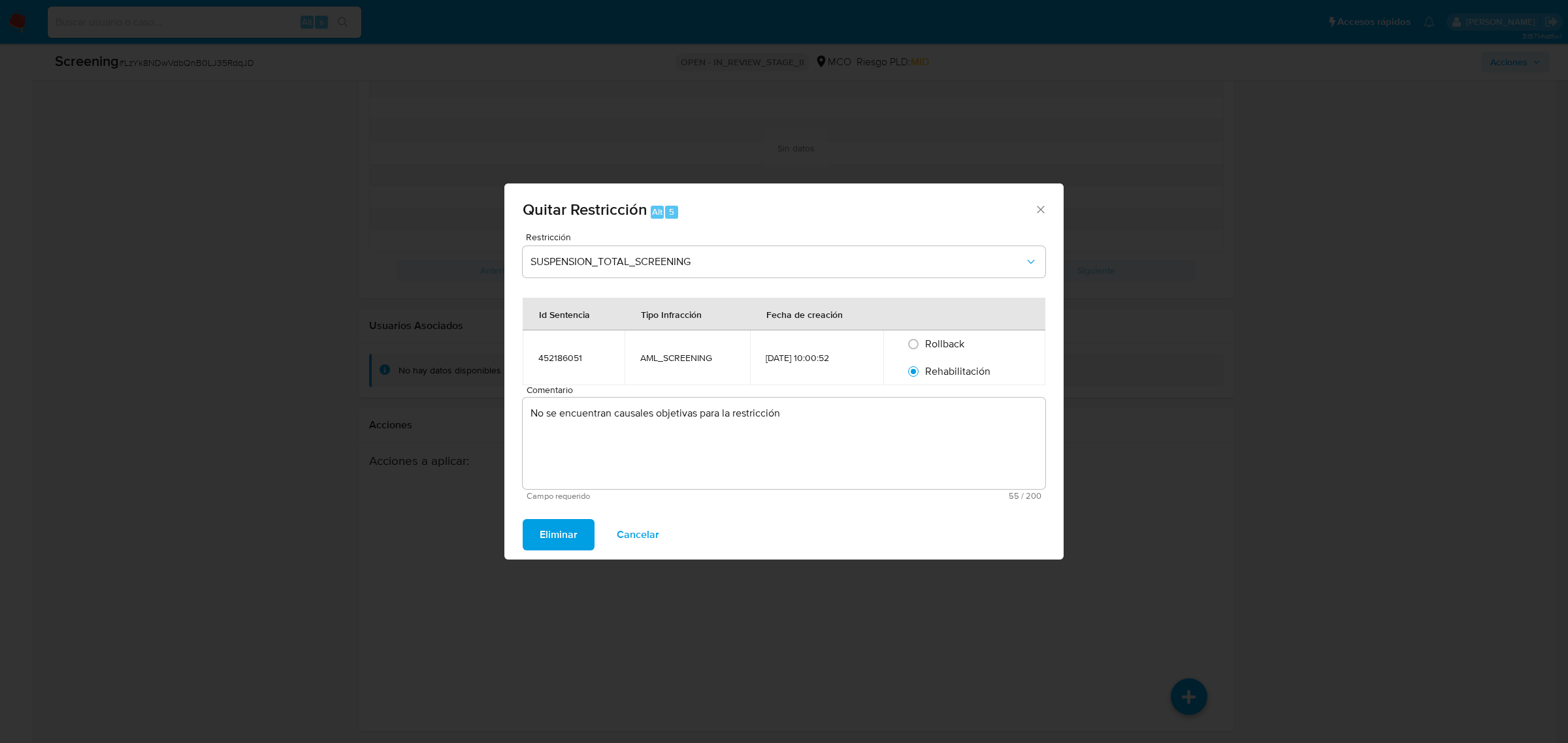
click at [574, 537] on span "Eliminar" at bounding box center [558, 535] width 38 height 28
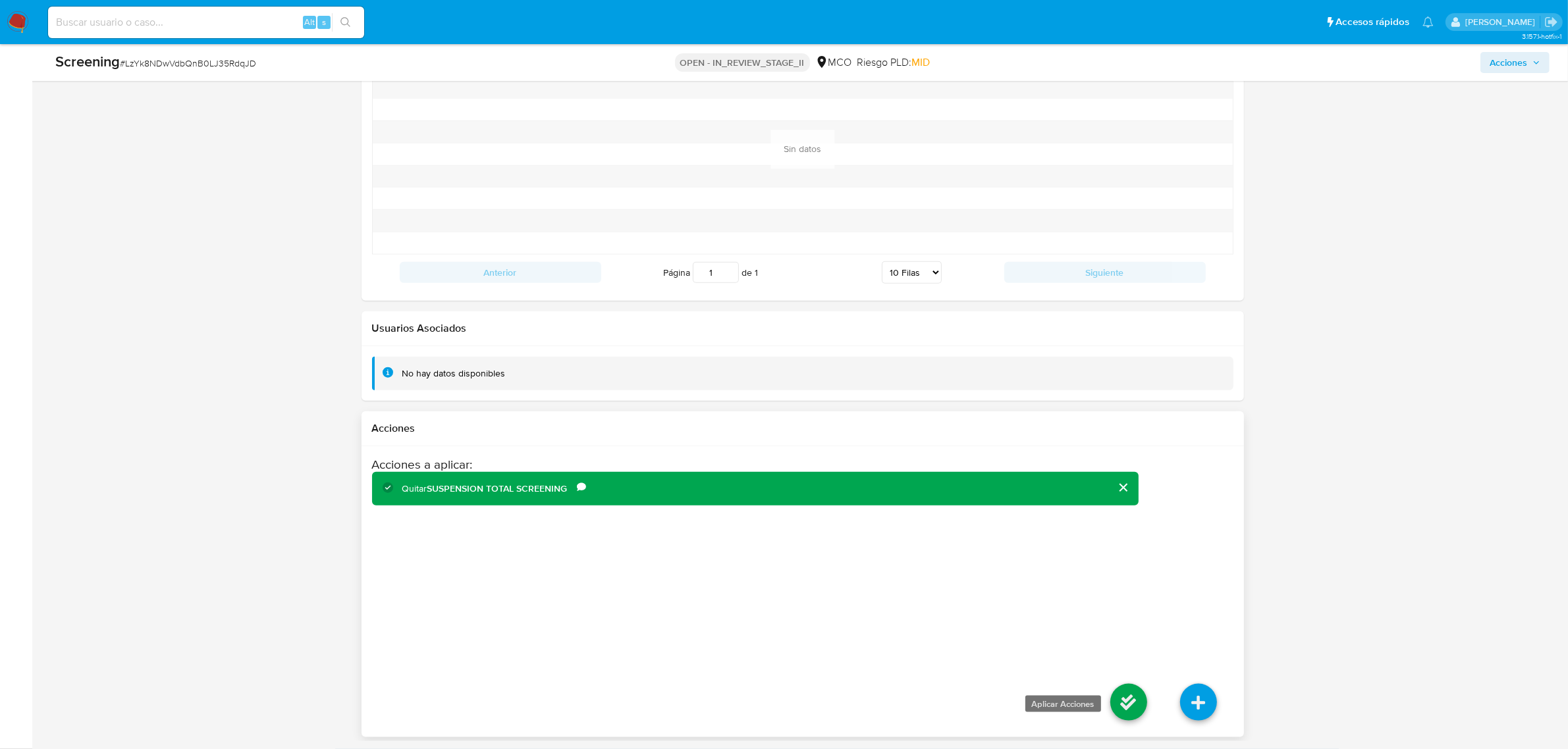
click at [1140, 696] on icon at bounding box center [1128, 702] width 37 height 37
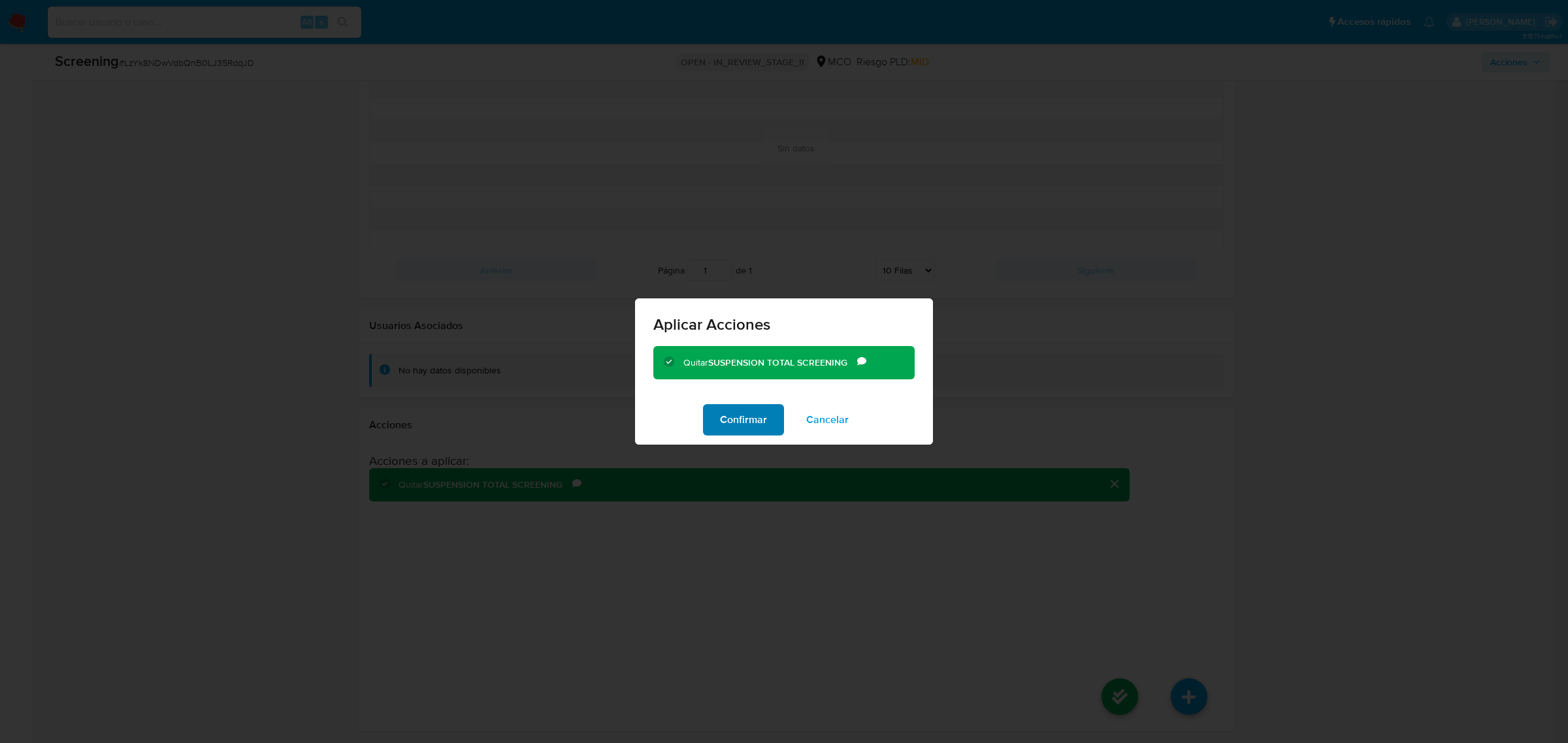
click at [715, 422] on button "Confirmar" at bounding box center [742, 420] width 81 height 31
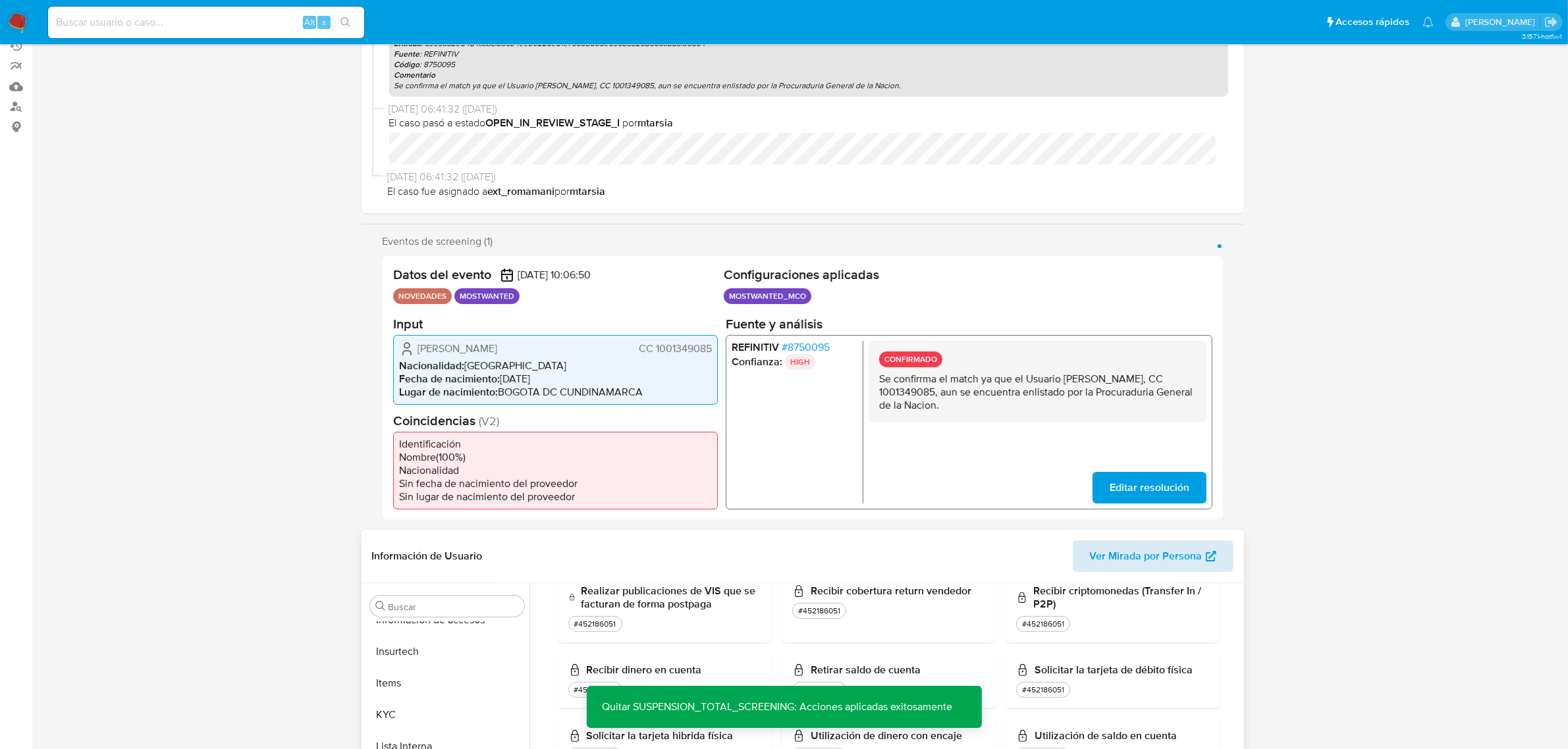
scroll to position [0, 0]
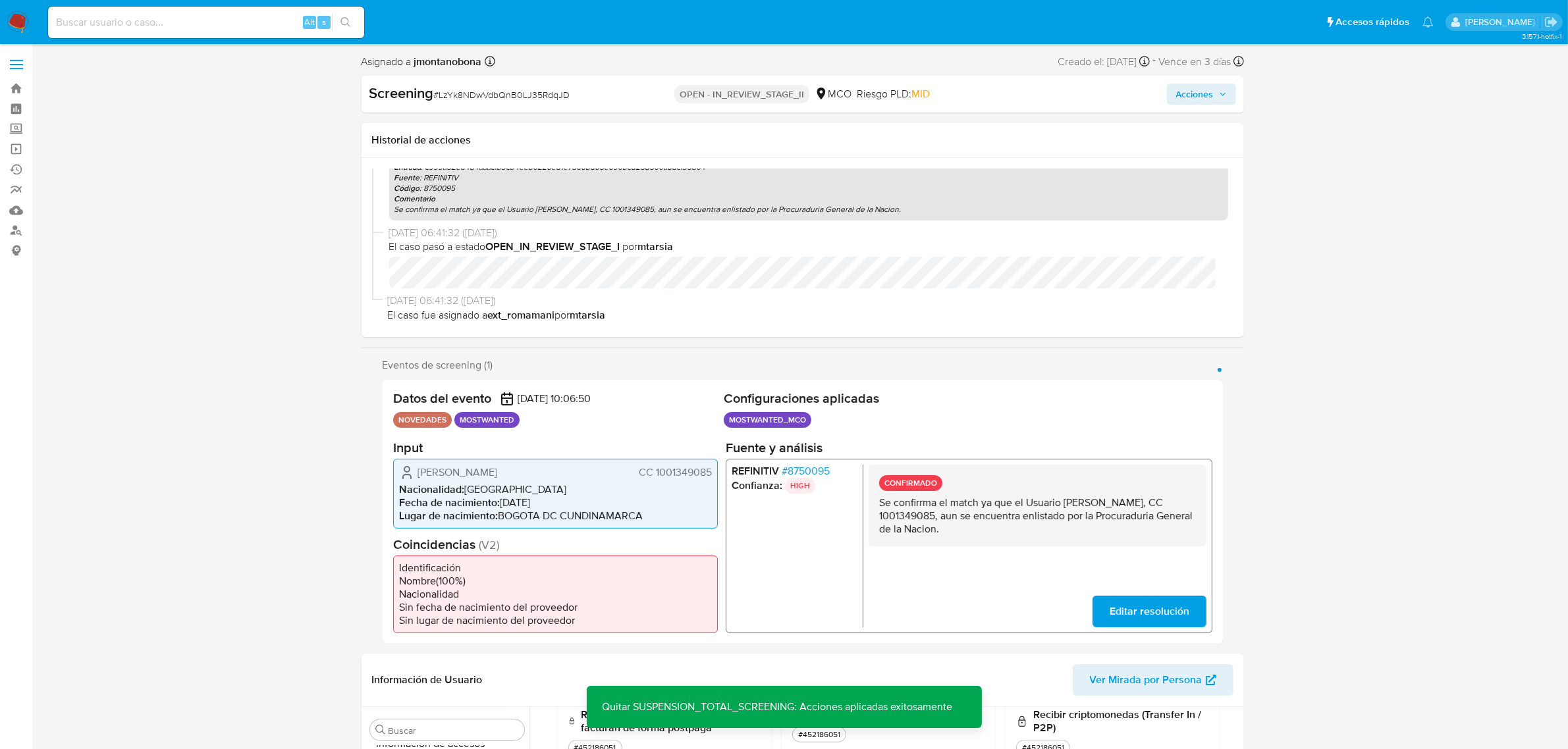
click at [1208, 110] on div "Screening # LzYk8NDwVdbQnB0LJ35RdqJD OPEN - IN_REVIEW_STAGE_II MCO Riesgo PLD: …" at bounding box center [802, 94] width 882 height 37
click at [1210, 95] on span "Acciones" at bounding box center [1194, 95] width 37 height 21
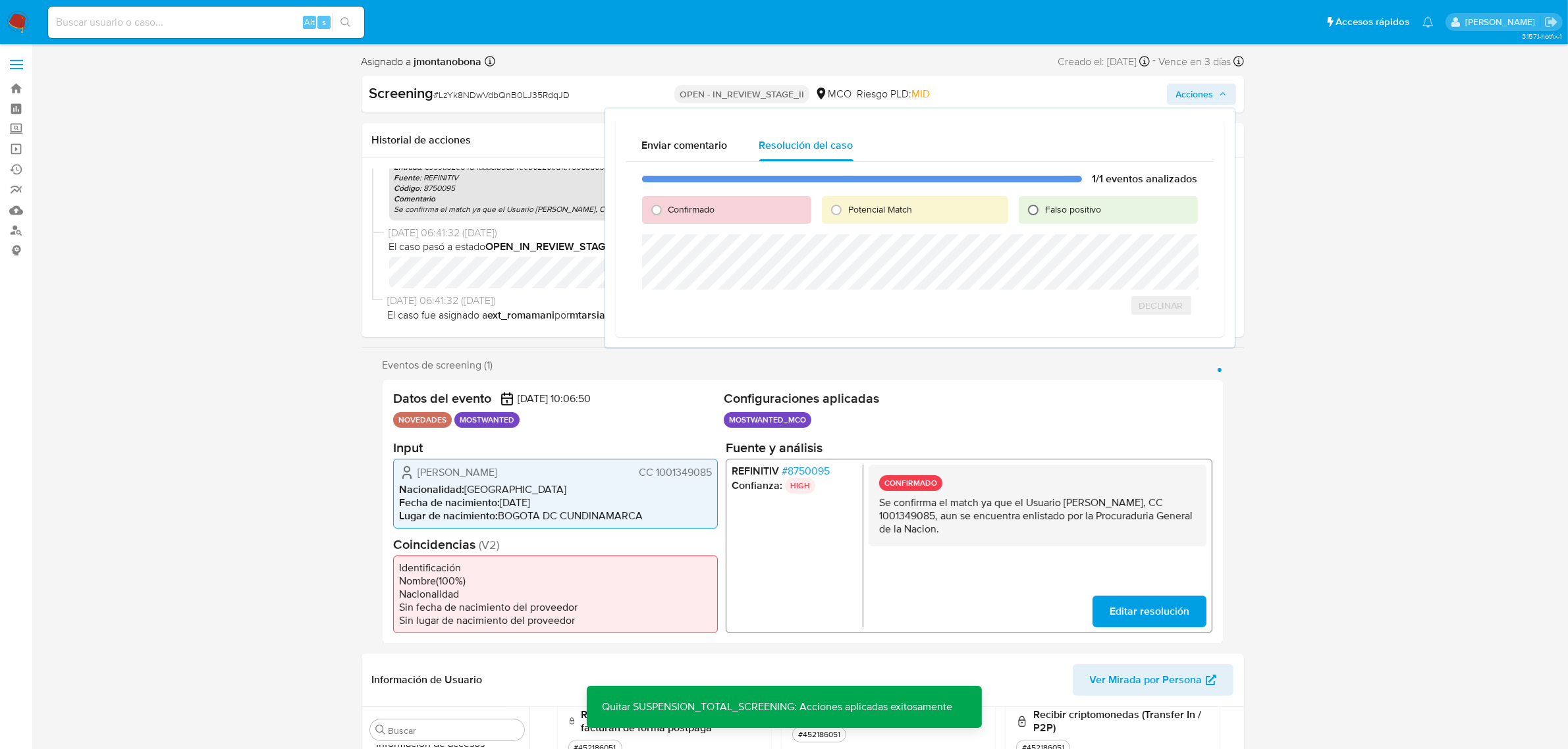
click at [1037, 208] on input "Falso positivo" at bounding box center [1033, 210] width 21 height 21
radio input "true"
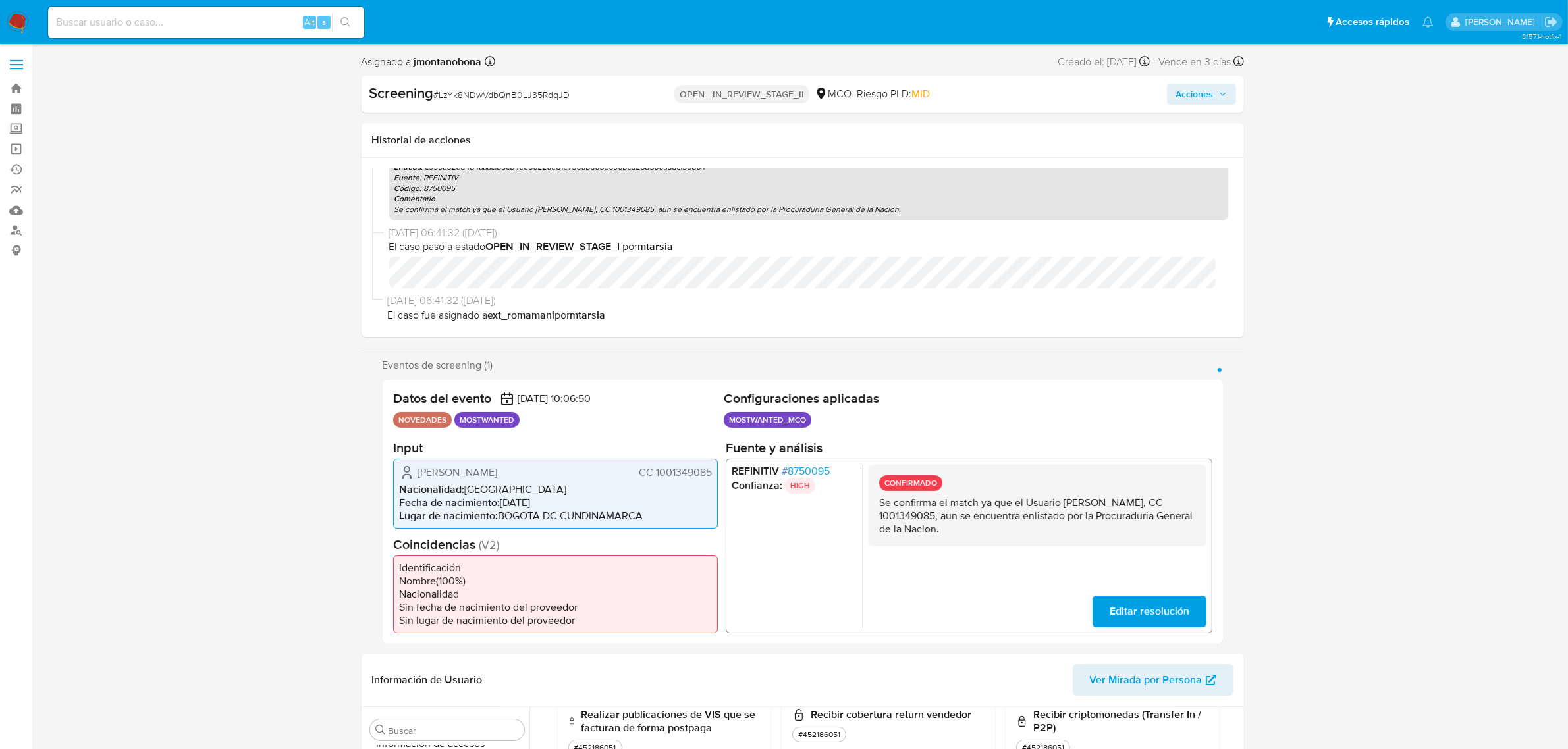
click at [1214, 102] on span "Acciones" at bounding box center [1201, 94] width 51 height 18
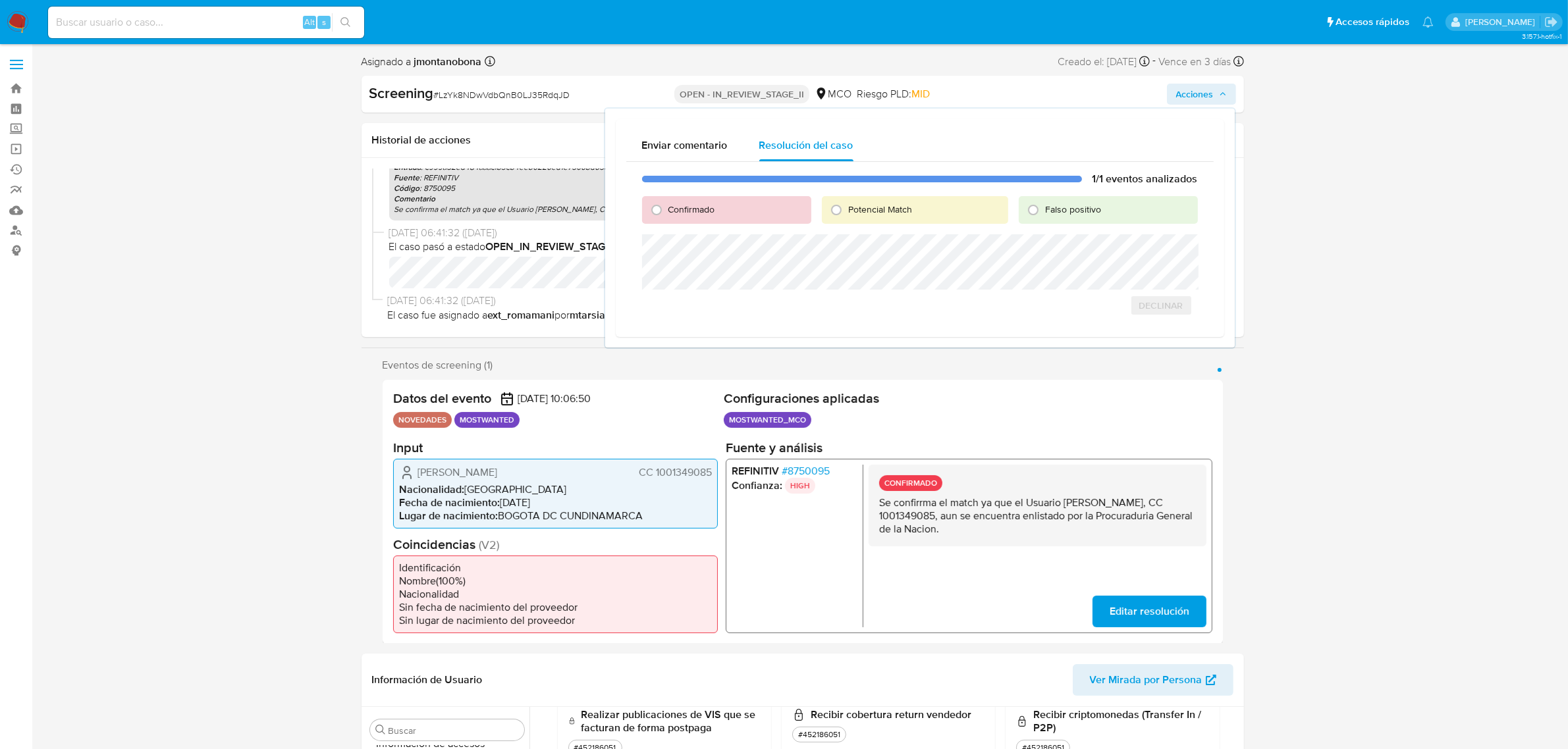
click at [1084, 205] on span "Falso positivo" at bounding box center [1072, 209] width 56 height 13
click at [1043, 205] on input "Falso positivo" at bounding box center [1033, 210] width 21 height 21
radio input "true"
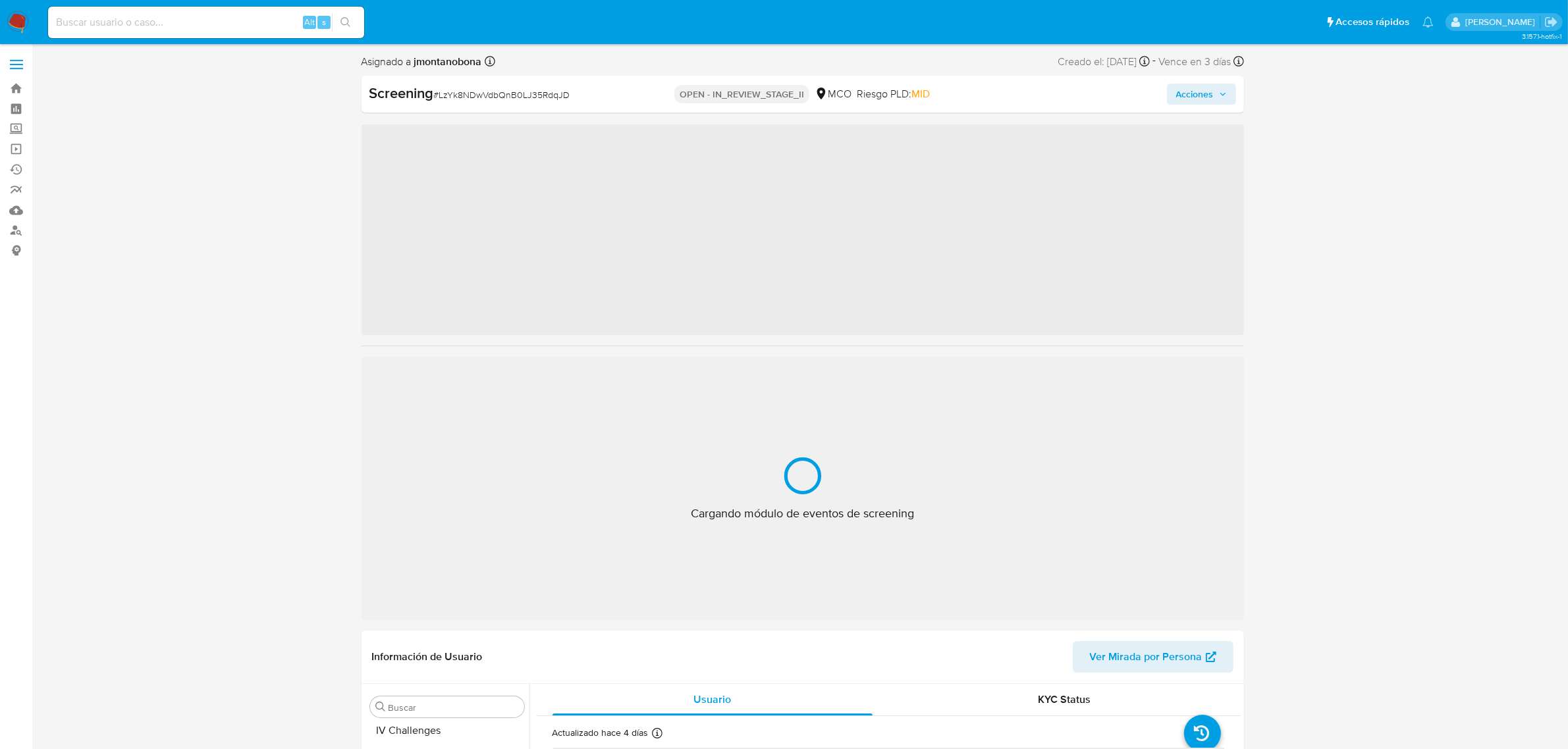
scroll to position [555, 0]
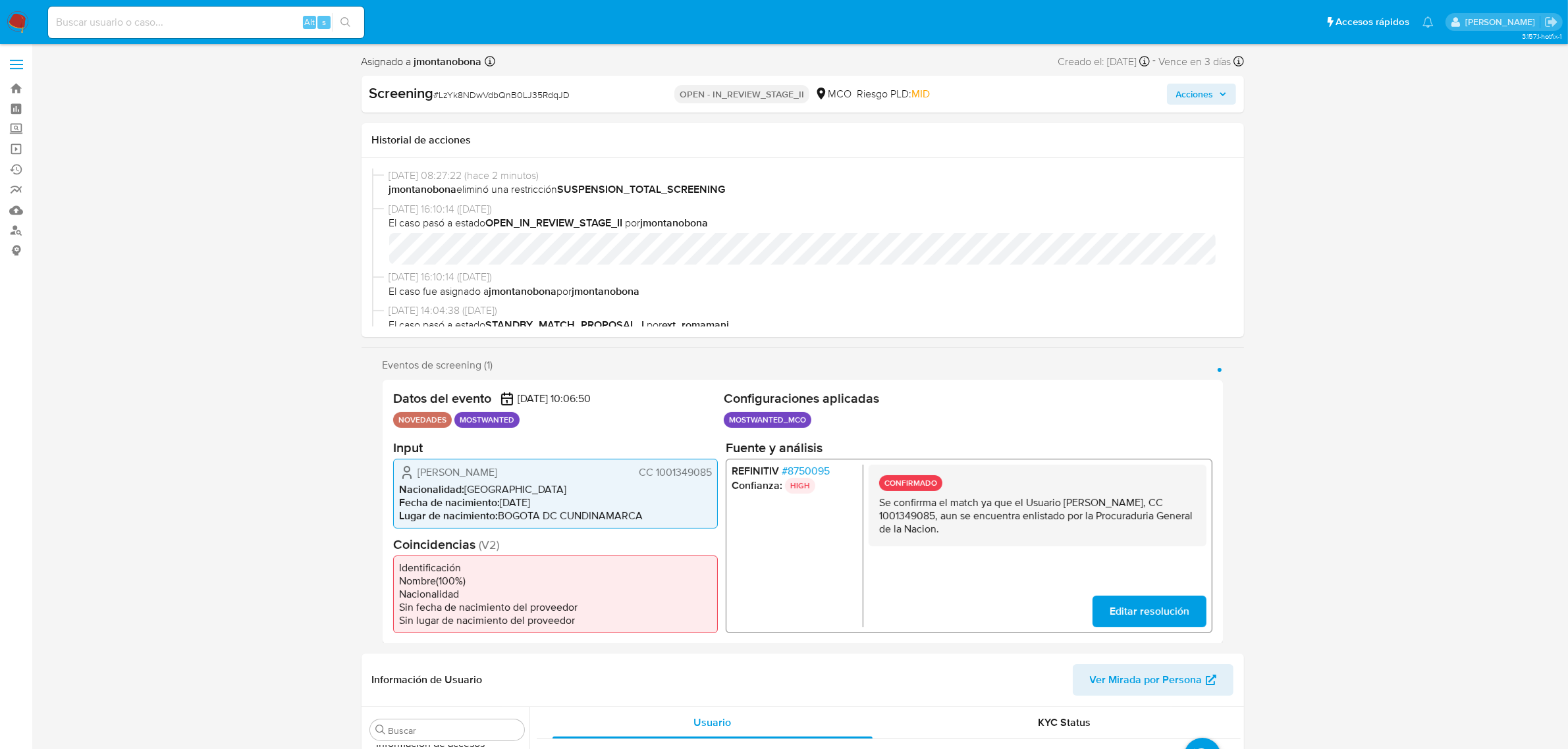
select select "10"
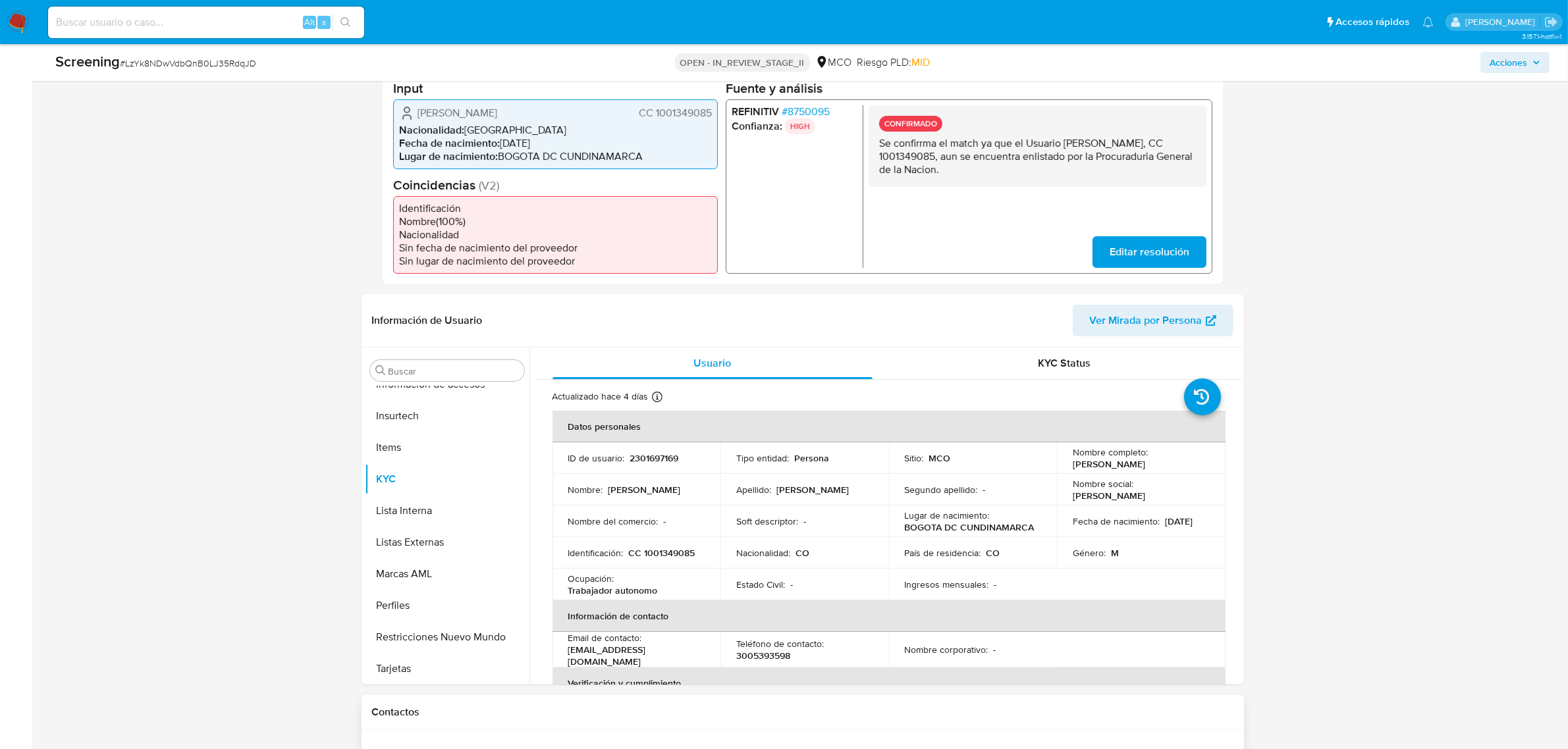
scroll to position [494, 0]
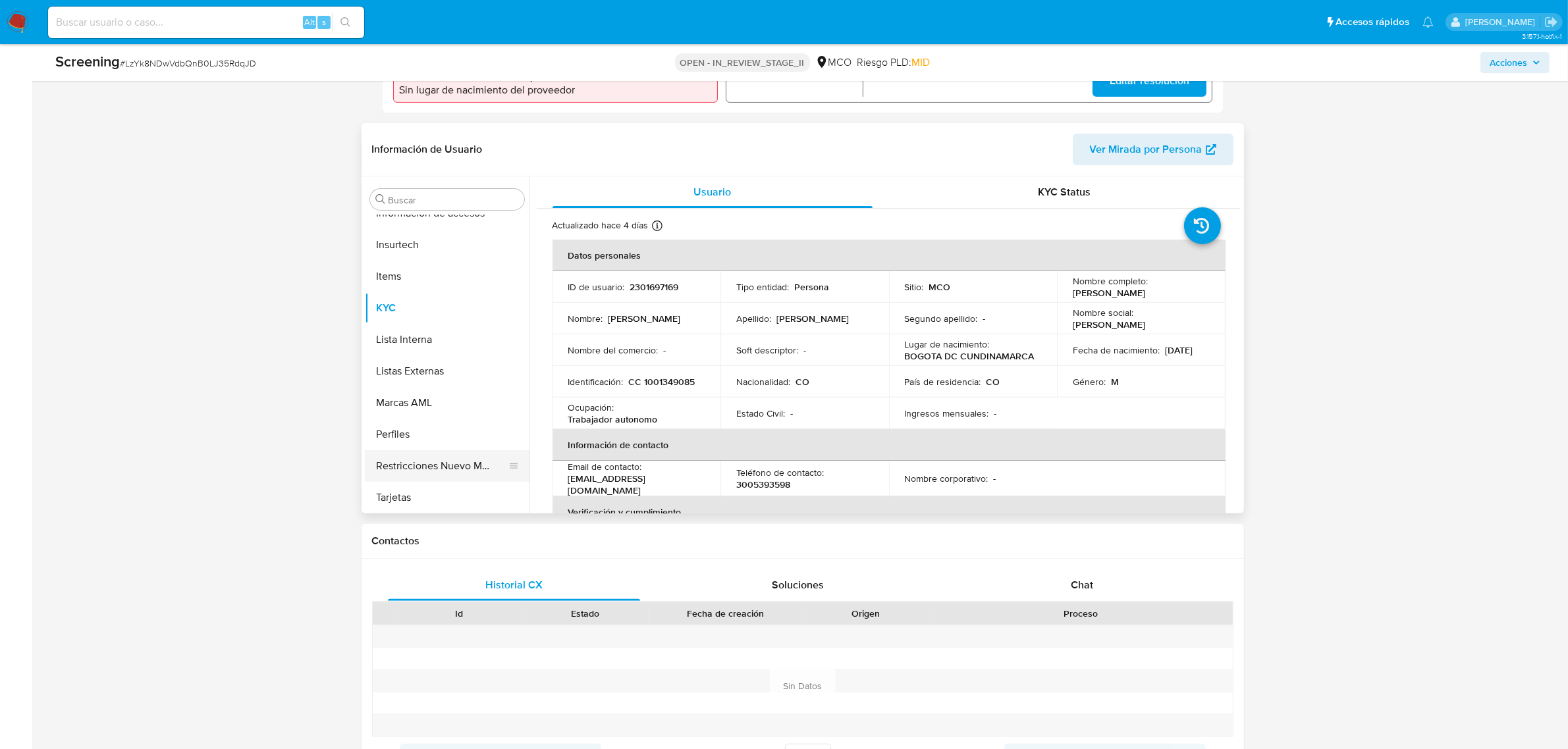
click at [438, 456] on button "Restricciones Nuevo Mundo" at bounding box center [441, 465] width 154 height 32
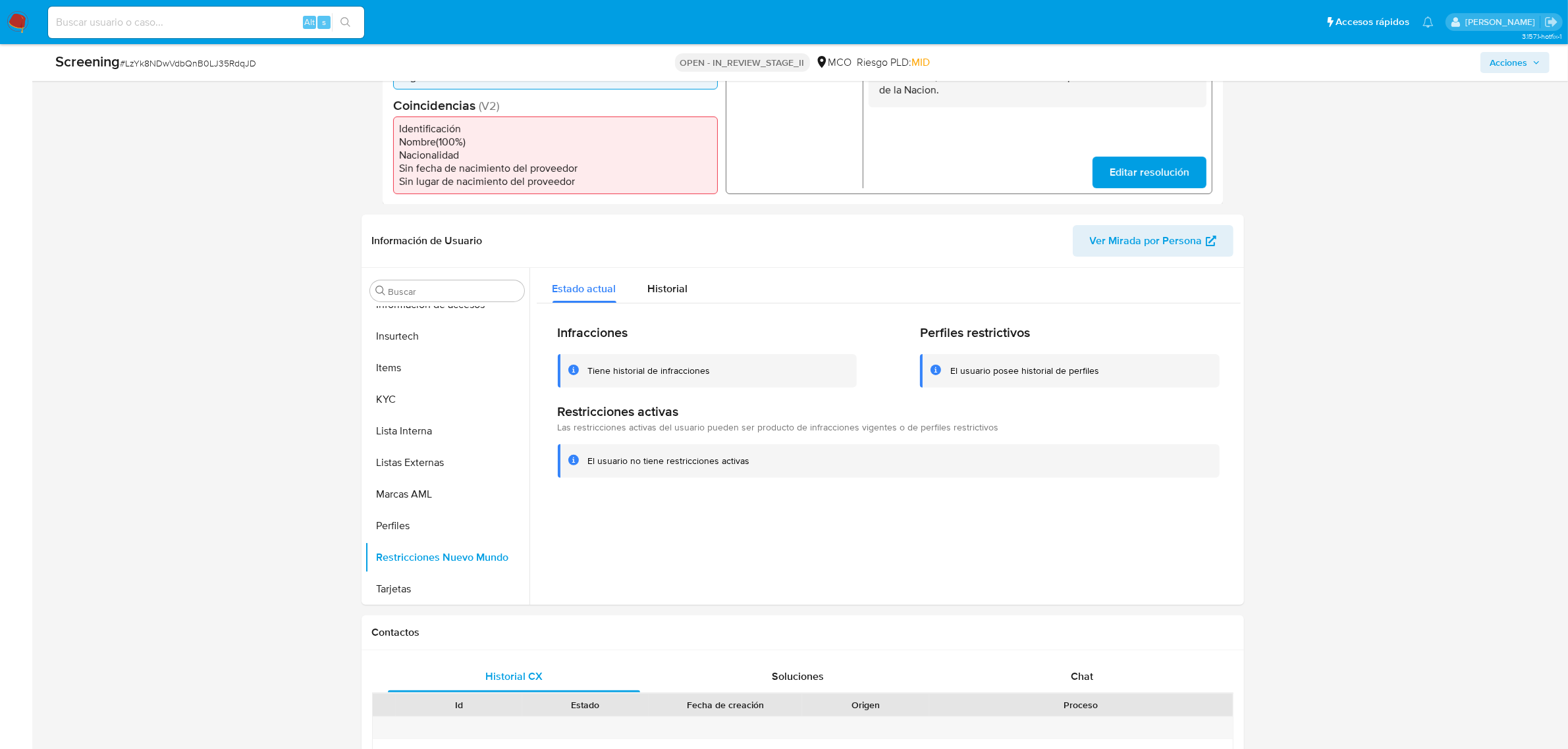
scroll to position [0, 0]
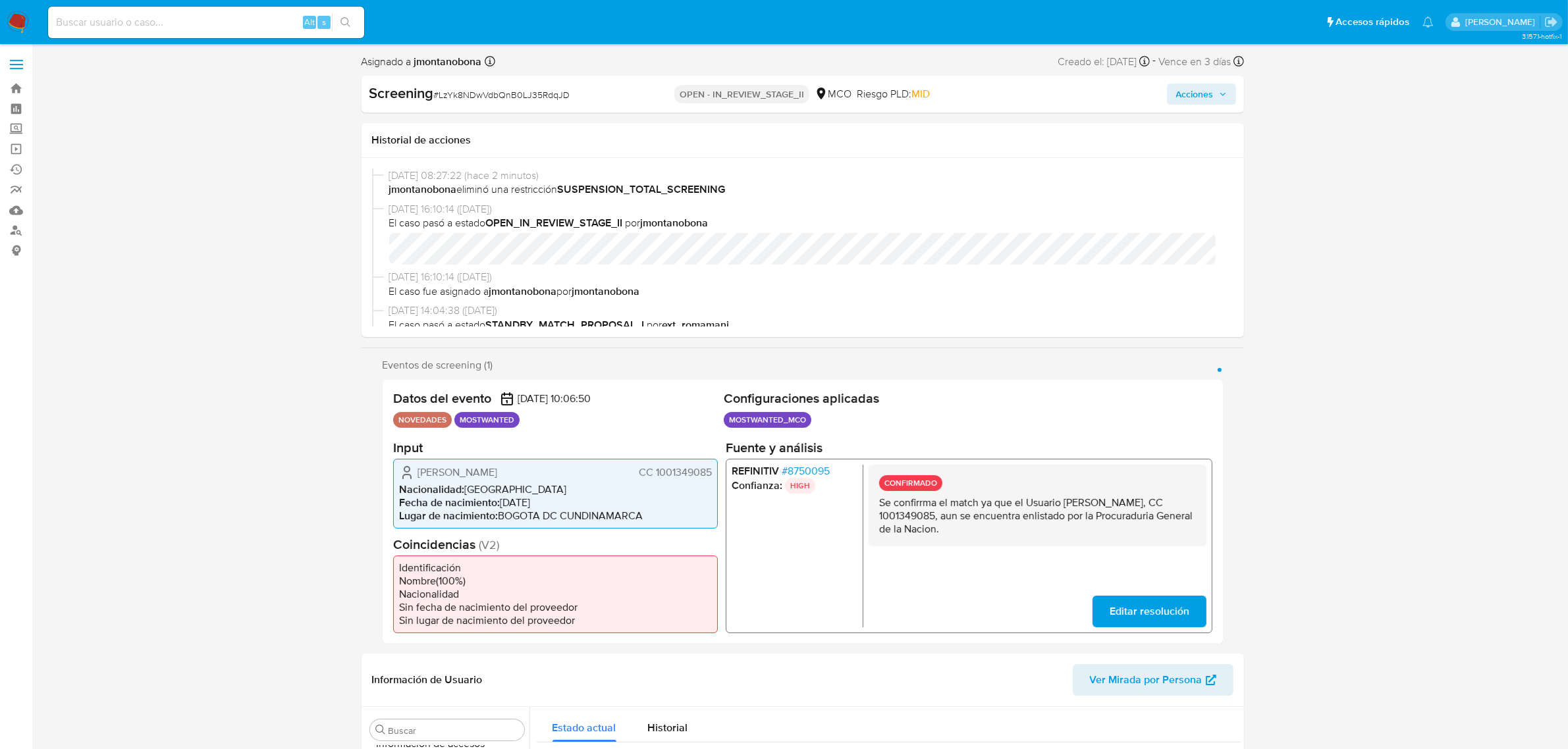
click at [1223, 105] on div "Screening # LzYk8NDwVdbQnB0LJ35RdqJD OPEN - IN_REVIEW_STAGE_II MCO Riesgo PLD: …" at bounding box center [802, 94] width 882 height 37
click at [1214, 96] on span "Acciones" at bounding box center [1201, 94] width 51 height 18
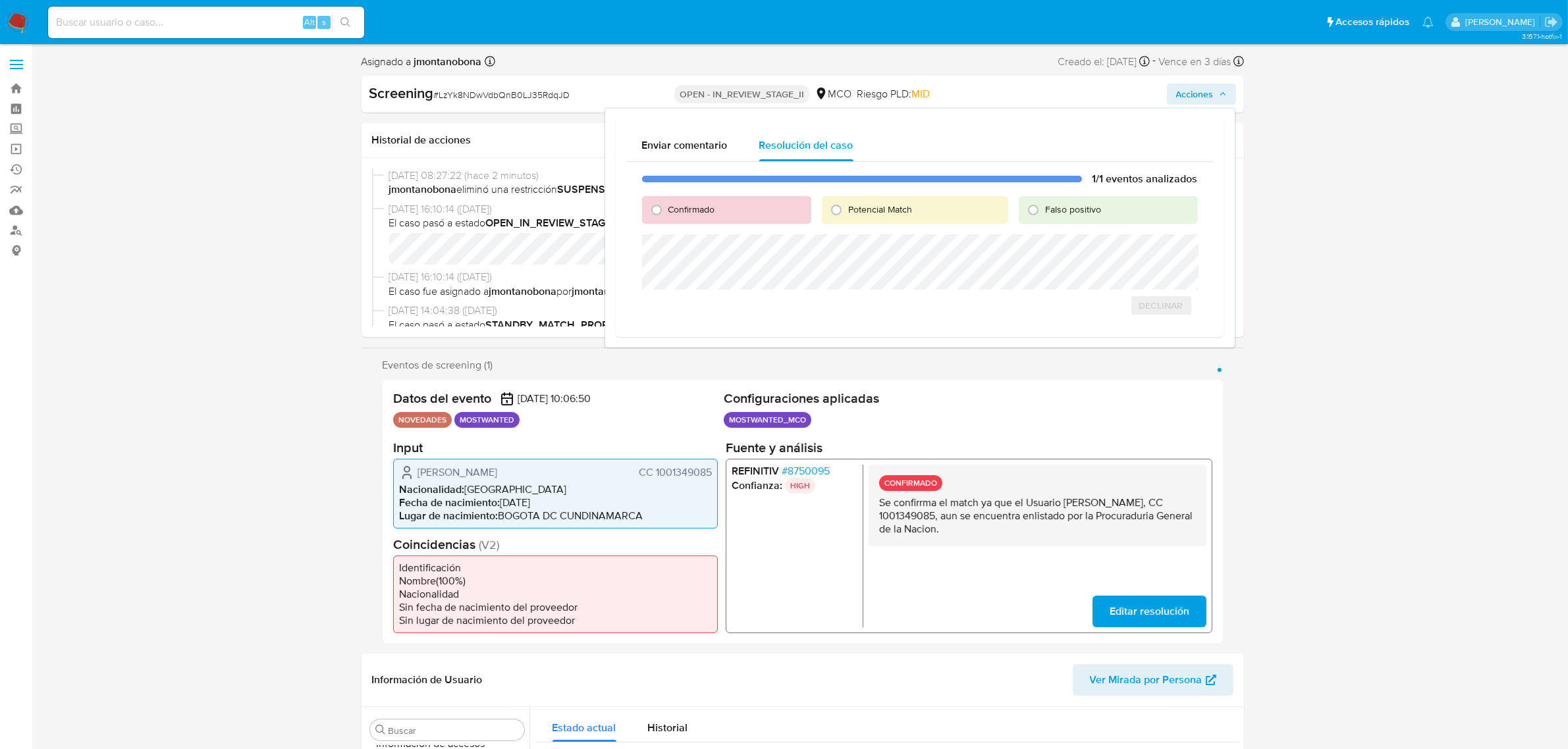
click at [1051, 208] on span "Falso positivo" at bounding box center [1072, 209] width 56 height 13
click at [1043, 208] on input "Falso positivo" at bounding box center [1033, 210] width 21 height 21
radio input "true"
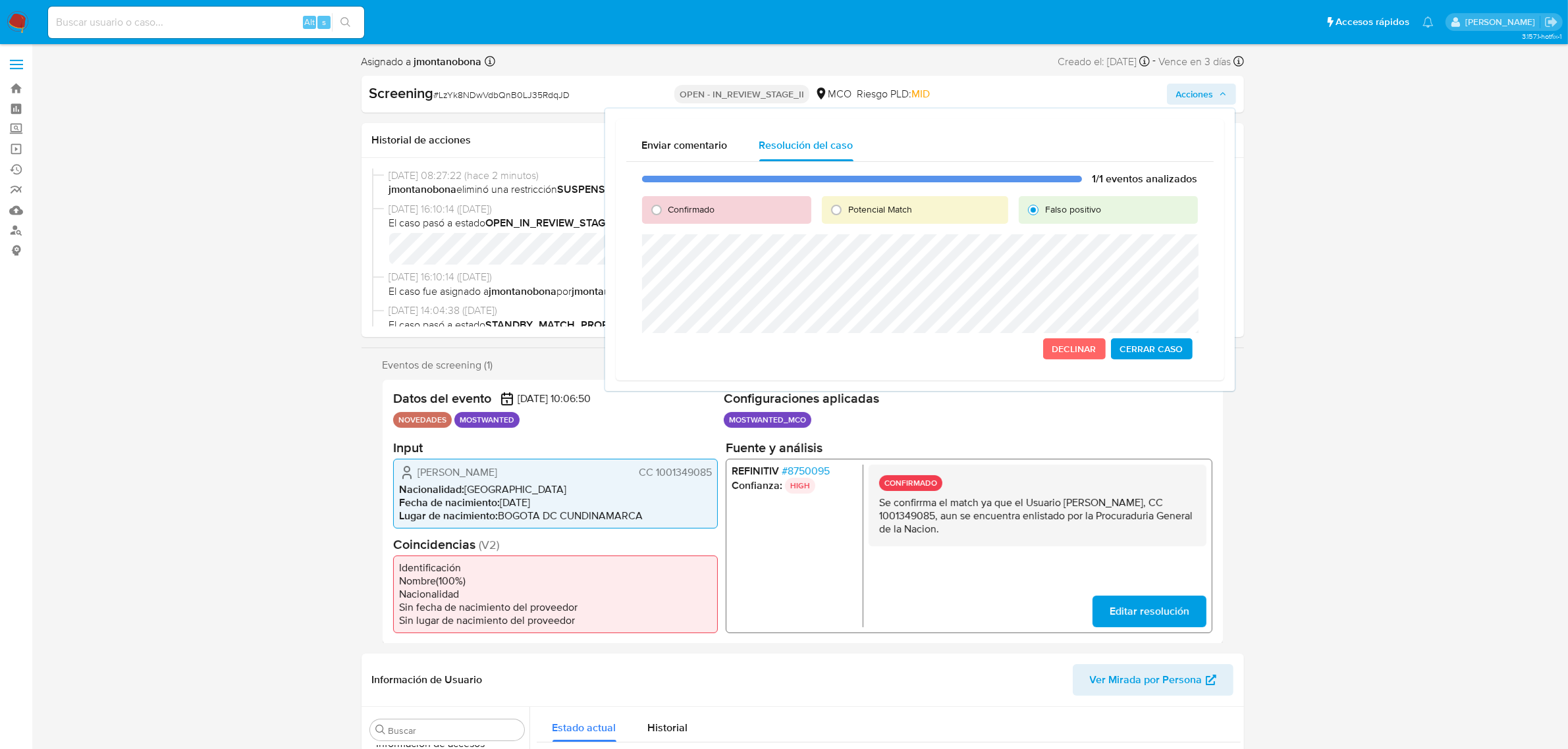
click at [1173, 353] on span "Cerrar Caso" at bounding box center [1151, 349] width 63 height 18
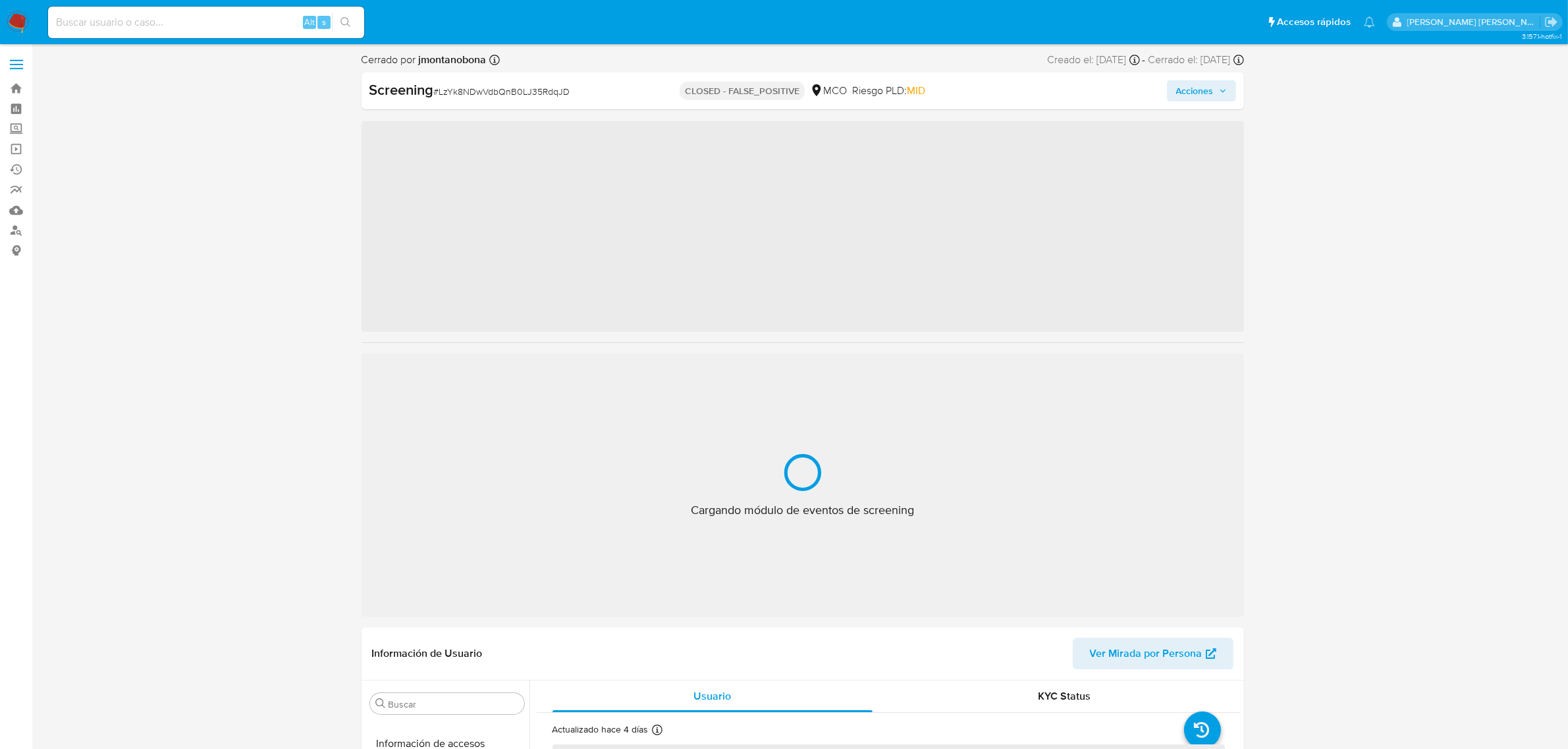
scroll to position [555, 0]
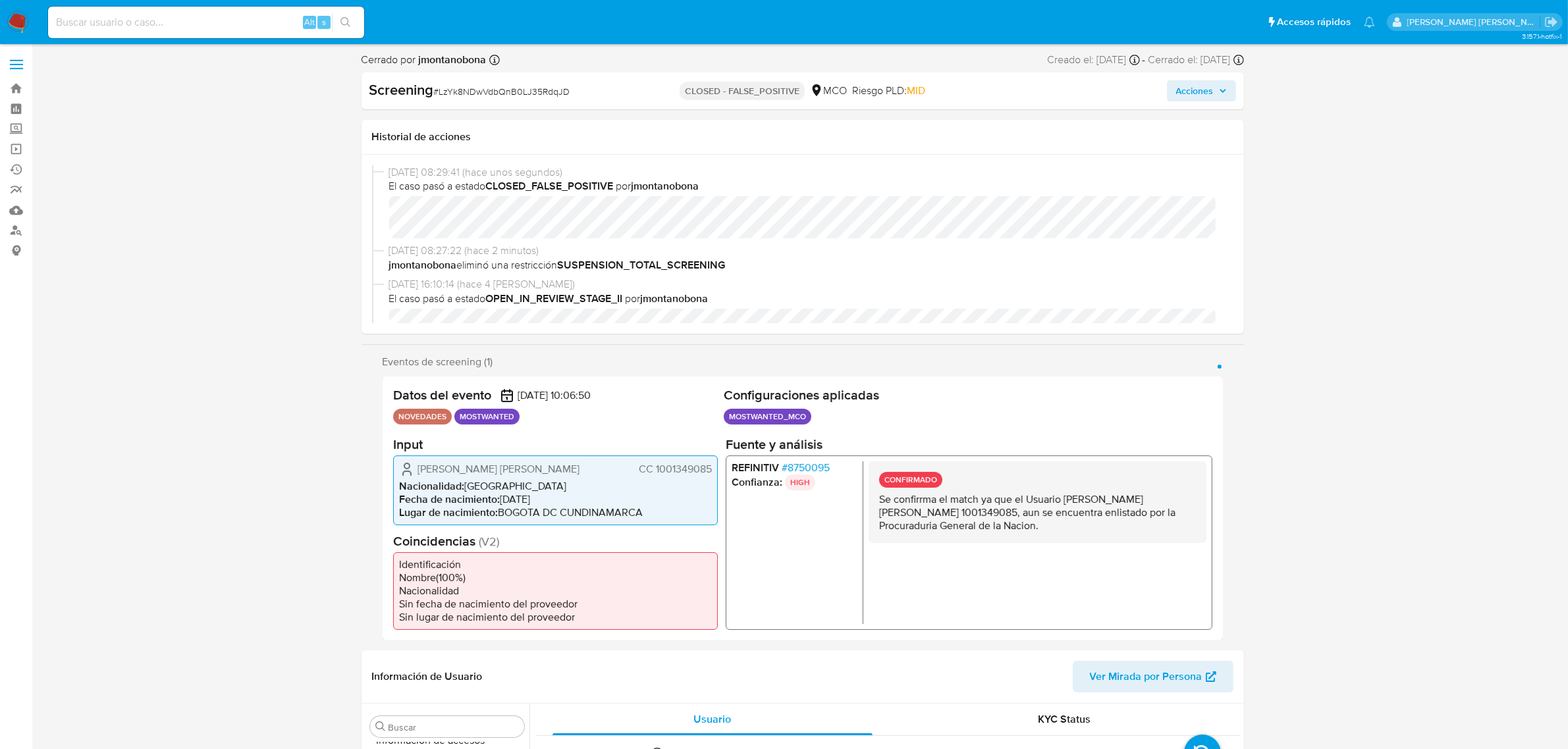
select select "10"
